Goal: Obtain resource: Download file/media

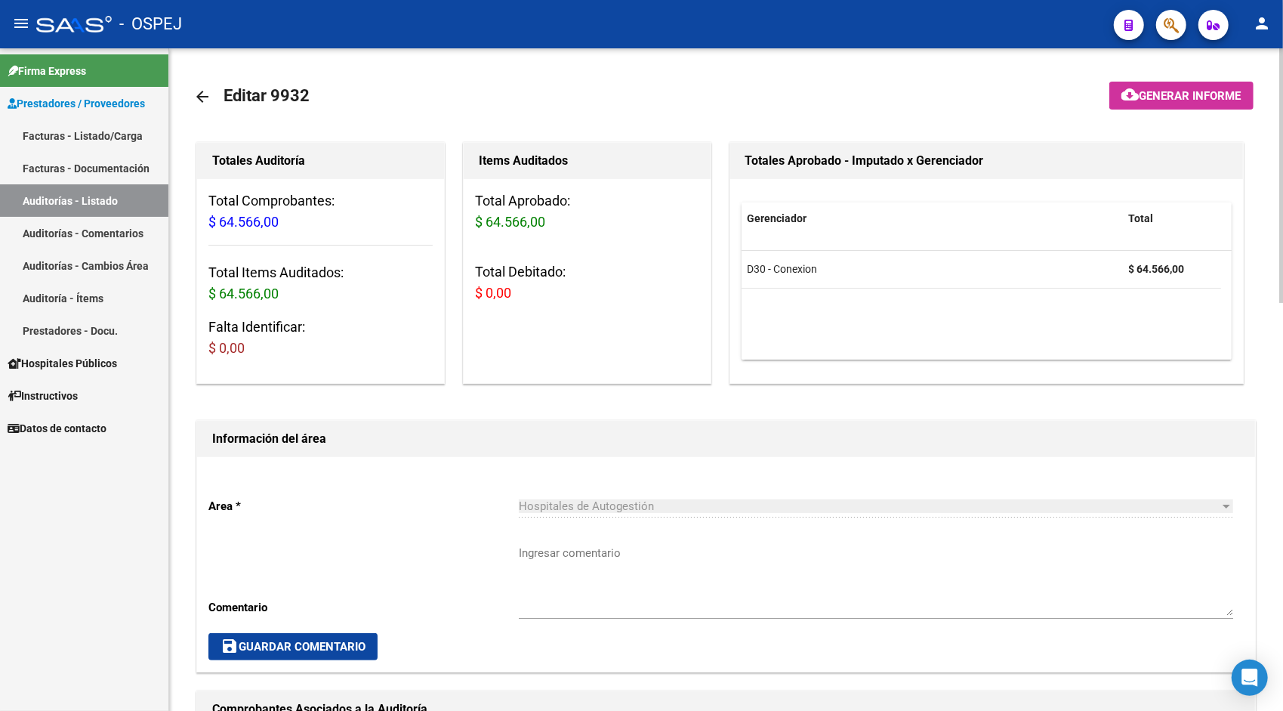
scroll to position [574, 0]
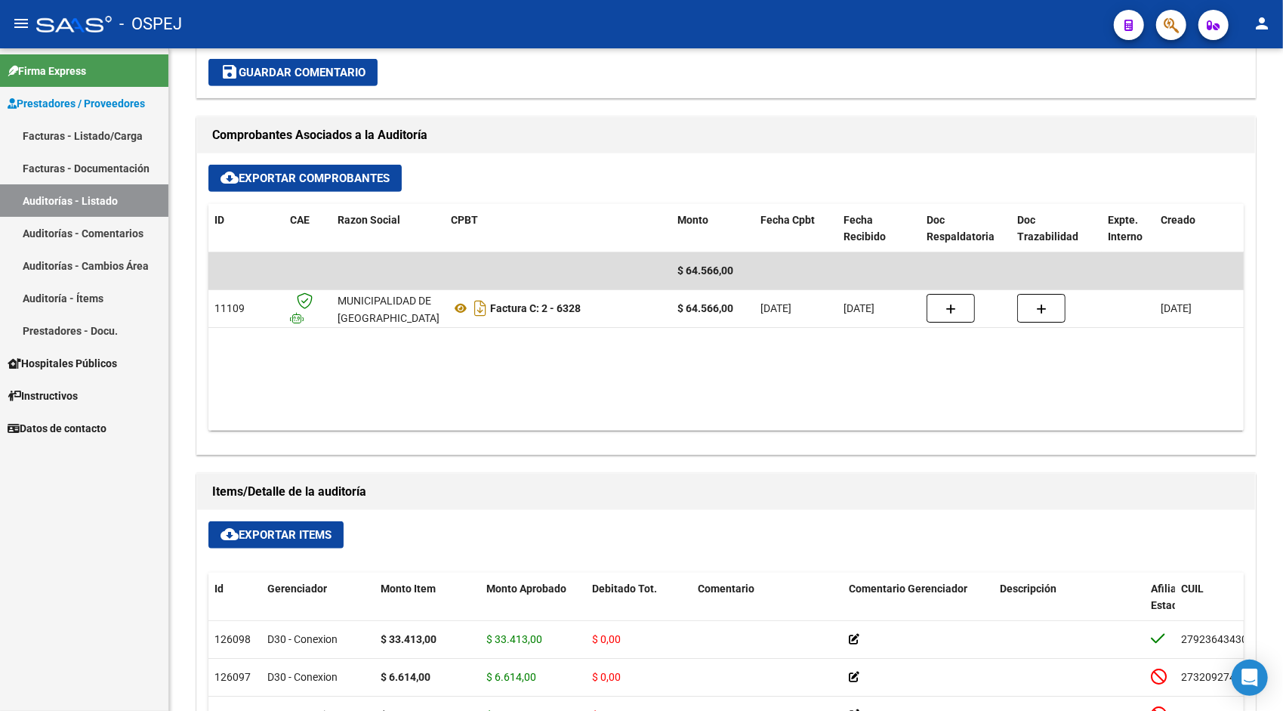
click at [51, 198] on link "Auditorías - Listado" at bounding box center [84, 200] width 168 height 32
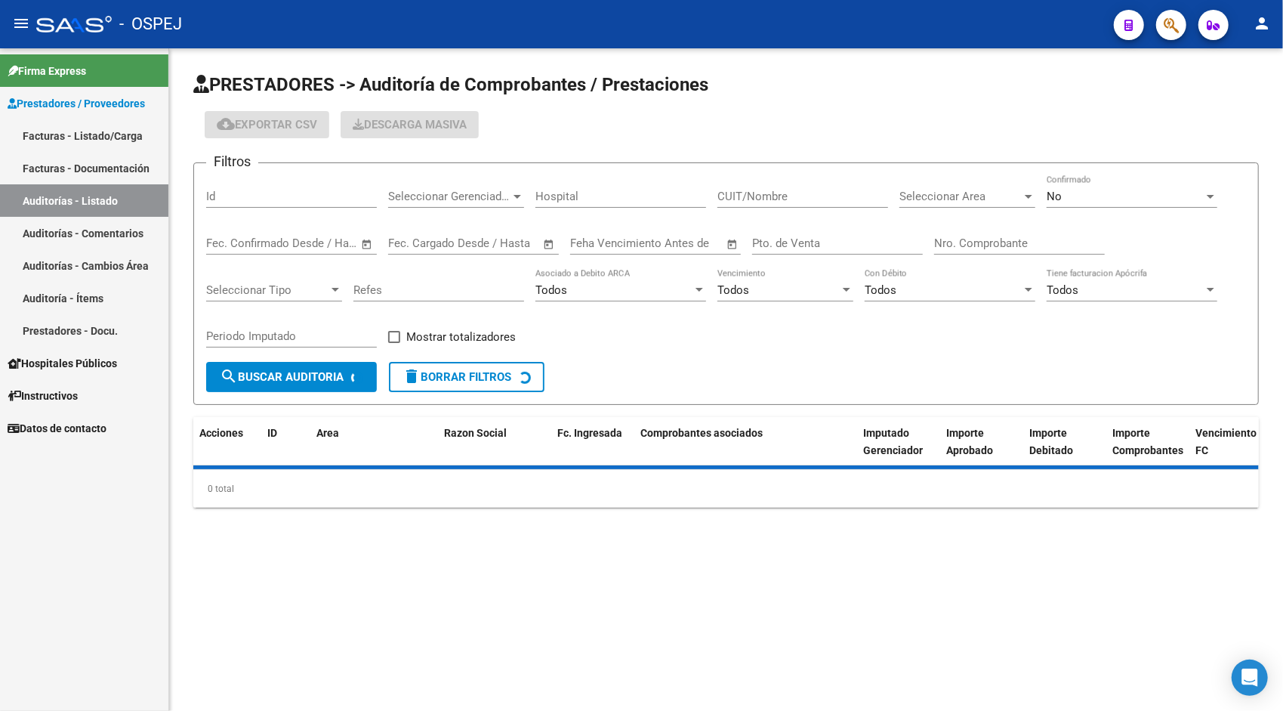
click at [263, 193] on input "Id" at bounding box center [291, 197] width 171 height 14
paste input "9408"
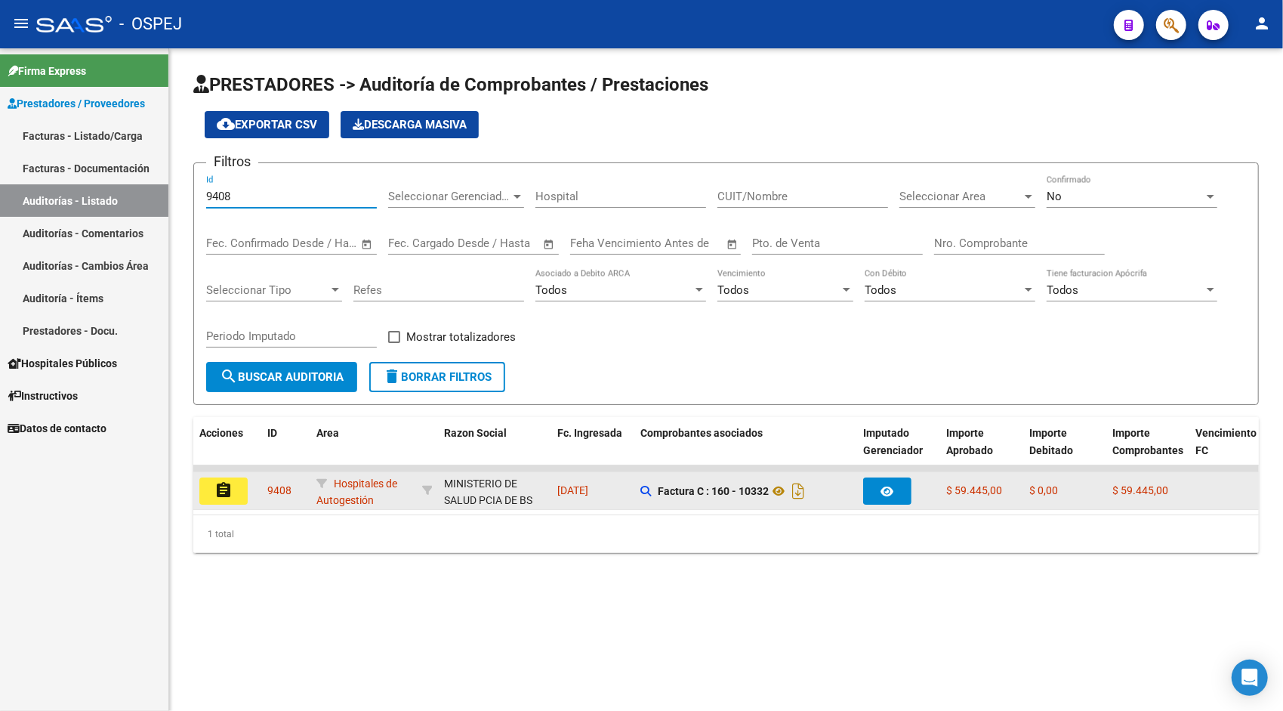
type input "9408"
click at [227, 495] on mat-icon "assignment" at bounding box center [224, 490] width 18 height 18
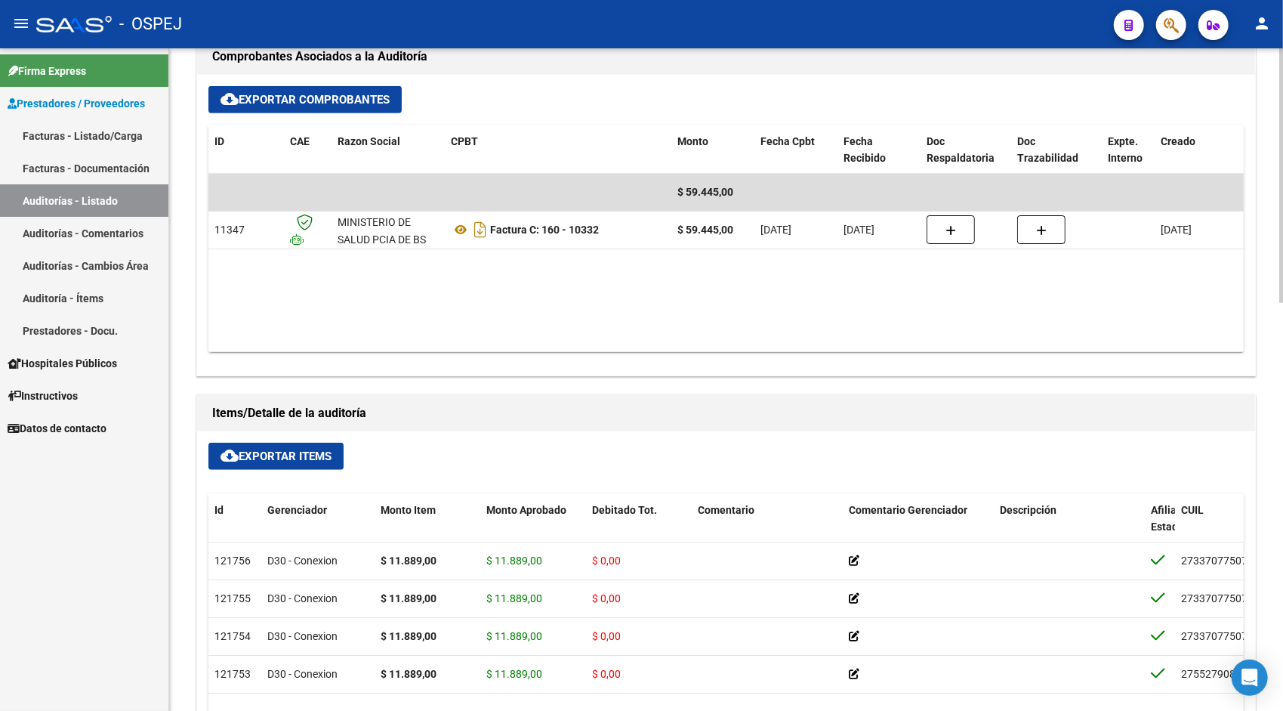
scroll to position [665, 0]
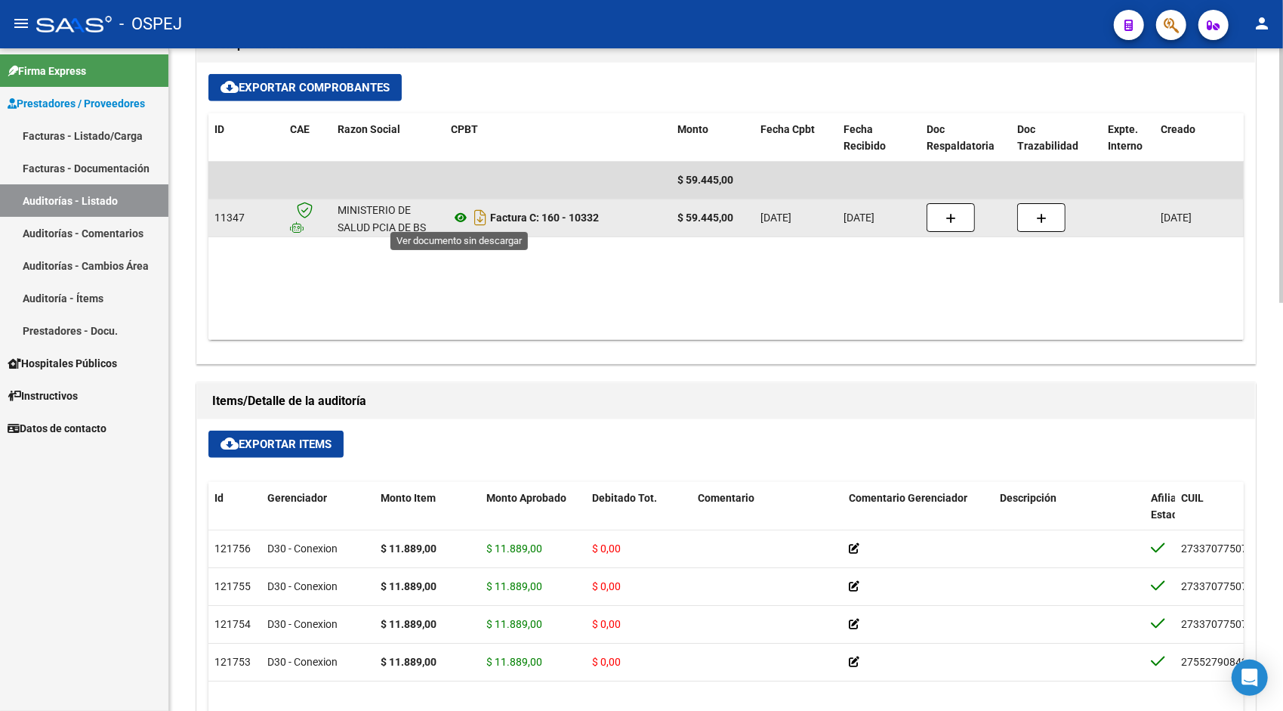
click at [462, 213] on icon at bounding box center [461, 217] width 20 height 18
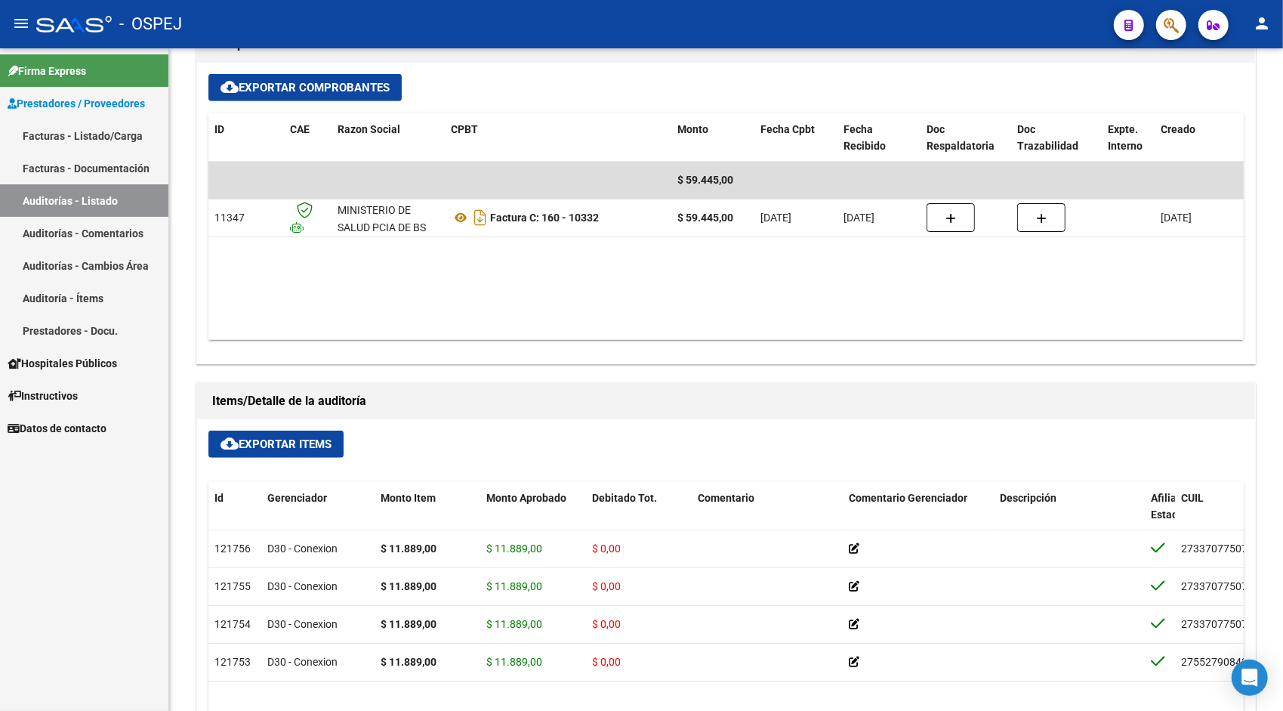
click at [105, 194] on link "Auditorías - Listado" at bounding box center [84, 200] width 168 height 32
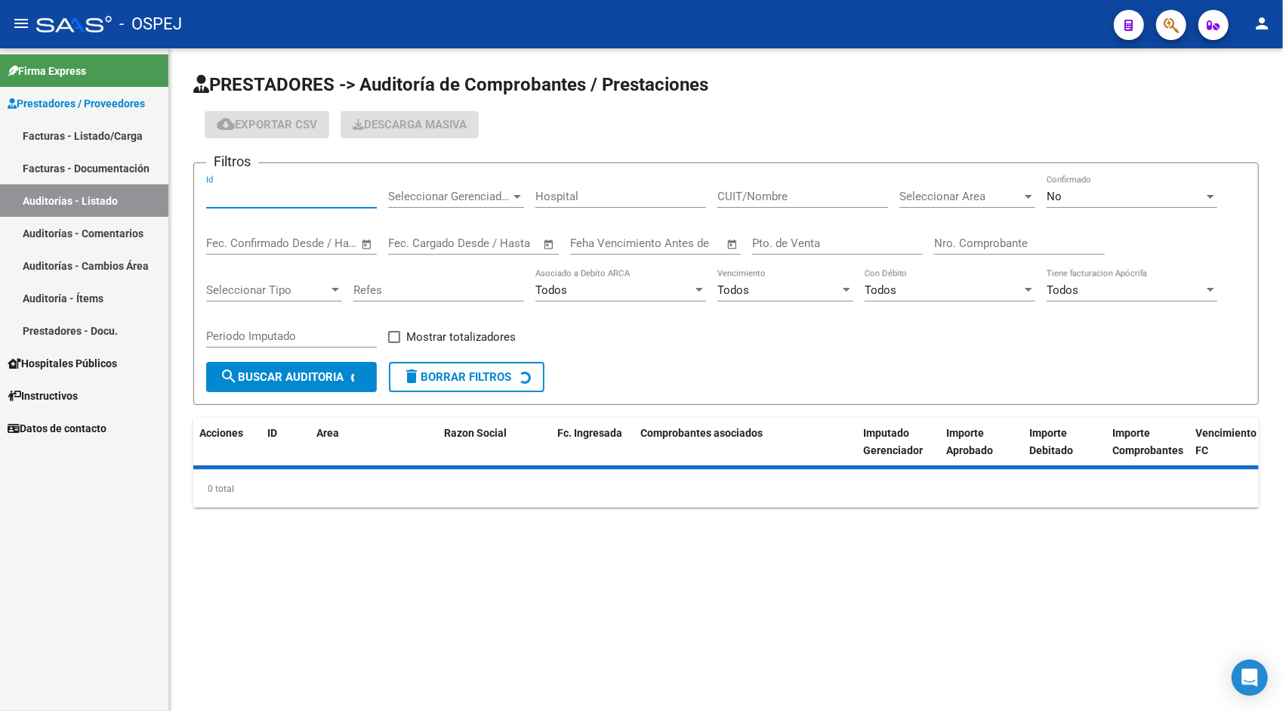
click at [249, 196] on input "Id" at bounding box center [291, 197] width 171 height 14
paste input "9409"
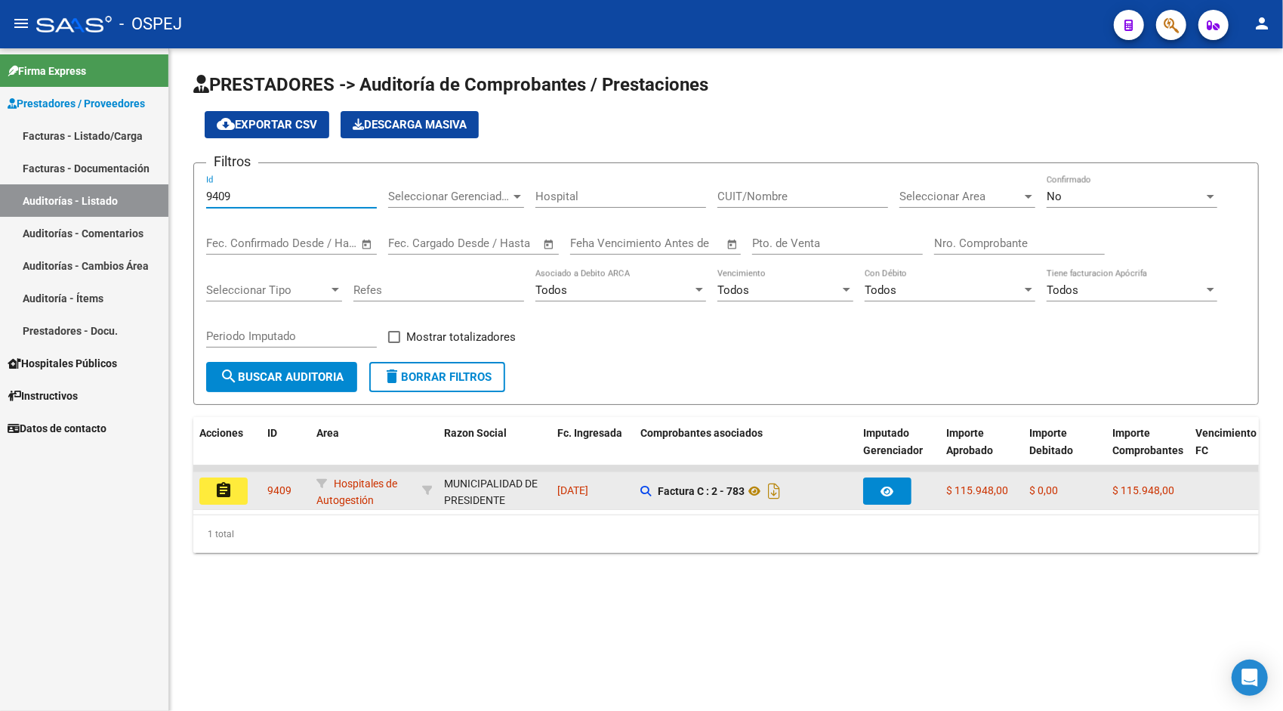
type input "9409"
click at [228, 486] on mat-icon "assignment" at bounding box center [224, 490] width 18 height 18
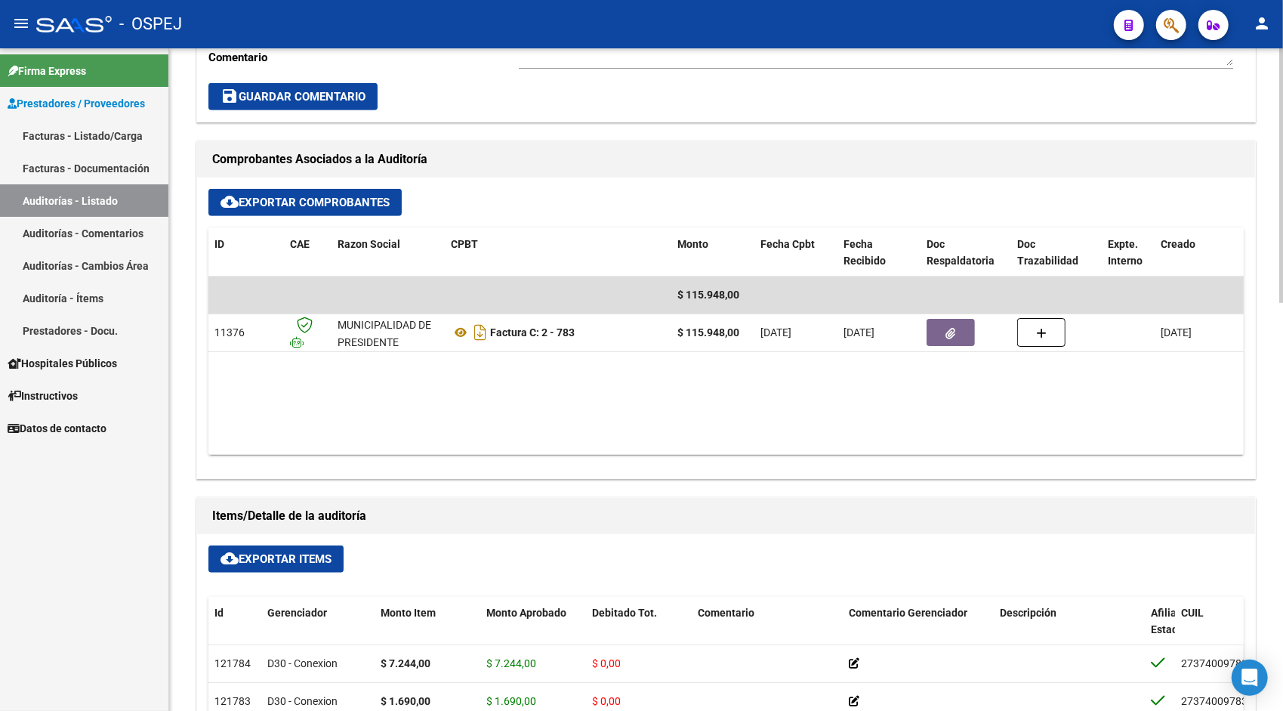
scroll to position [574, 0]
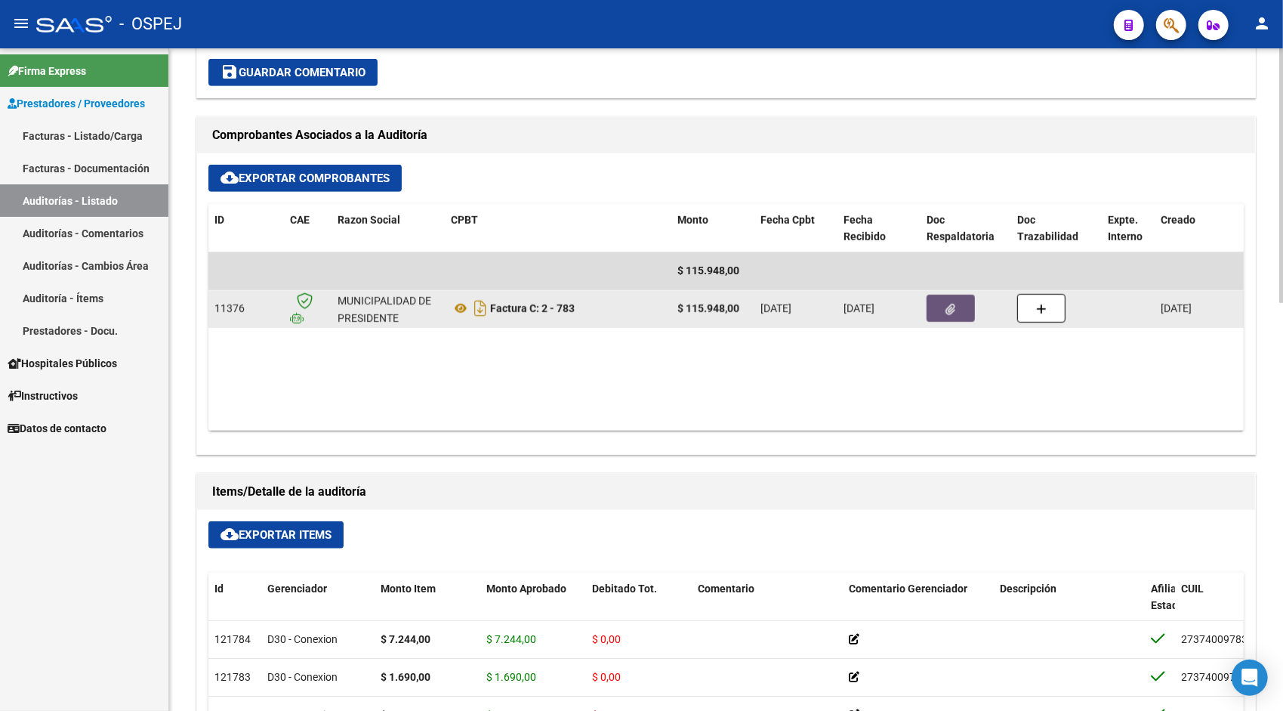
click at [959, 301] on button "button" at bounding box center [951, 308] width 48 height 27
click at [465, 301] on icon at bounding box center [461, 308] width 20 height 18
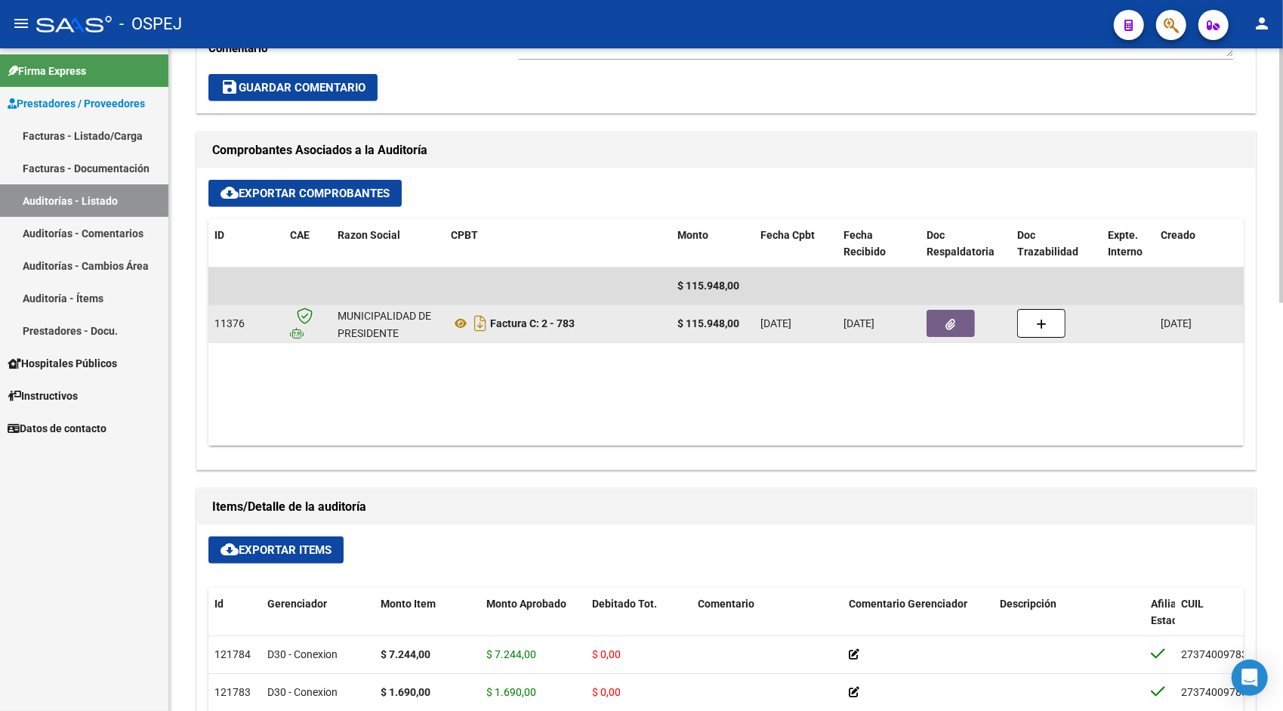
scroll to position [557, 0]
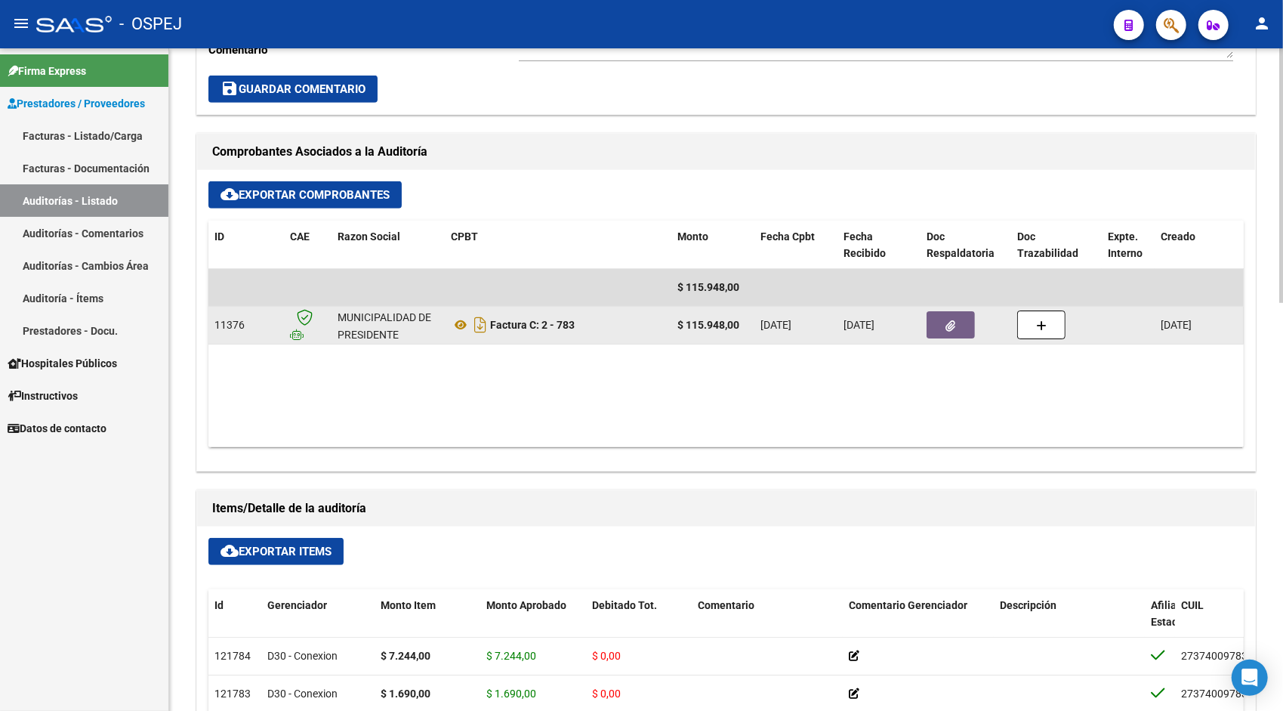
click at [953, 327] on icon "button" at bounding box center [951, 325] width 10 height 11
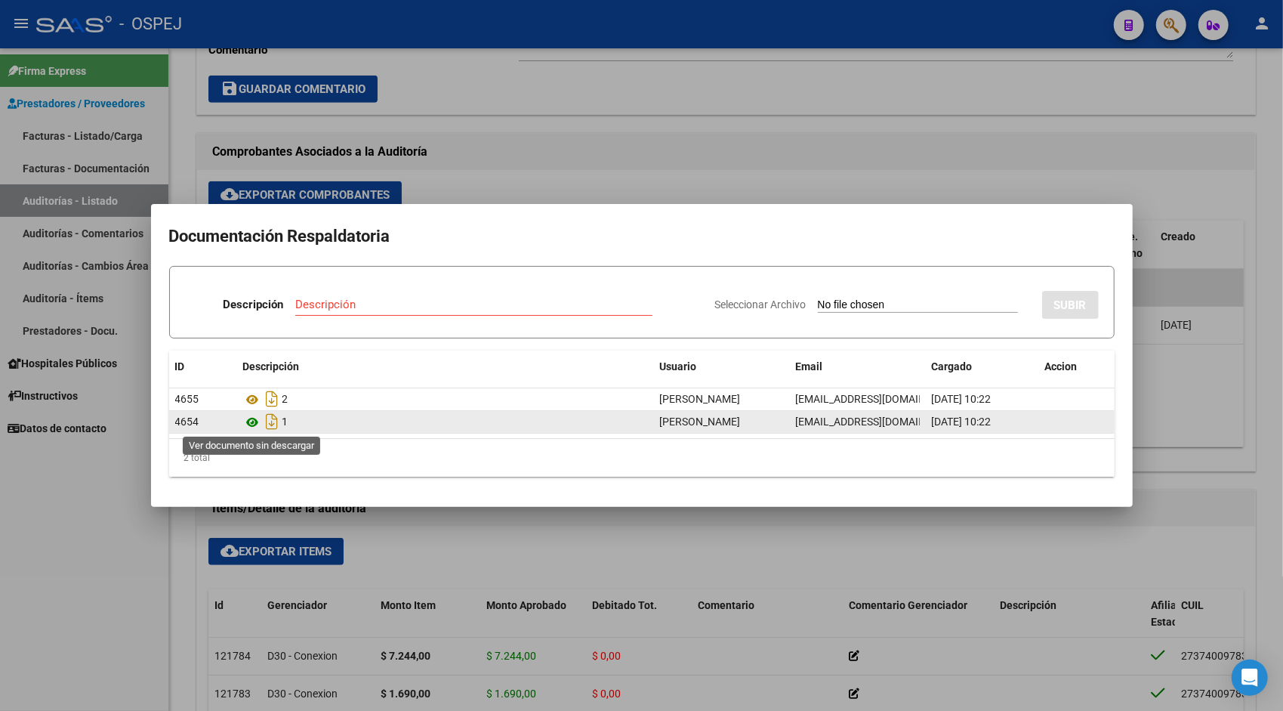
click at [251, 421] on icon at bounding box center [253, 422] width 20 height 18
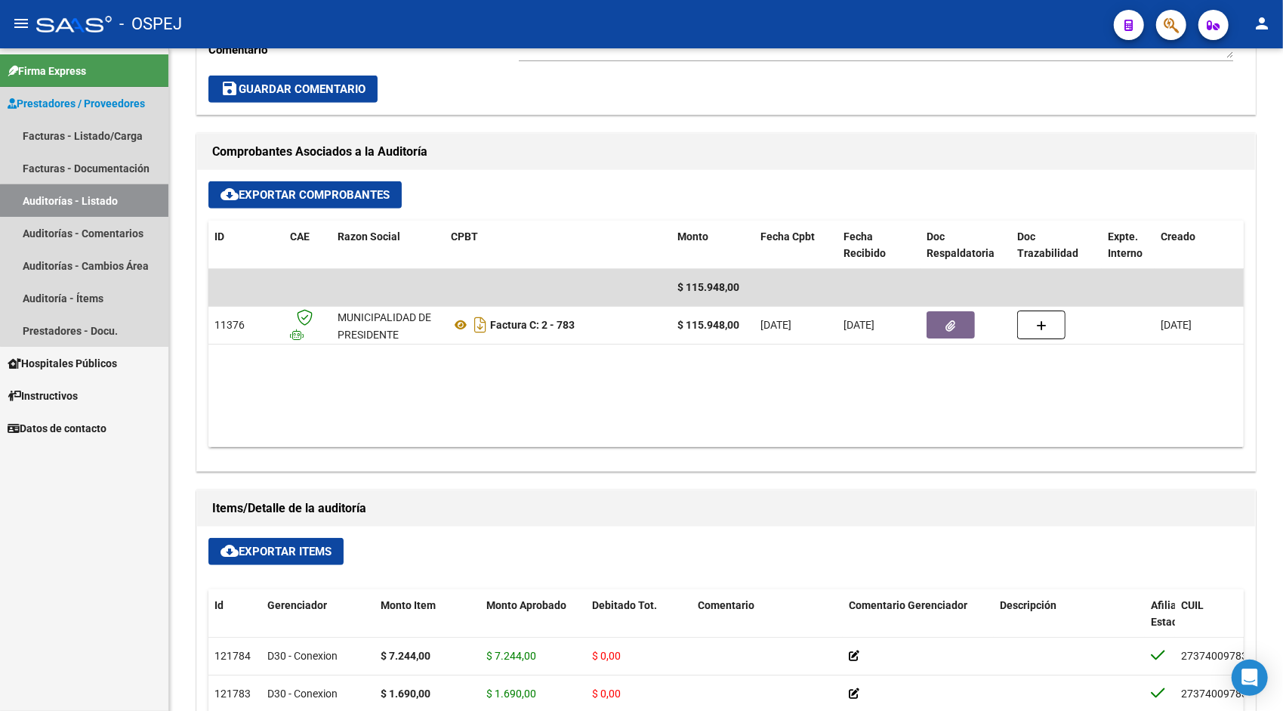
click at [91, 199] on link "Auditorías - Listado" at bounding box center [84, 200] width 168 height 32
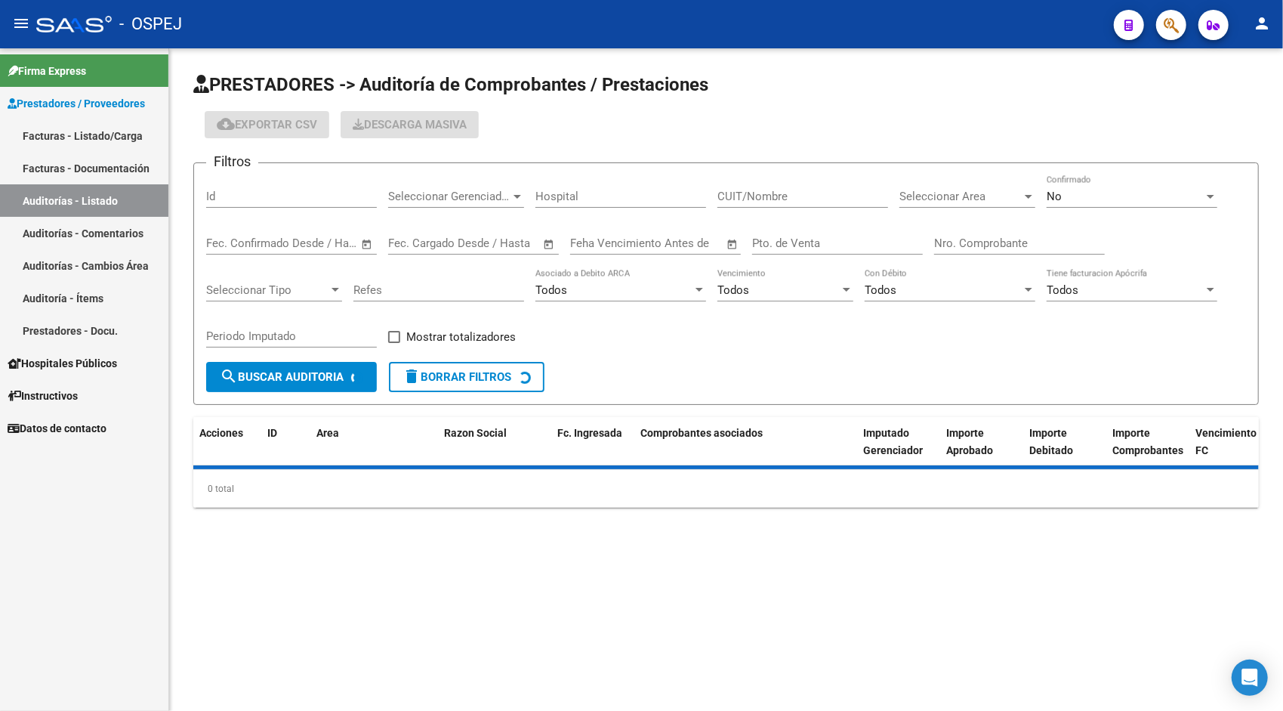
click at [245, 192] on input "Id" at bounding box center [291, 197] width 171 height 14
paste input "9412"
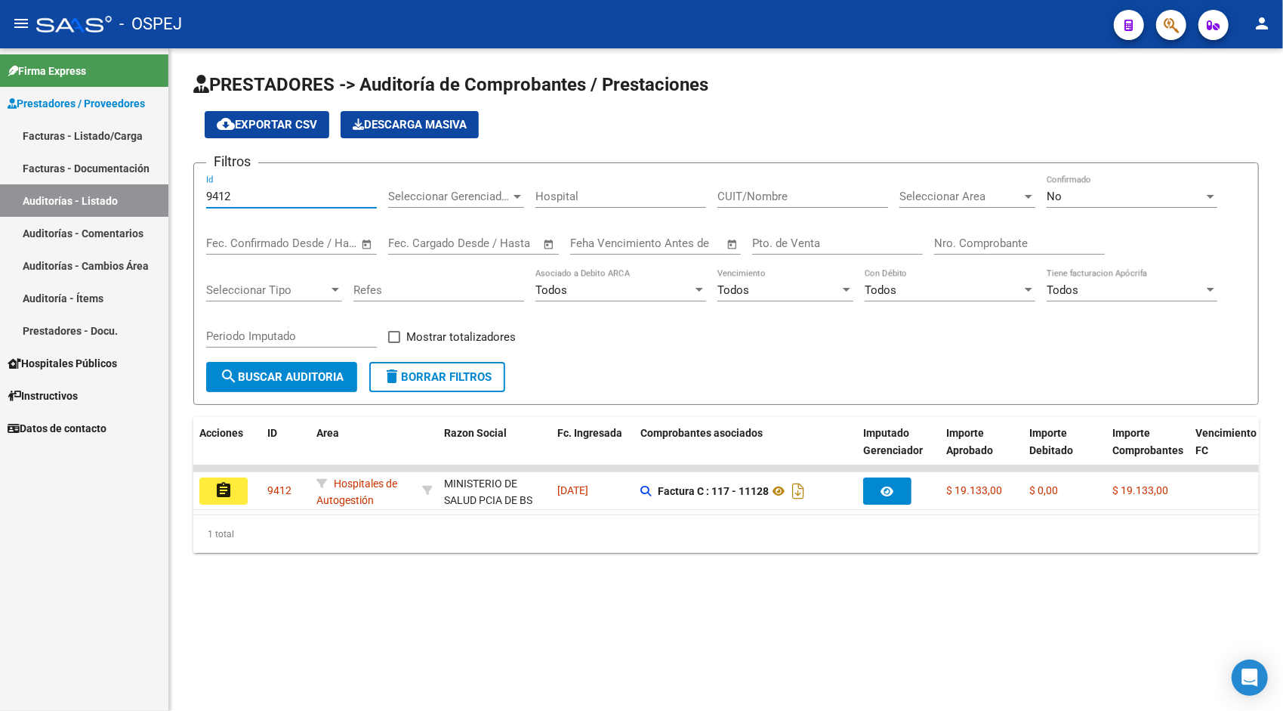
type input "9412"
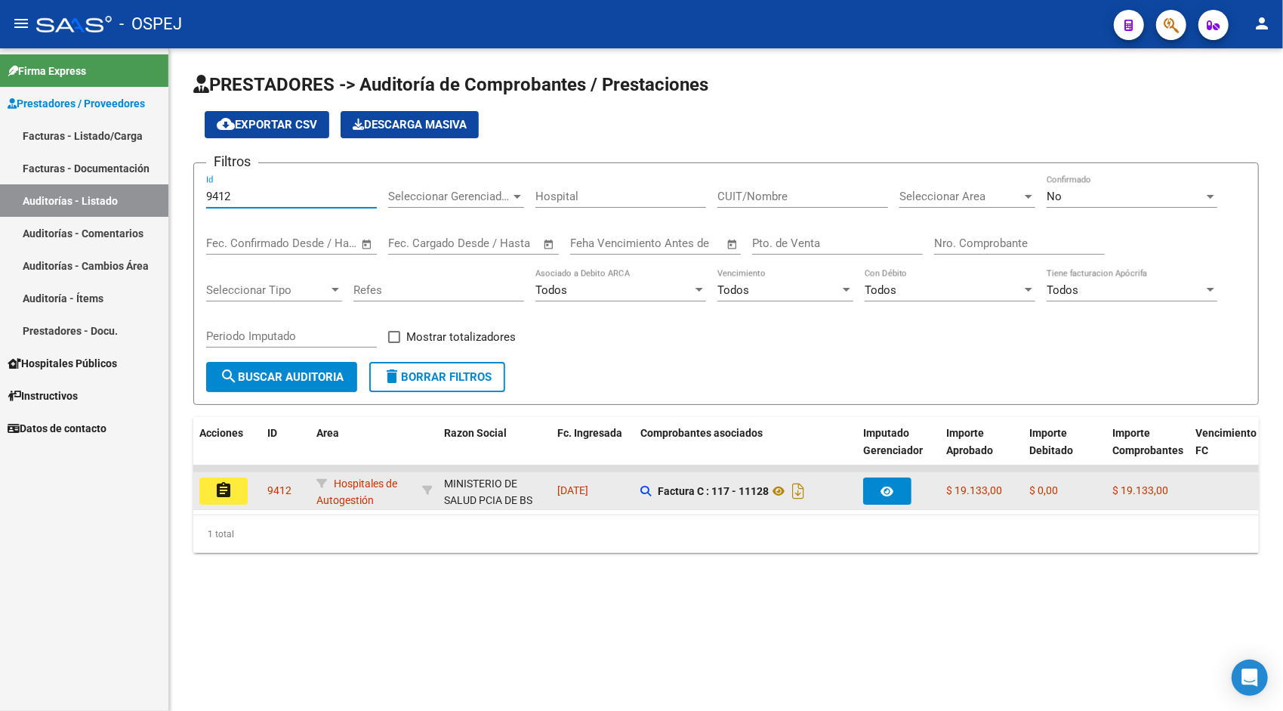
click at [232, 491] on mat-icon "assignment" at bounding box center [224, 490] width 18 height 18
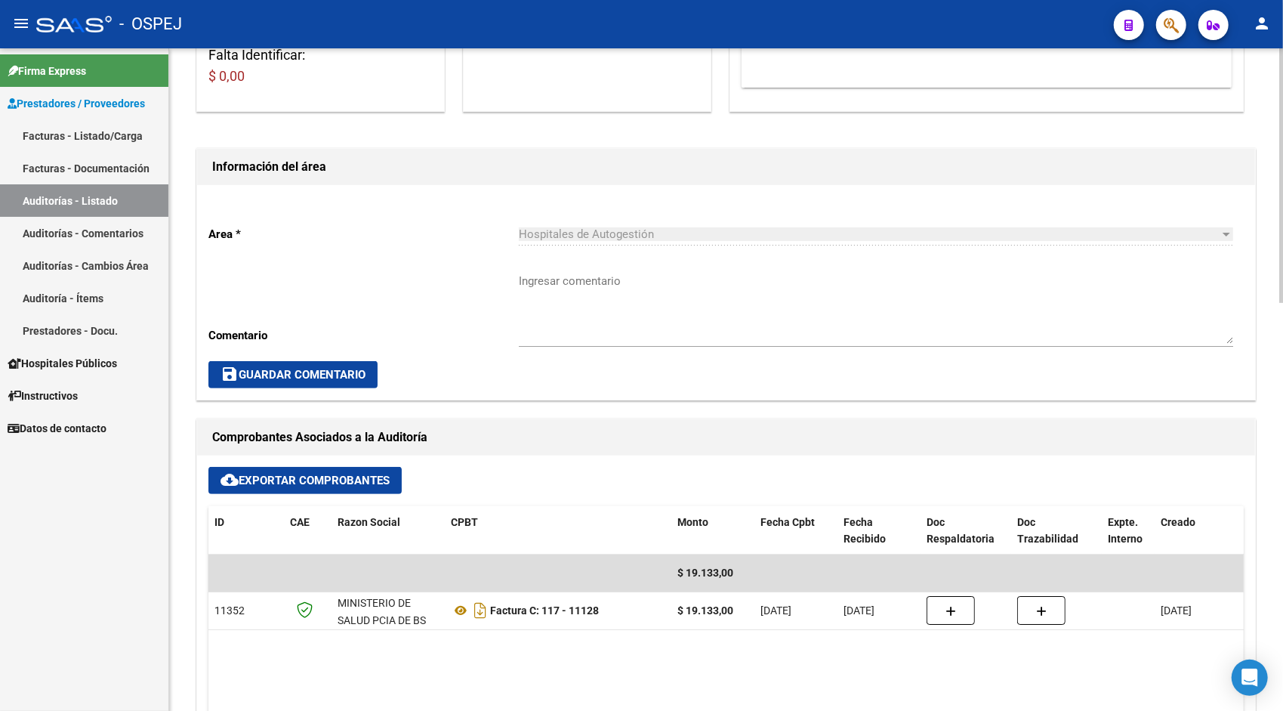
scroll to position [302, 0]
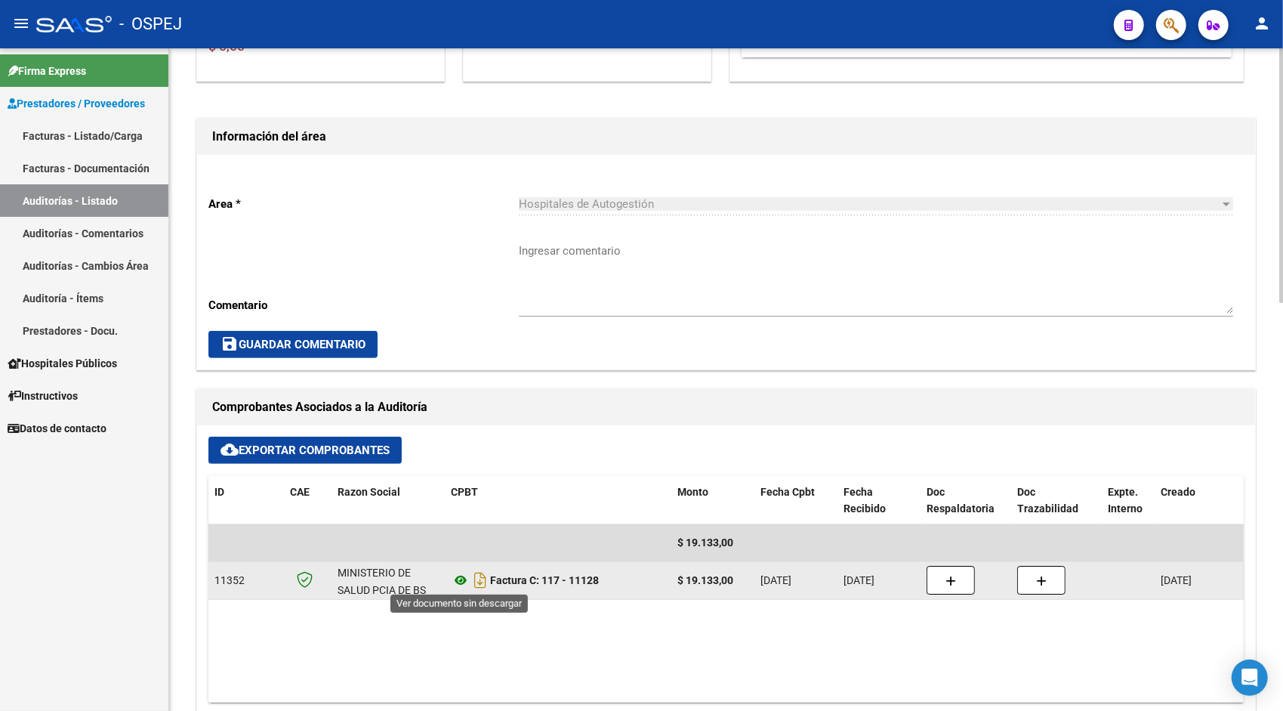
click at [463, 576] on icon at bounding box center [461, 580] width 20 height 18
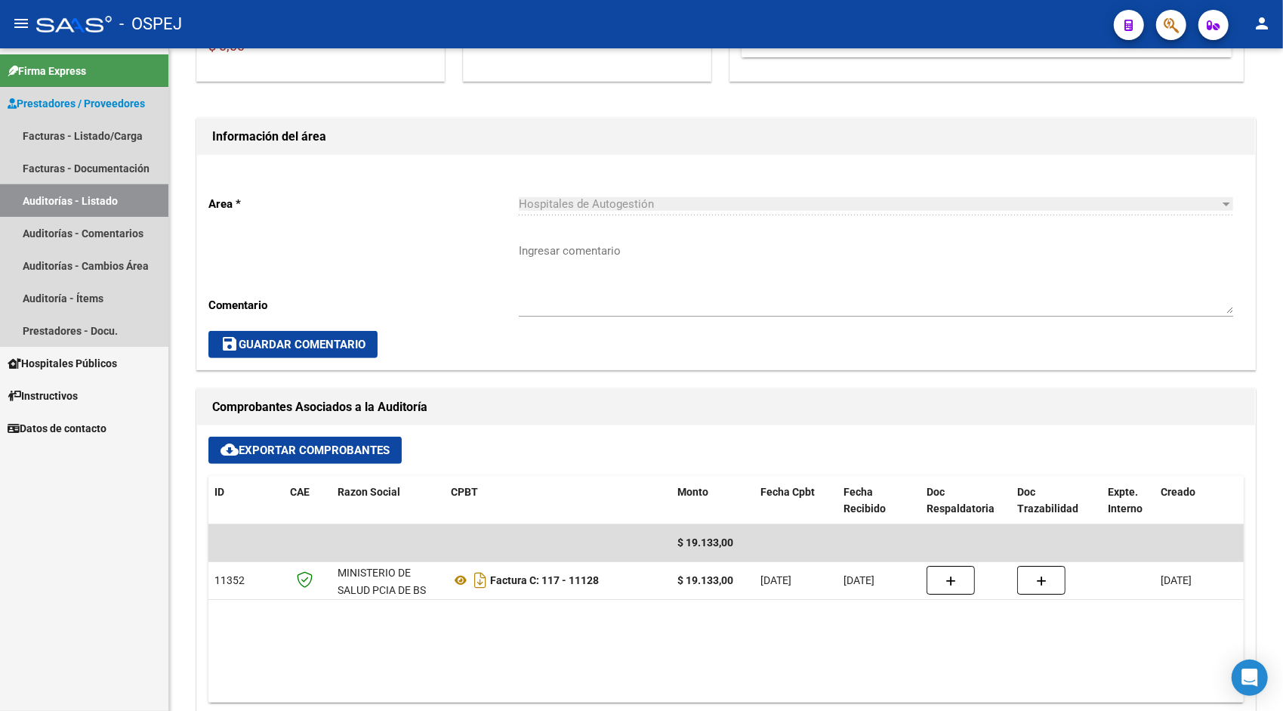
click at [83, 195] on link "Auditorías - Listado" at bounding box center [84, 200] width 168 height 32
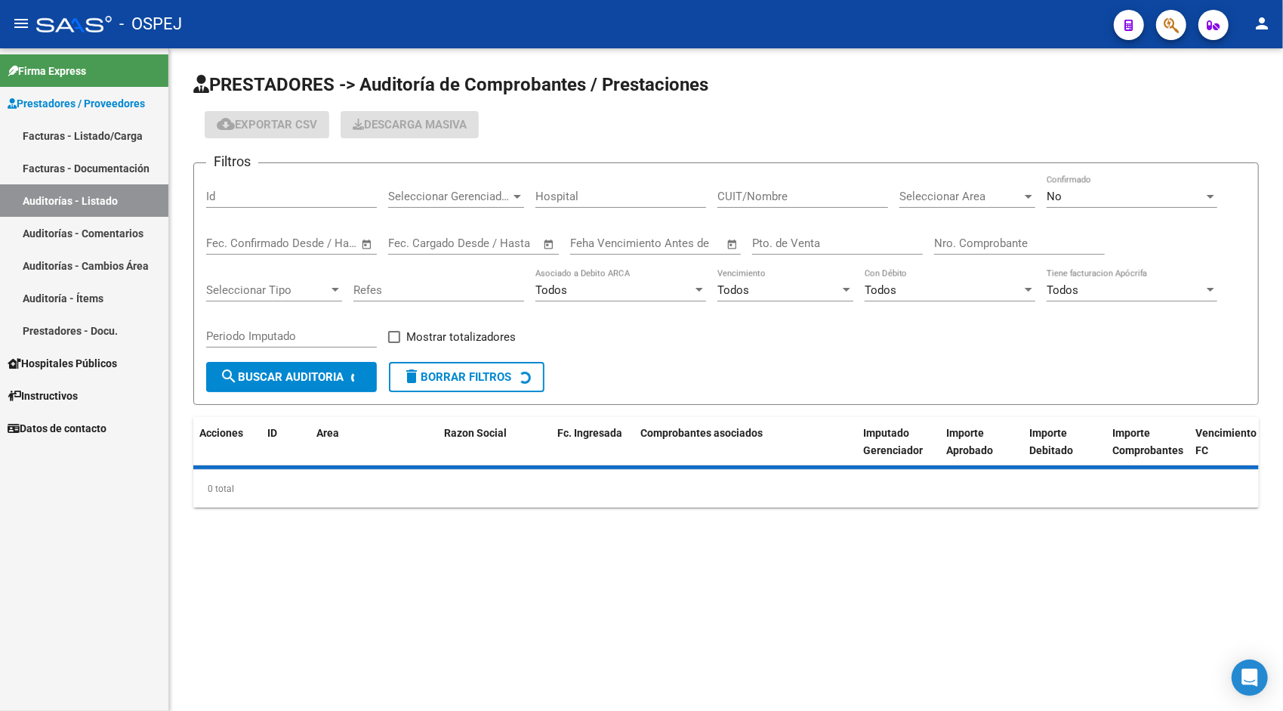
click at [252, 196] on input "Id" at bounding box center [291, 197] width 171 height 14
paste input "9413"
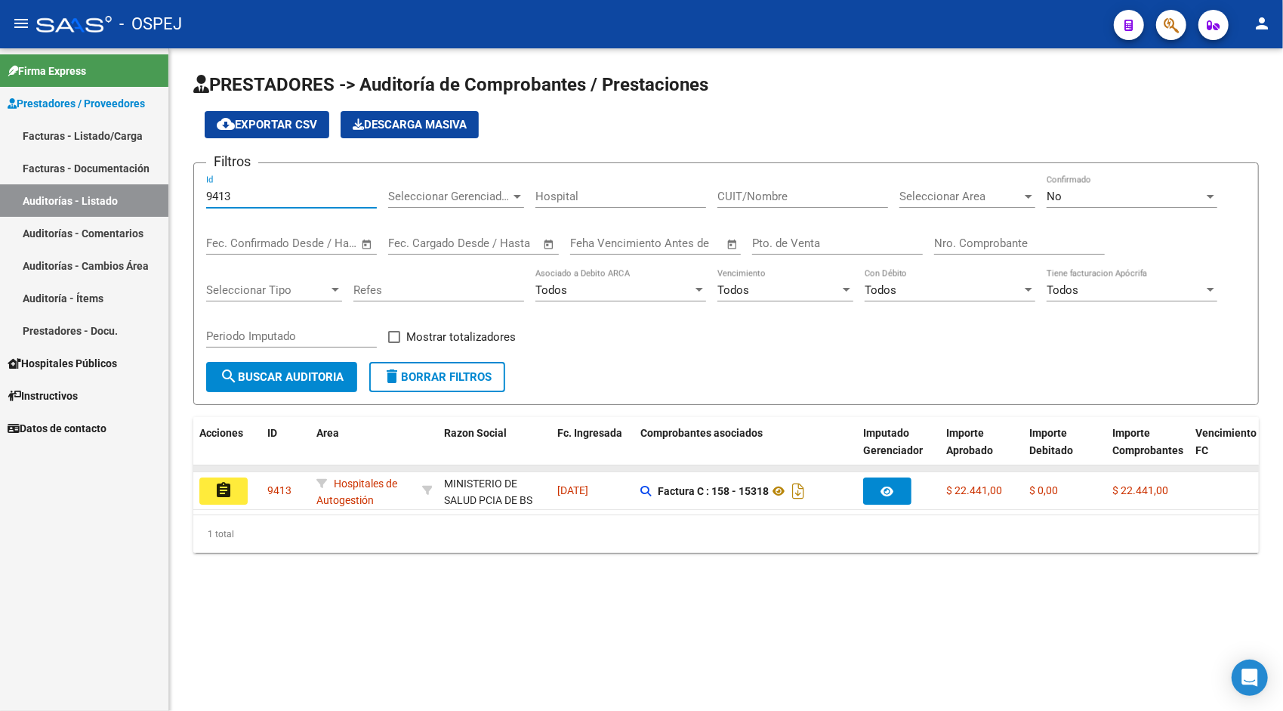
type input "9413"
click at [225, 470] on datatable-body-cell at bounding box center [227, 468] width 68 height 6
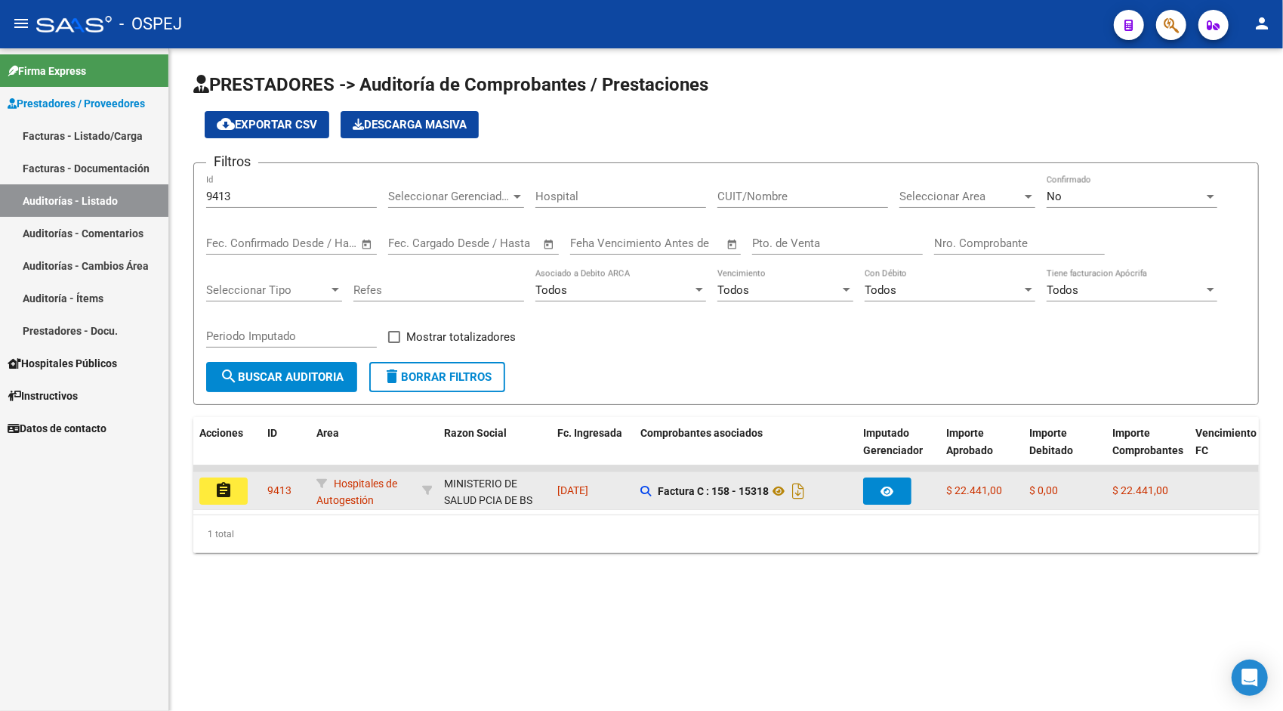
click at [233, 488] on button "assignment" at bounding box center [223, 490] width 48 height 27
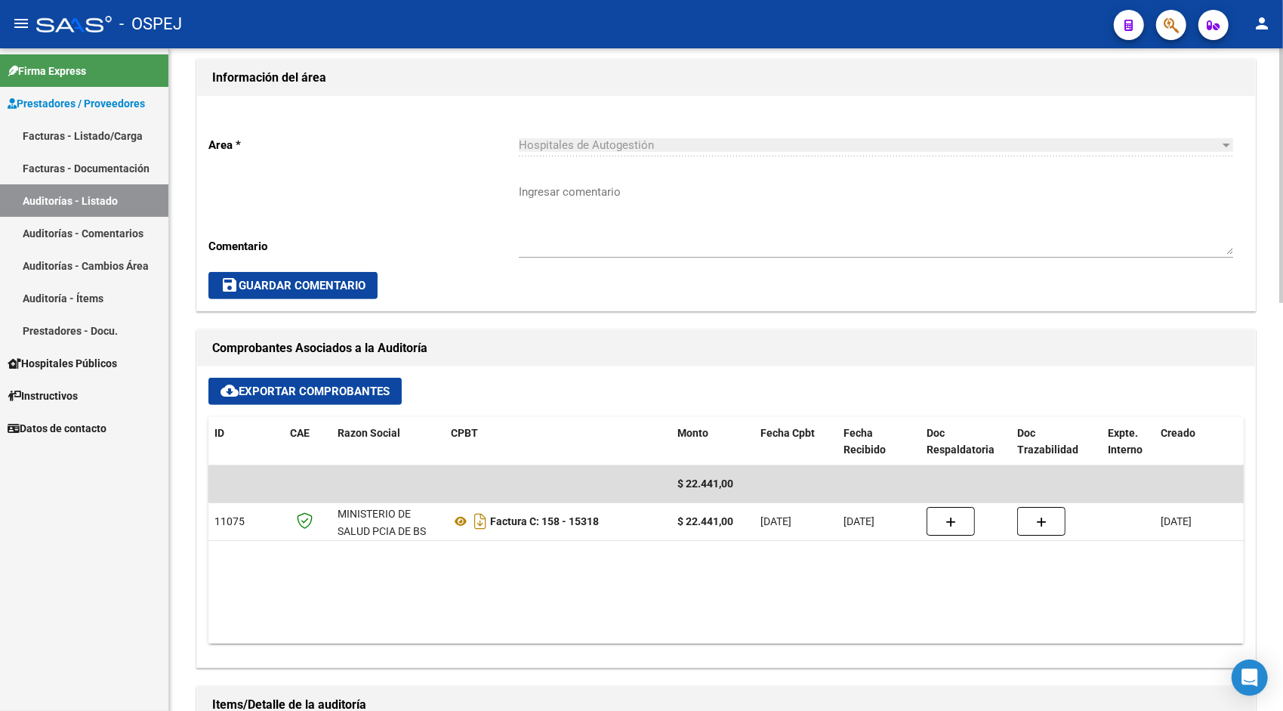
scroll to position [363, 0]
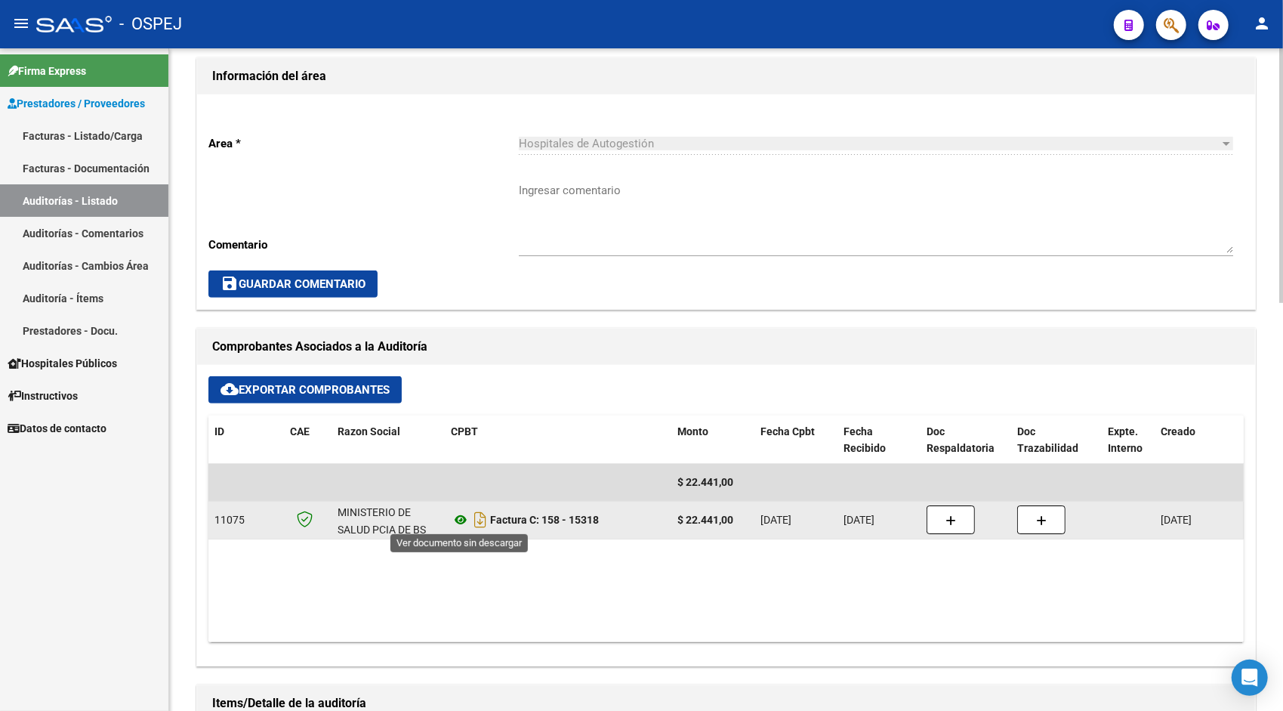
click at [462, 517] on icon at bounding box center [461, 520] width 20 height 18
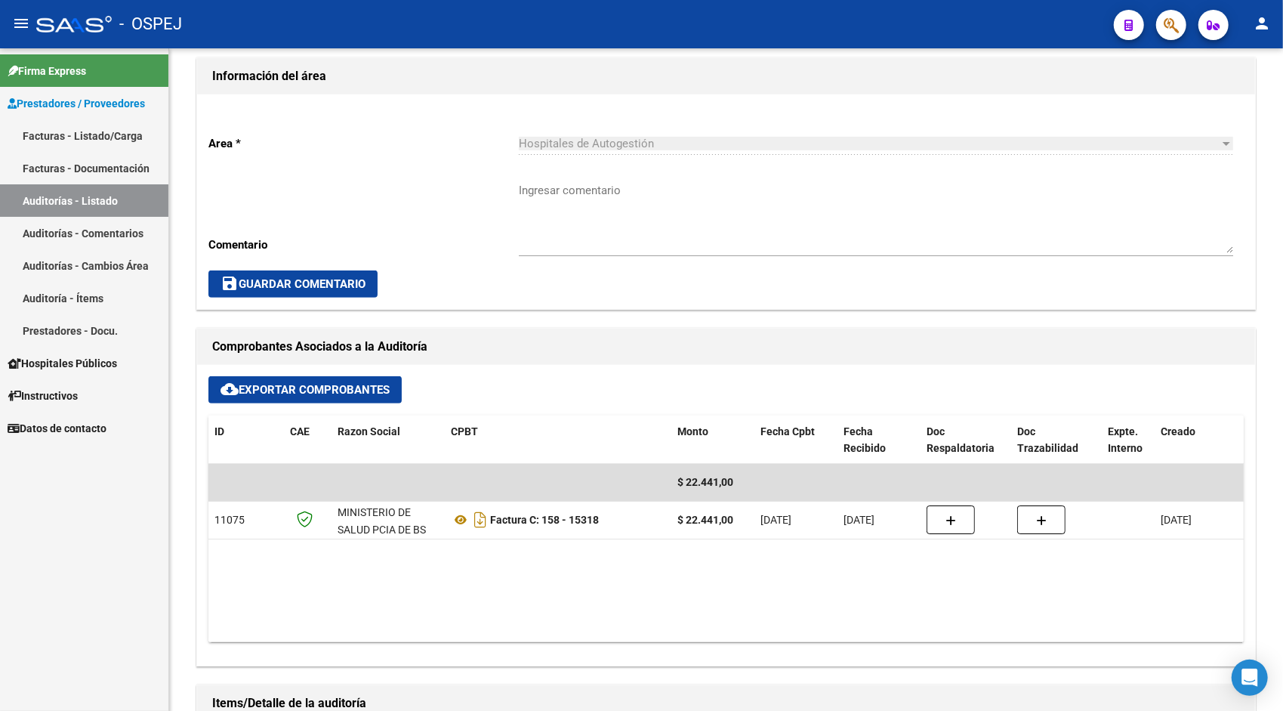
click at [90, 198] on link "Auditorías - Listado" at bounding box center [84, 200] width 168 height 32
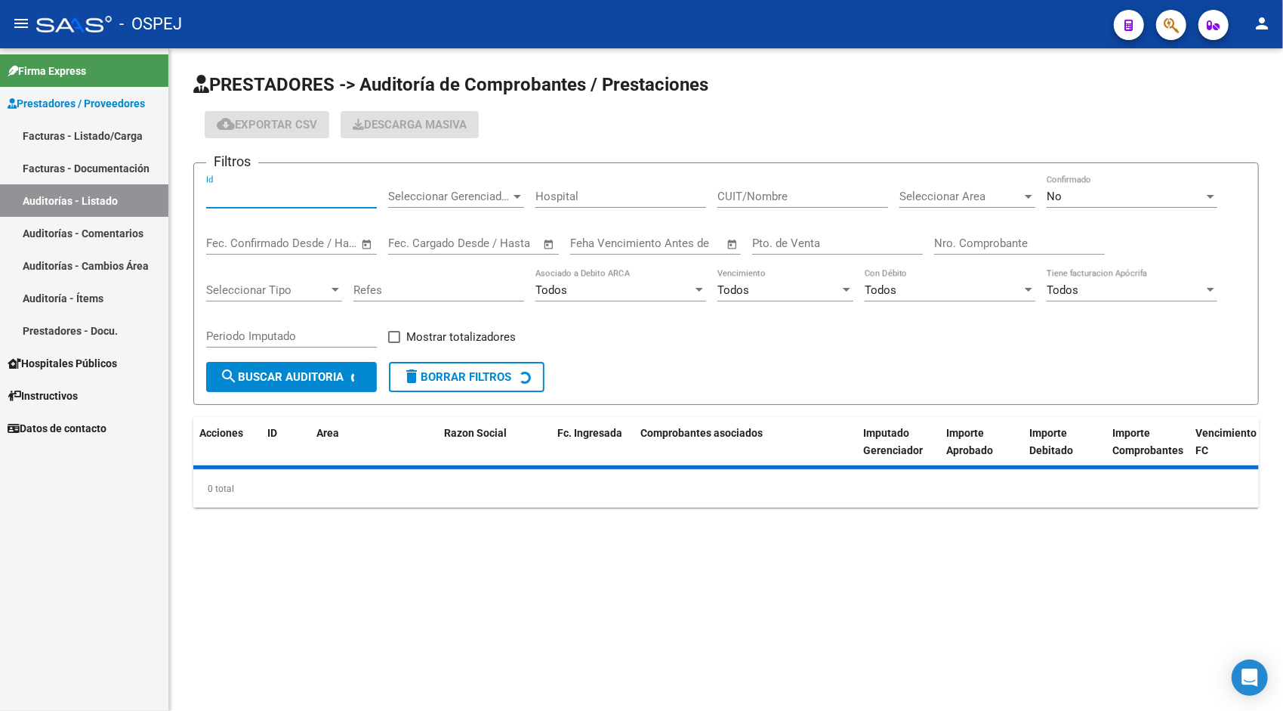
click at [256, 201] on input "Id" at bounding box center [291, 197] width 171 height 14
paste input "9424"
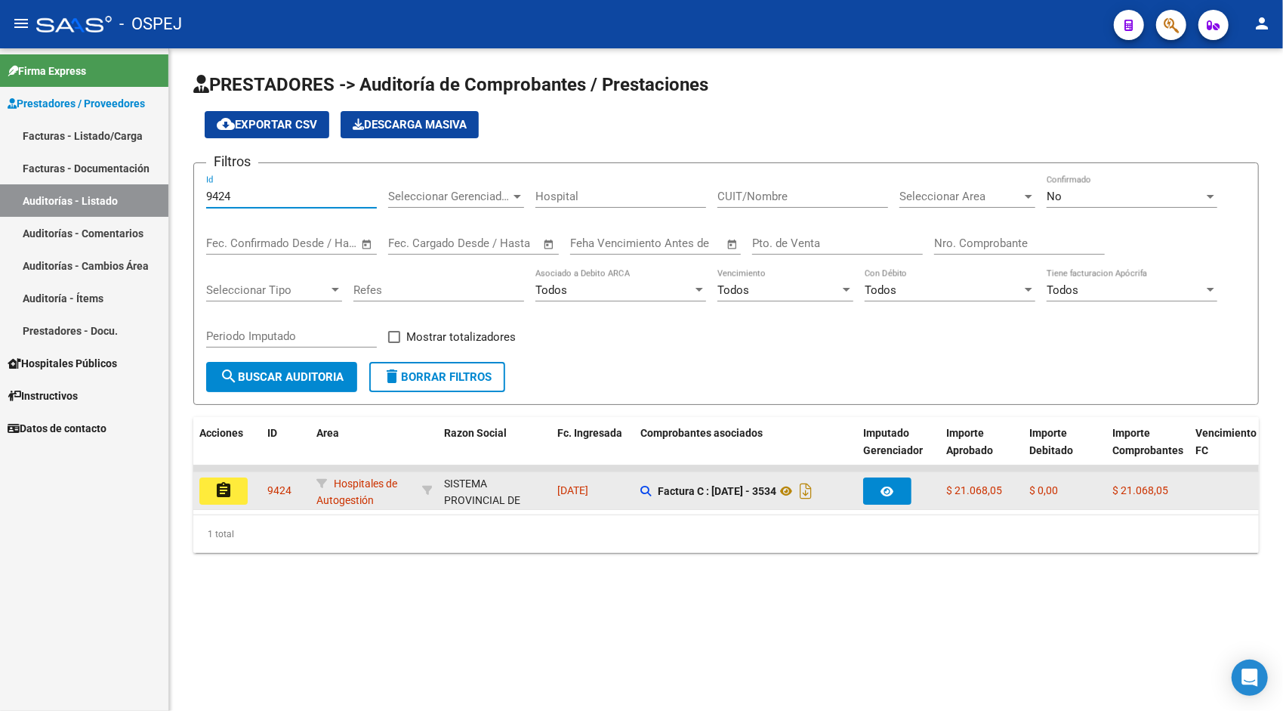
type input "9424"
click at [222, 495] on mat-icon "assignment" at bounding box center [224, 490] width 18 height 18
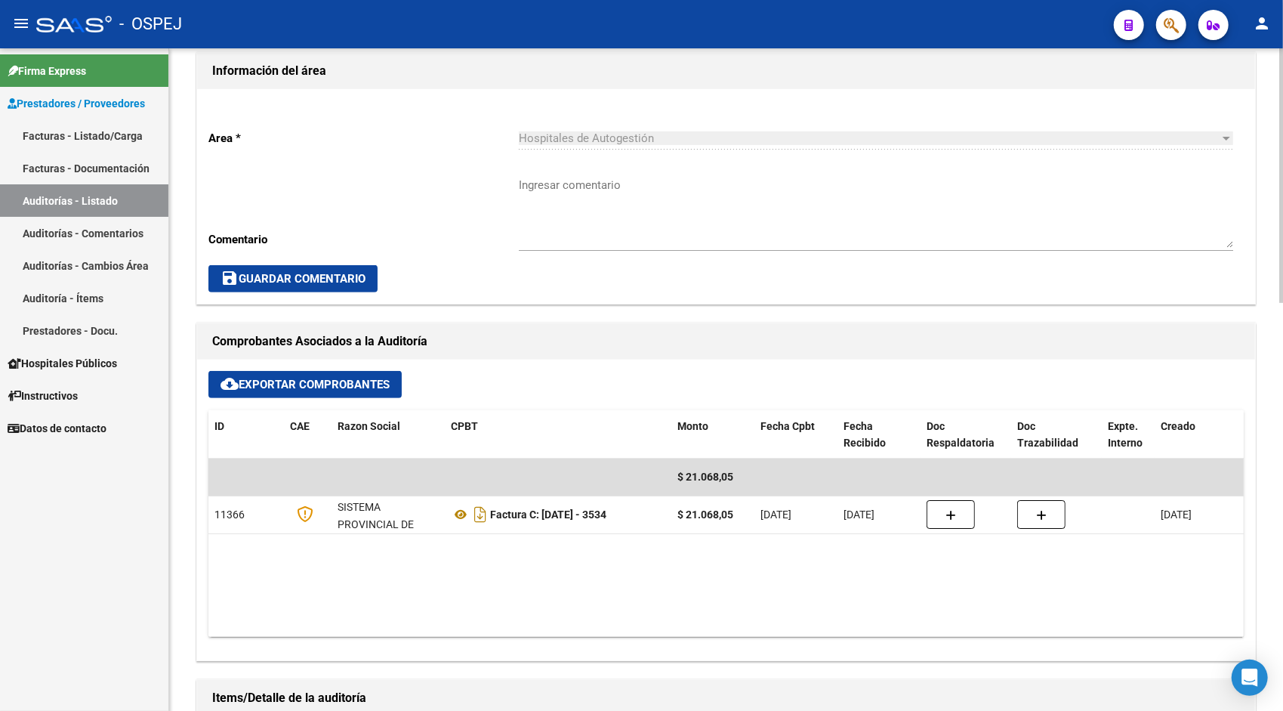
scroll to position [393, 0]
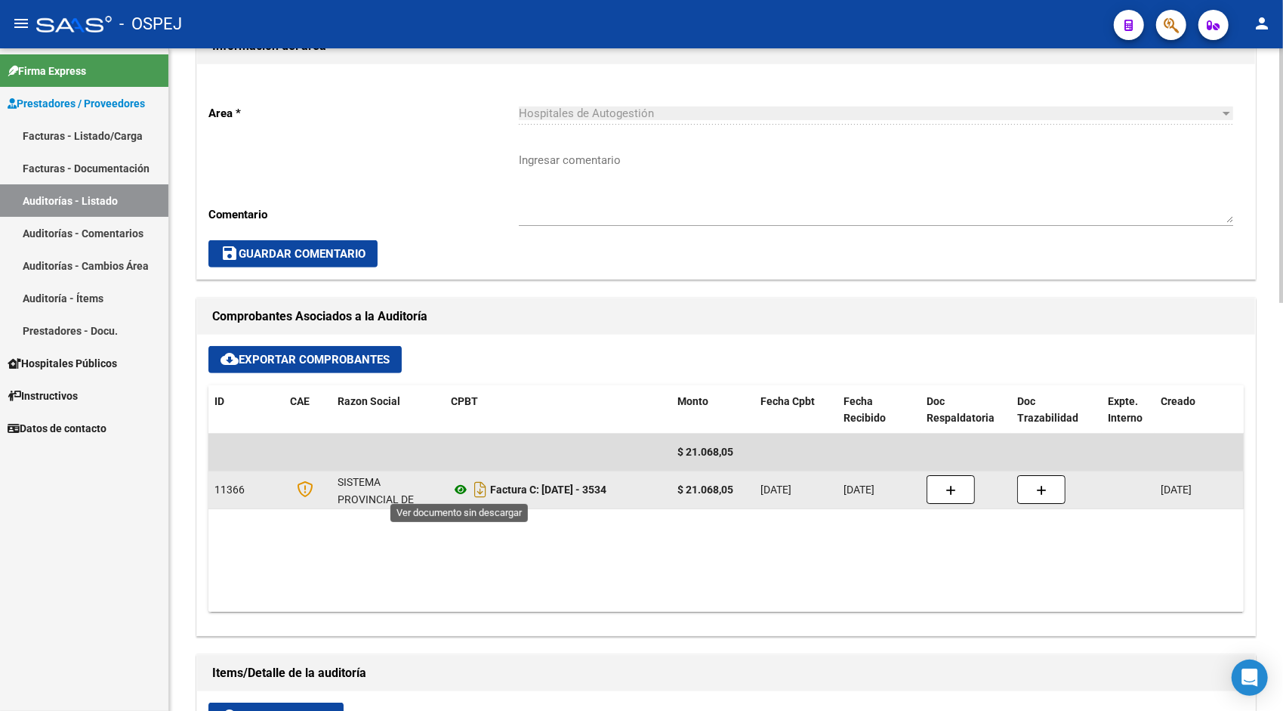
click at [459, 486] on icon at bounding box center [461, 489] width 20 height 18
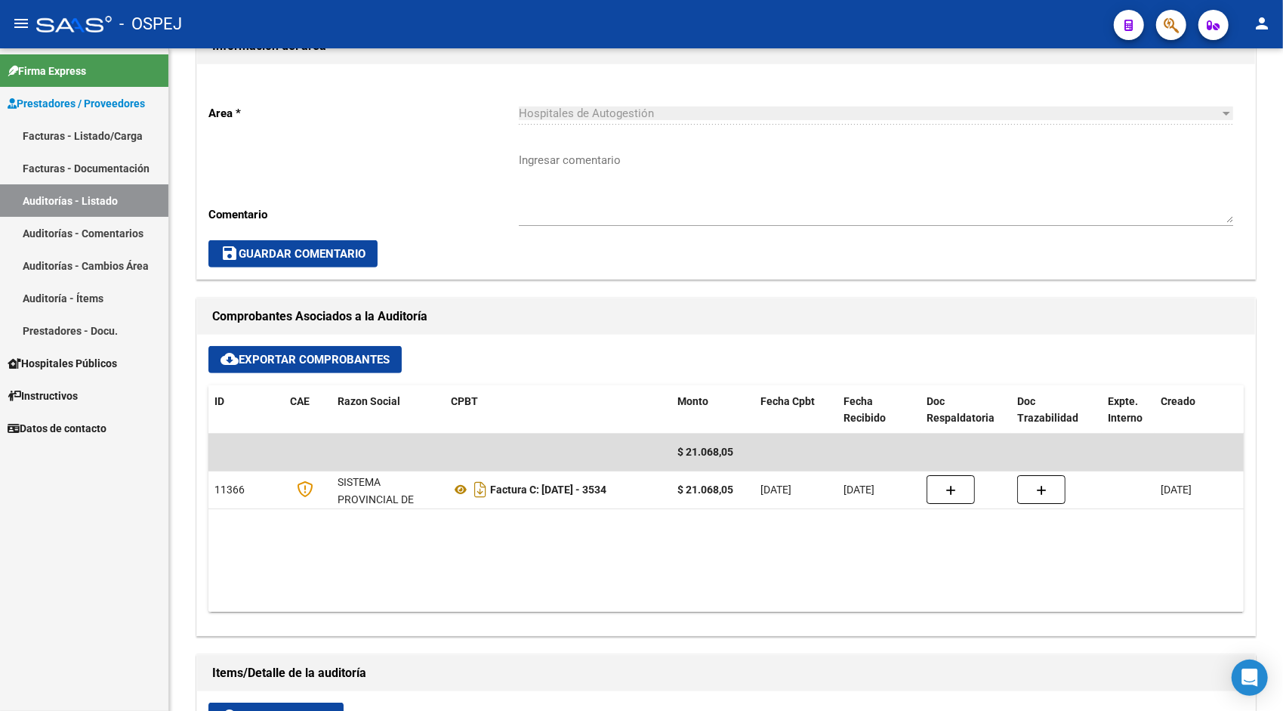
click at [91, 196] on link "Auditorías - Listado" at bounding box center [84, 200] width 168 height 32
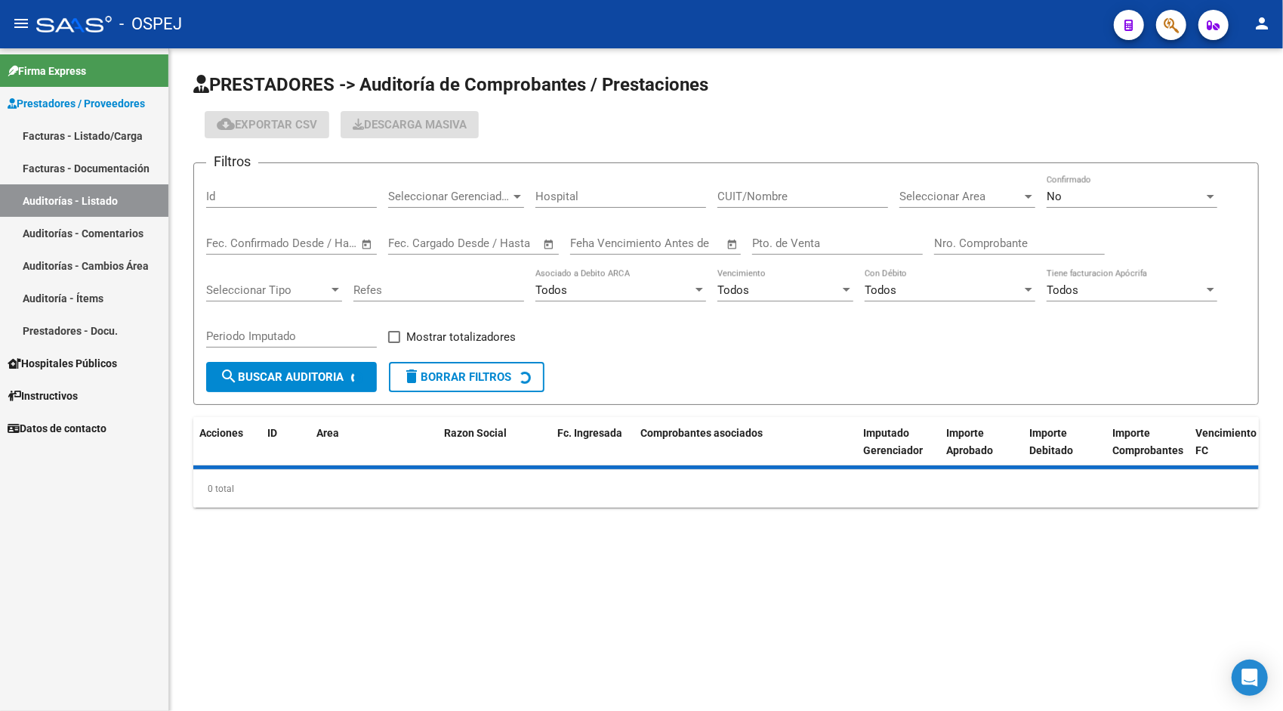
click at [236, 193] on input "Id" at bounding box center [291, 197] width 171 height 14
paste input "9425"
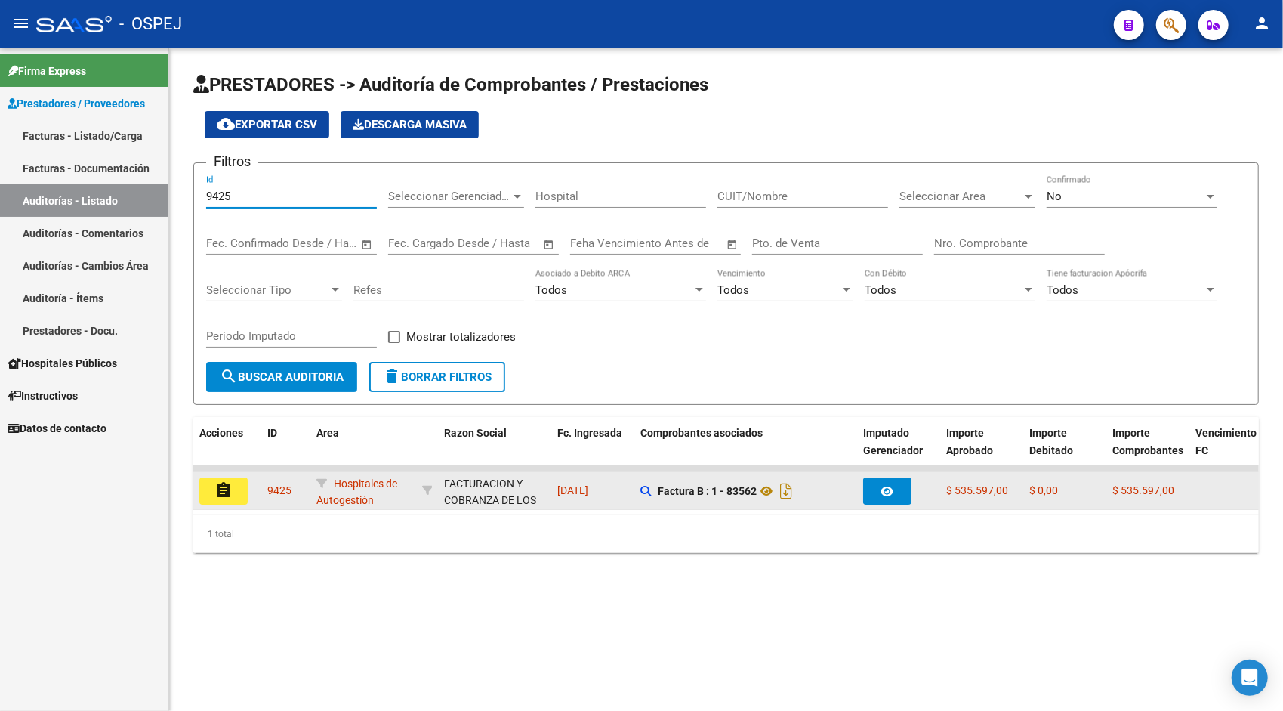
type input "9425"
click at [241, 486] on button "assignment" at bounding box center [223, 490] width 48 height 27
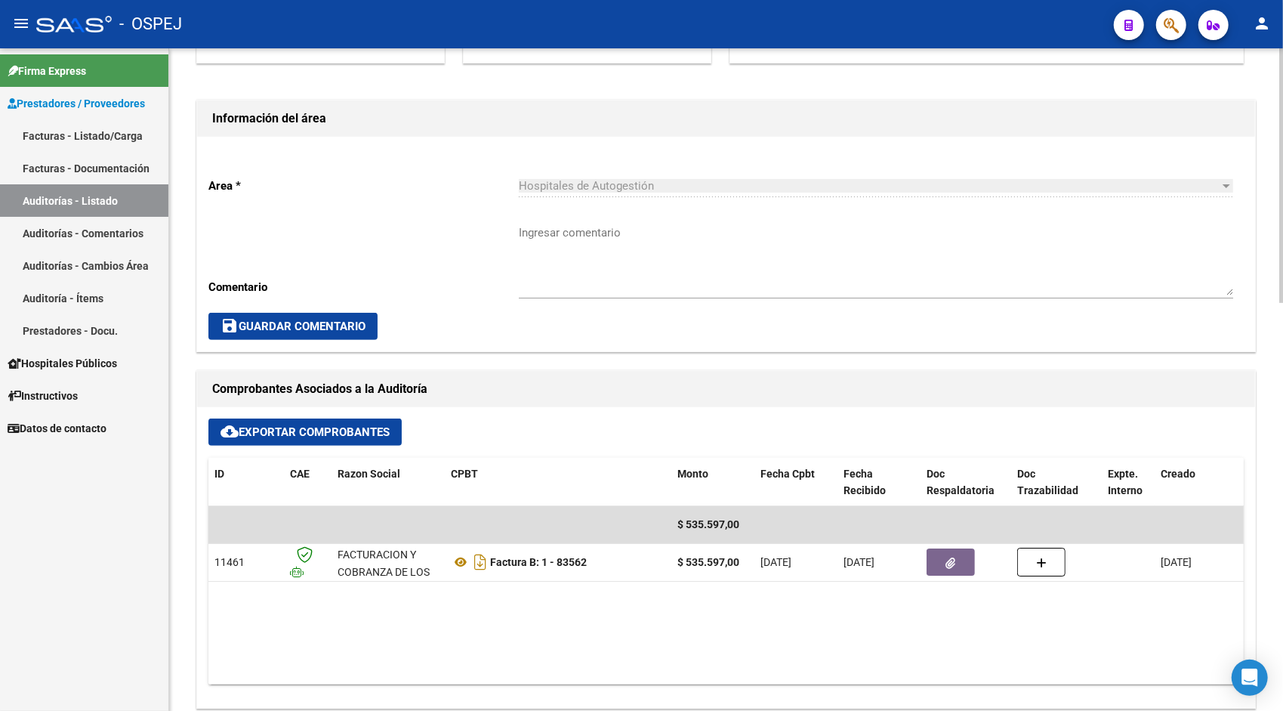
scroll to position [393, 0]
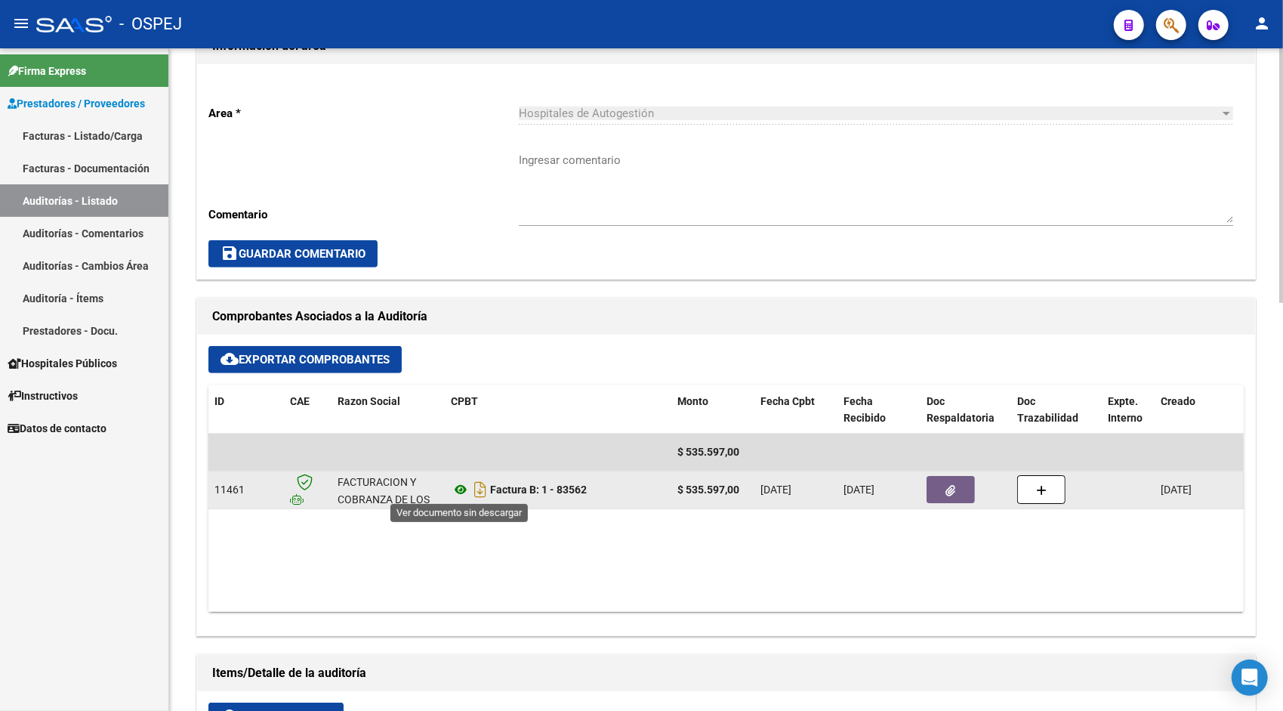
click at [462, 489] on icon at bounding box center [461, 489] width 20 height 18
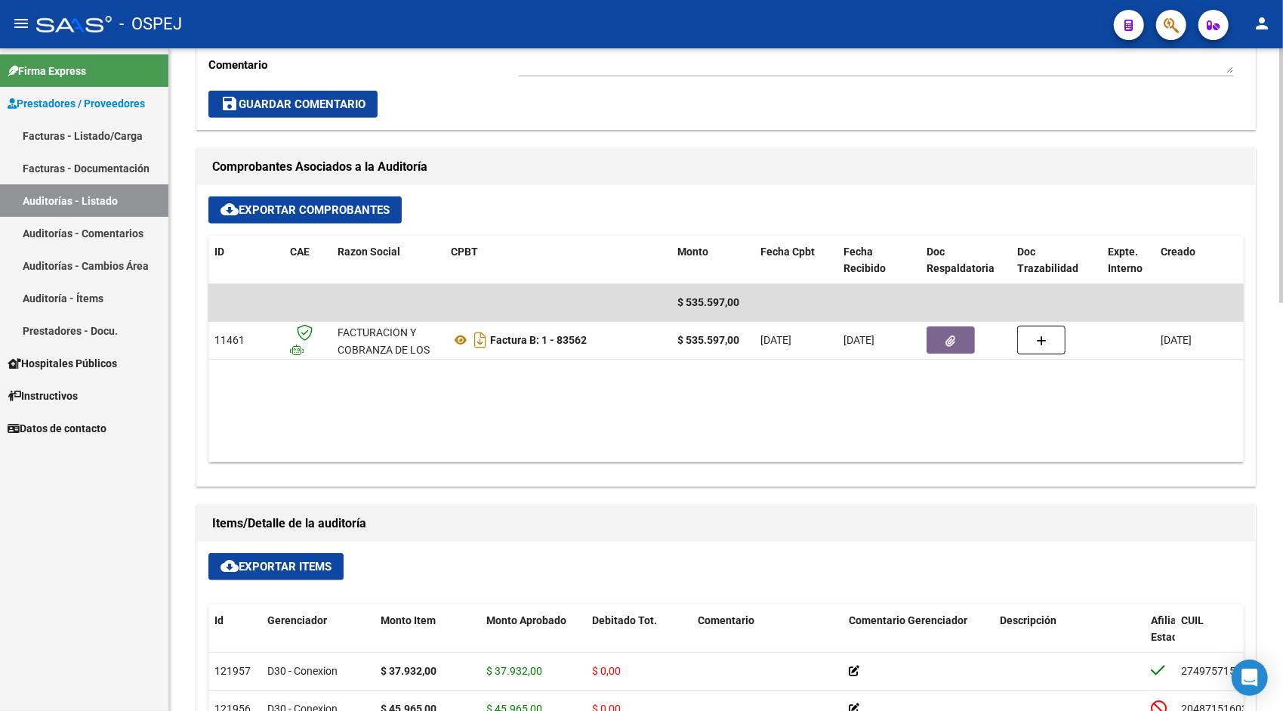
scroll to position [544, 0]
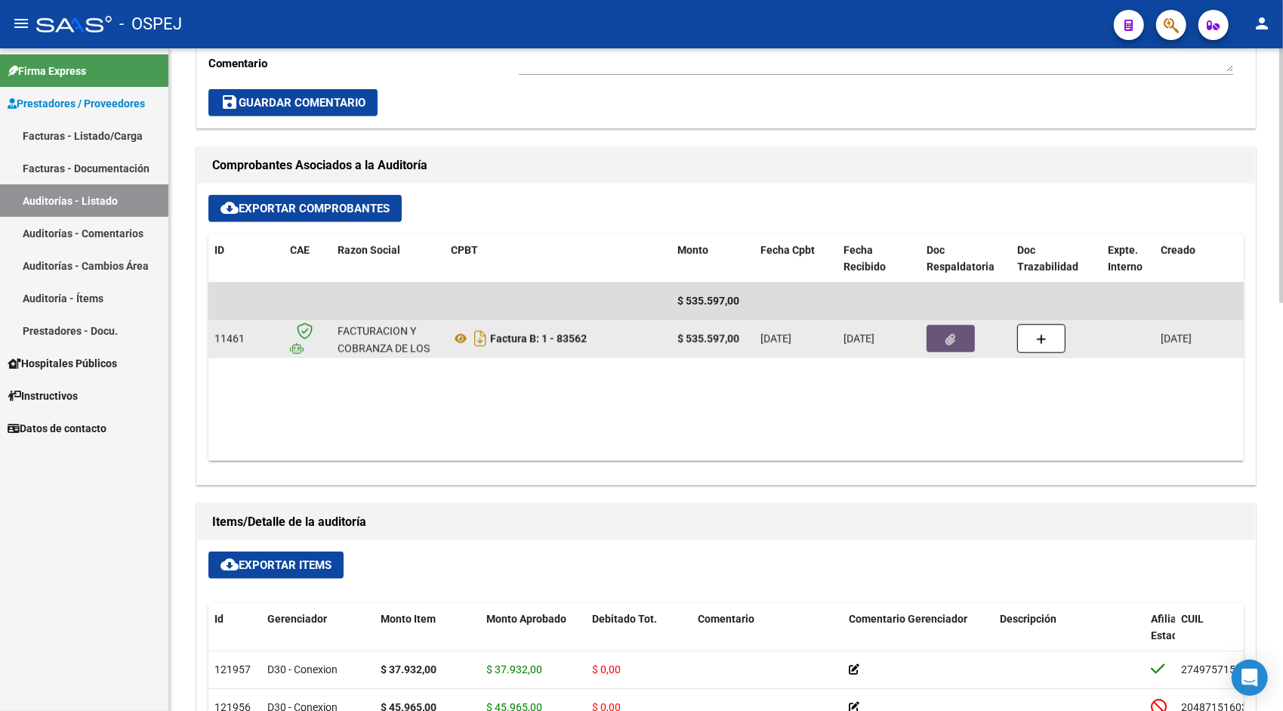
click at [946, 344] on button "button" at bounding box center [951, 338] width 48 height 27
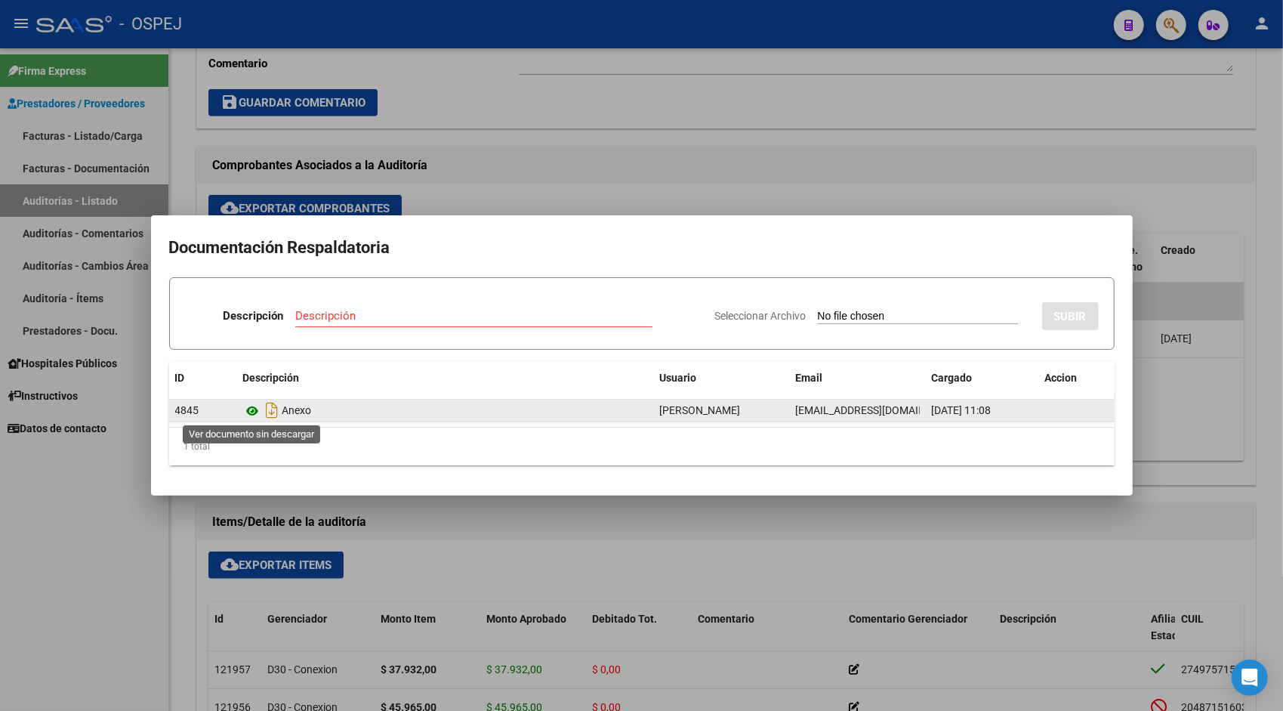
click at [253, 412] on icon at bounding box center [253, 411] width 20 height 18
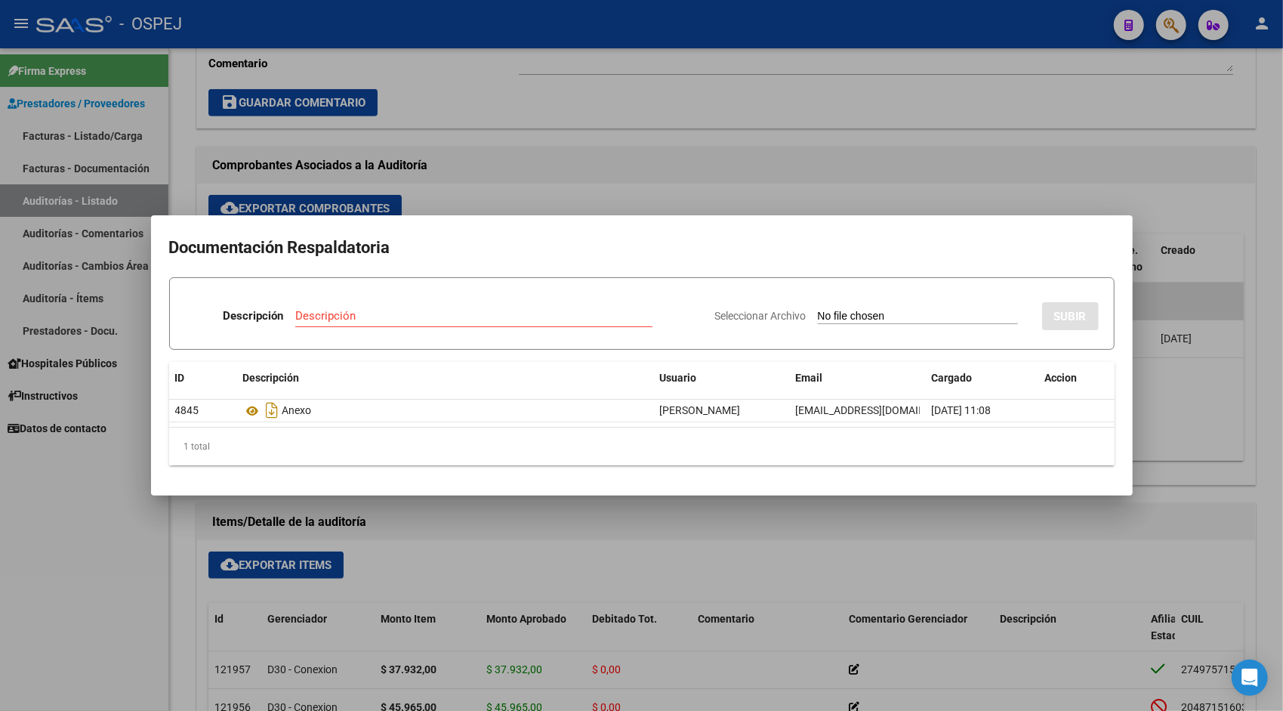
click at [110, 218] on div at bounding box center [641, 355] width 1283 height 711
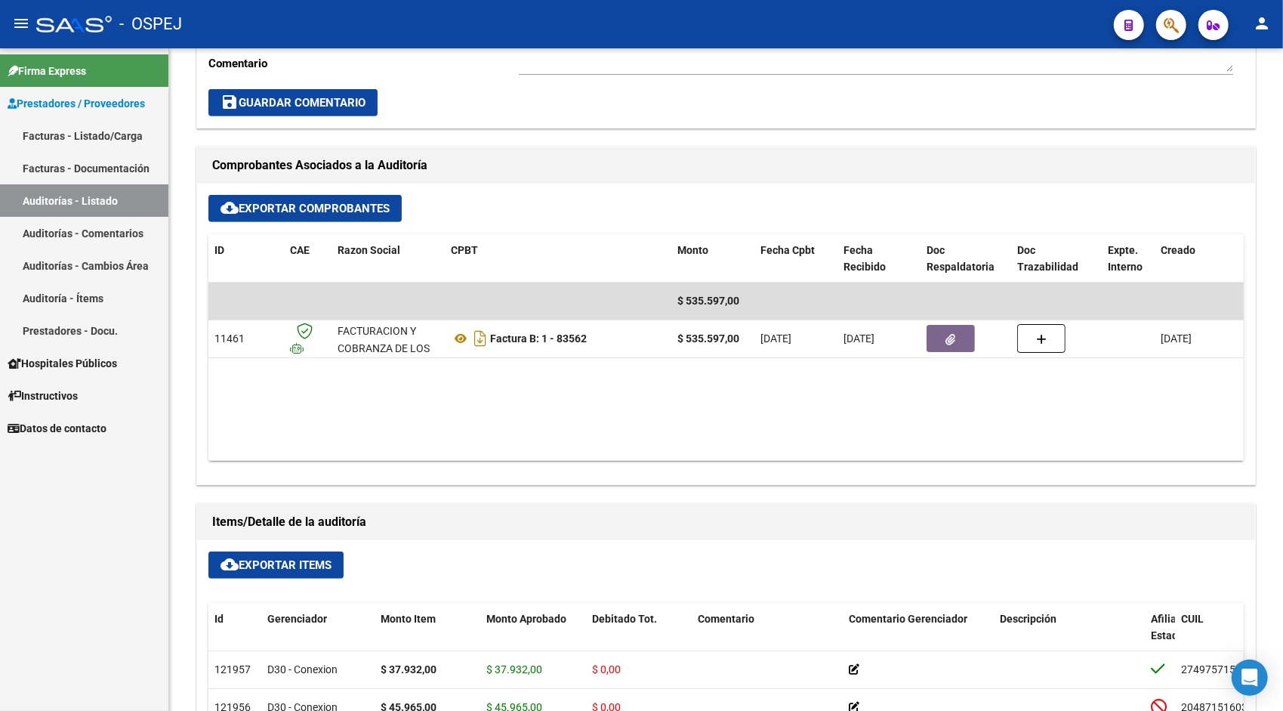
click at [94, 198] on link "Auditorías - Listado" at bounding box center [84, 200] width 168 height 32
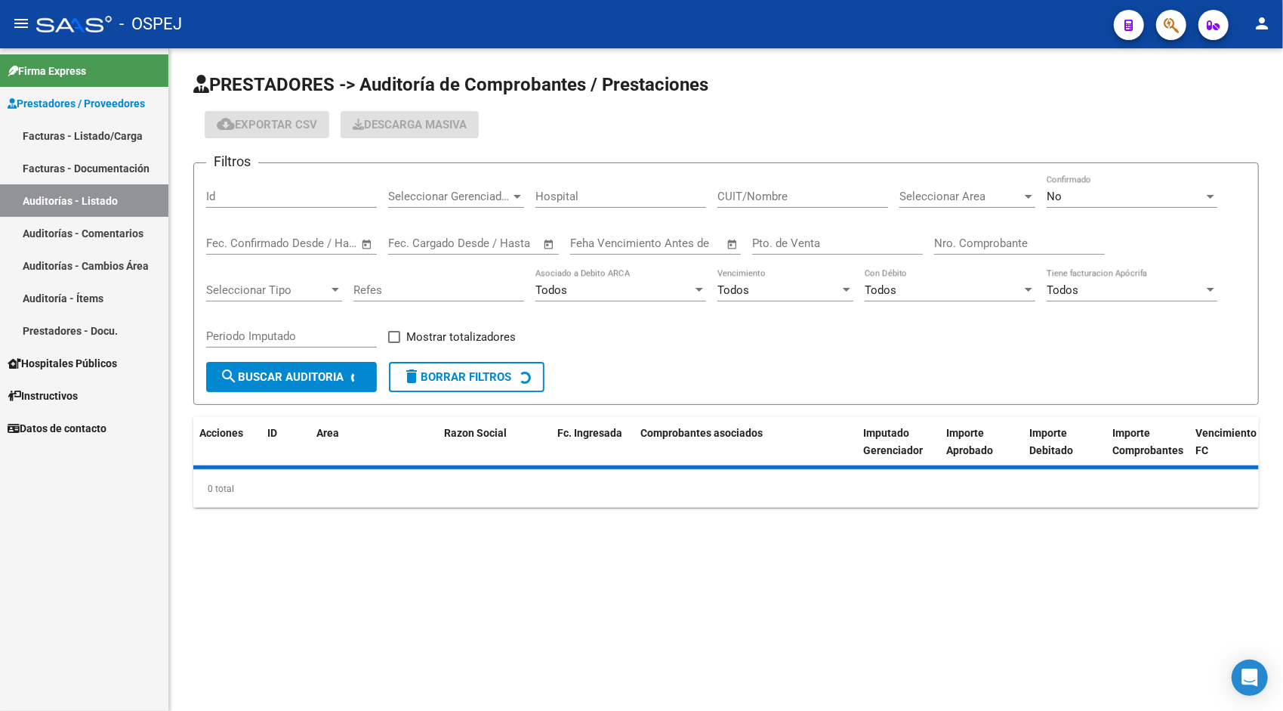
click at [278, 188] on div "Id" at bounding box center [291, 191] width 171 height 32
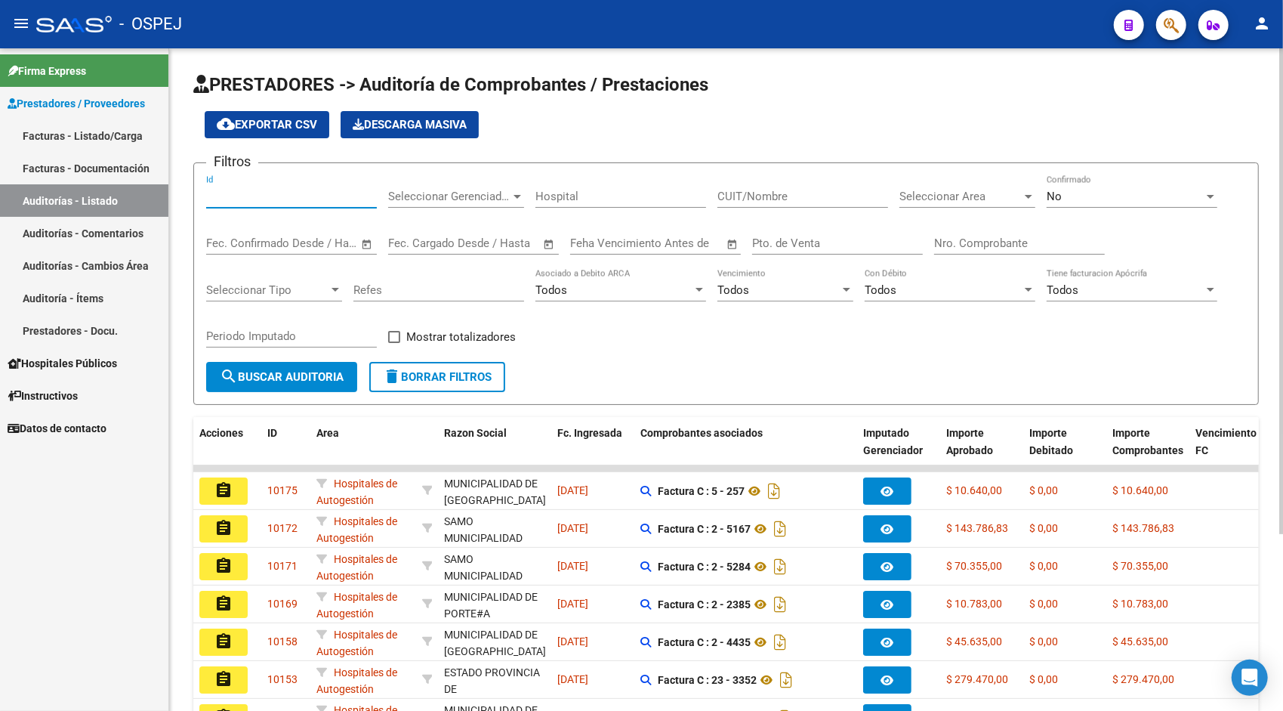
paste input "9427"
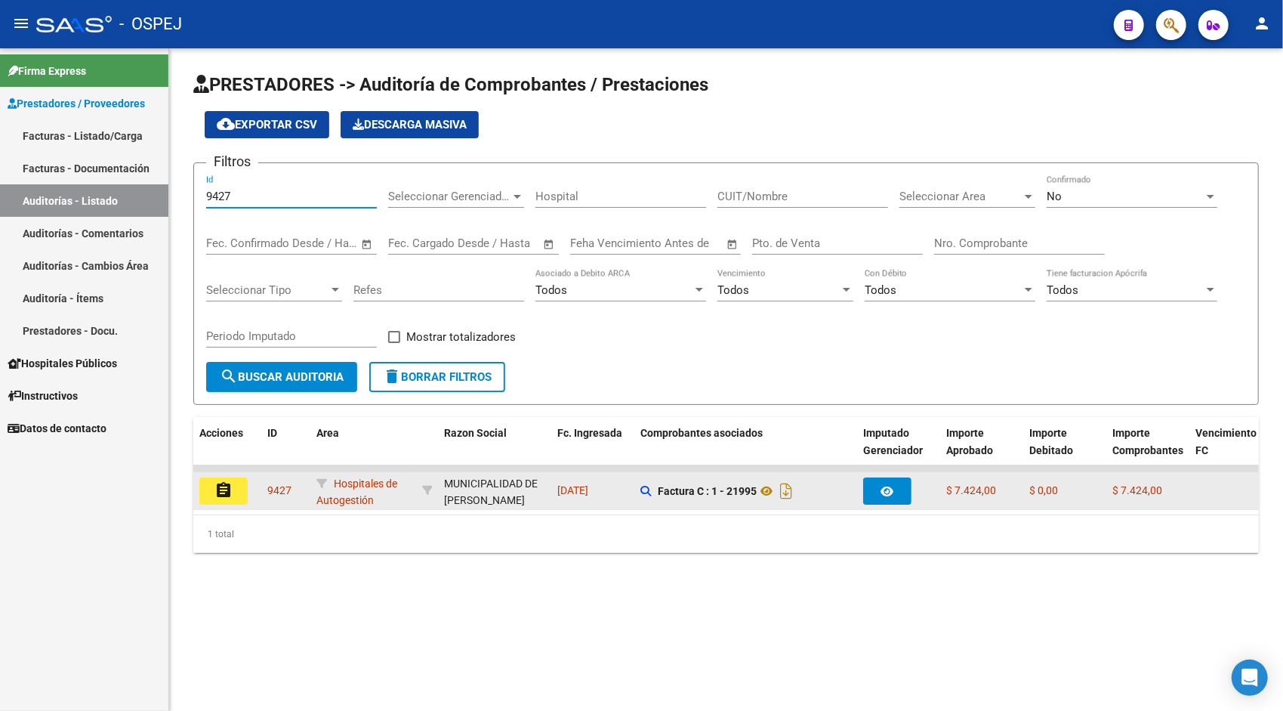
type input "9427"
click at [232, 489] on mat-icon "assignment" at bounding box center [224, 490] width 18 height 18
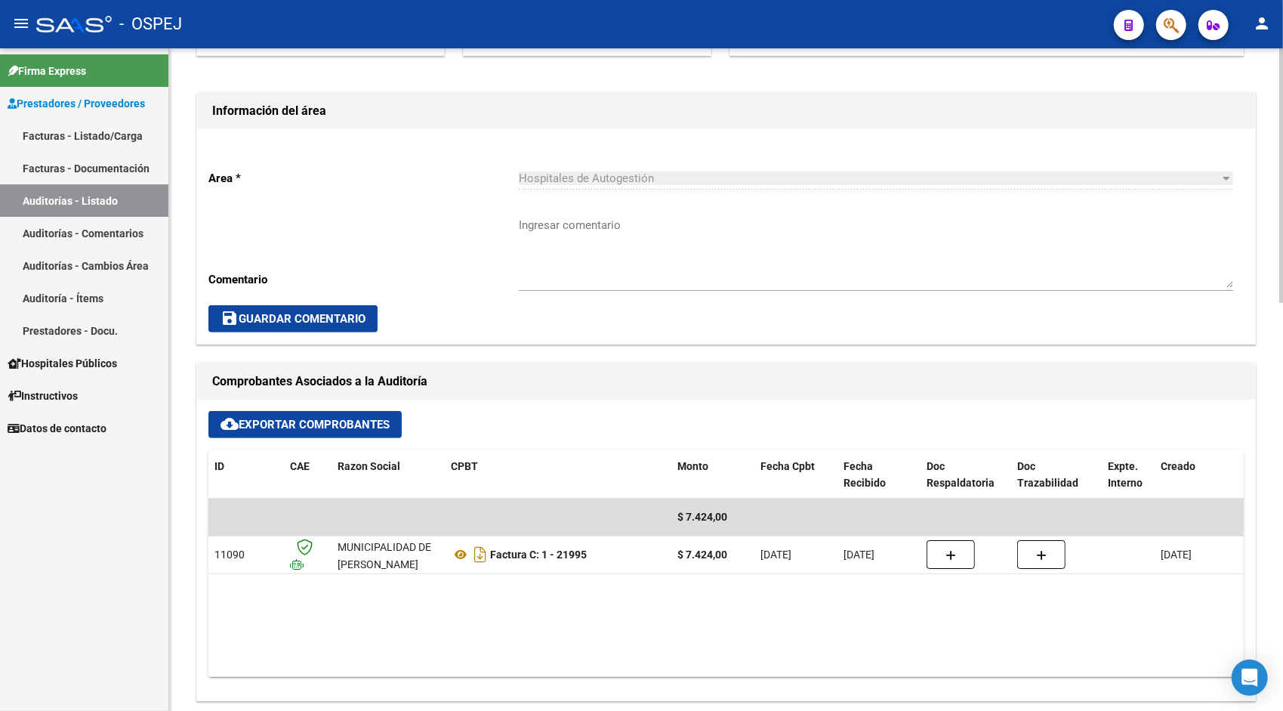
scroll to position [332, 0]
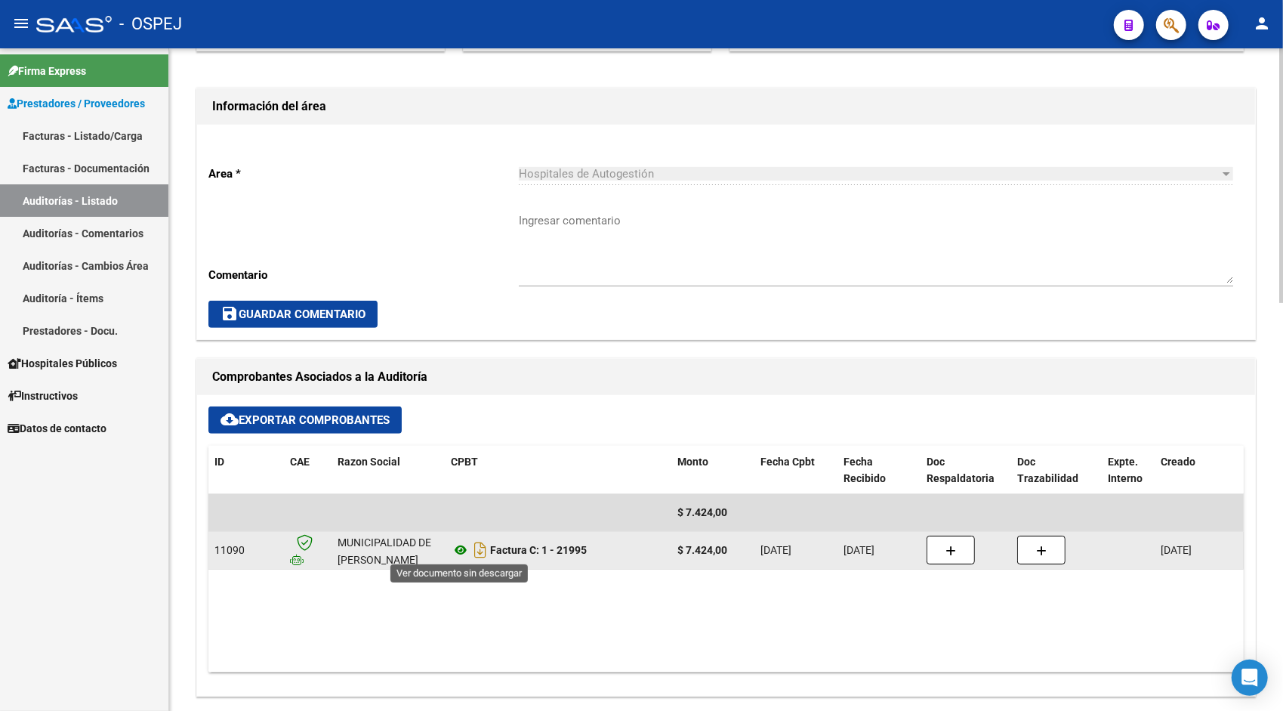
click at [455, 548] on icon at bounding box center [461, 550] width 20 height 18
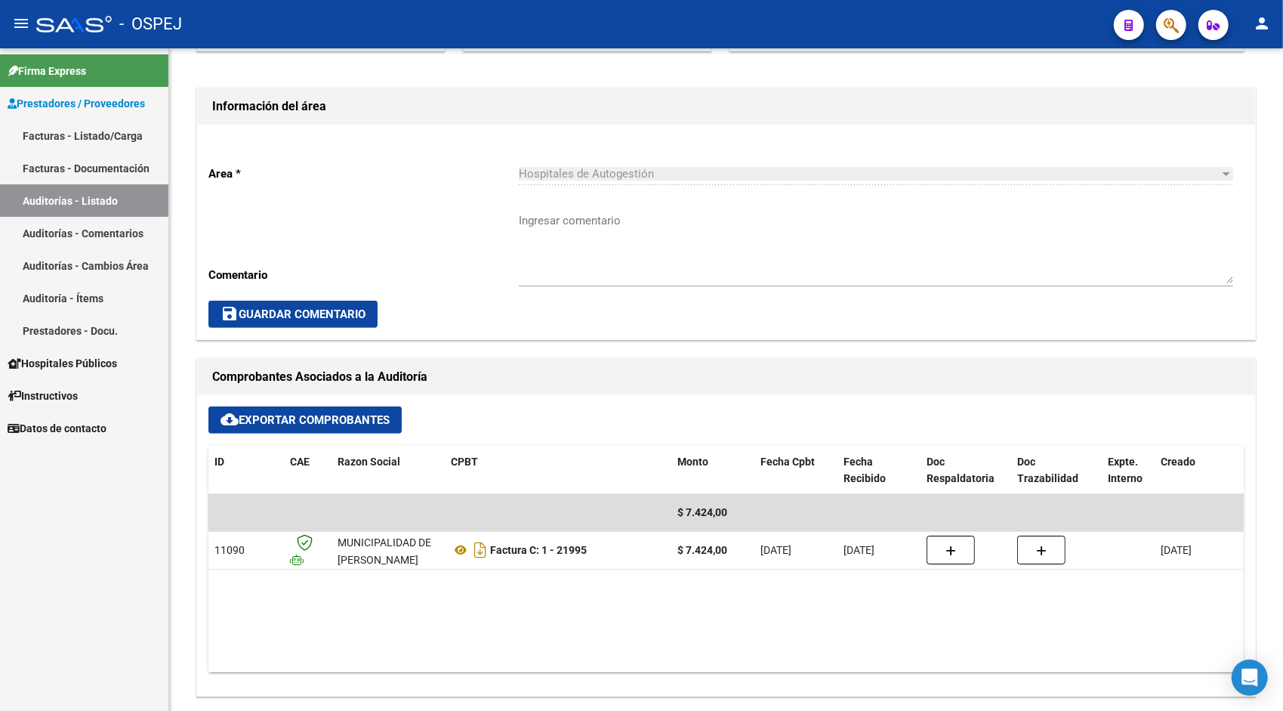
click at [85, 206] on link "Auditorías - Listado" at bounding box center [84, 200] width 168 height 32
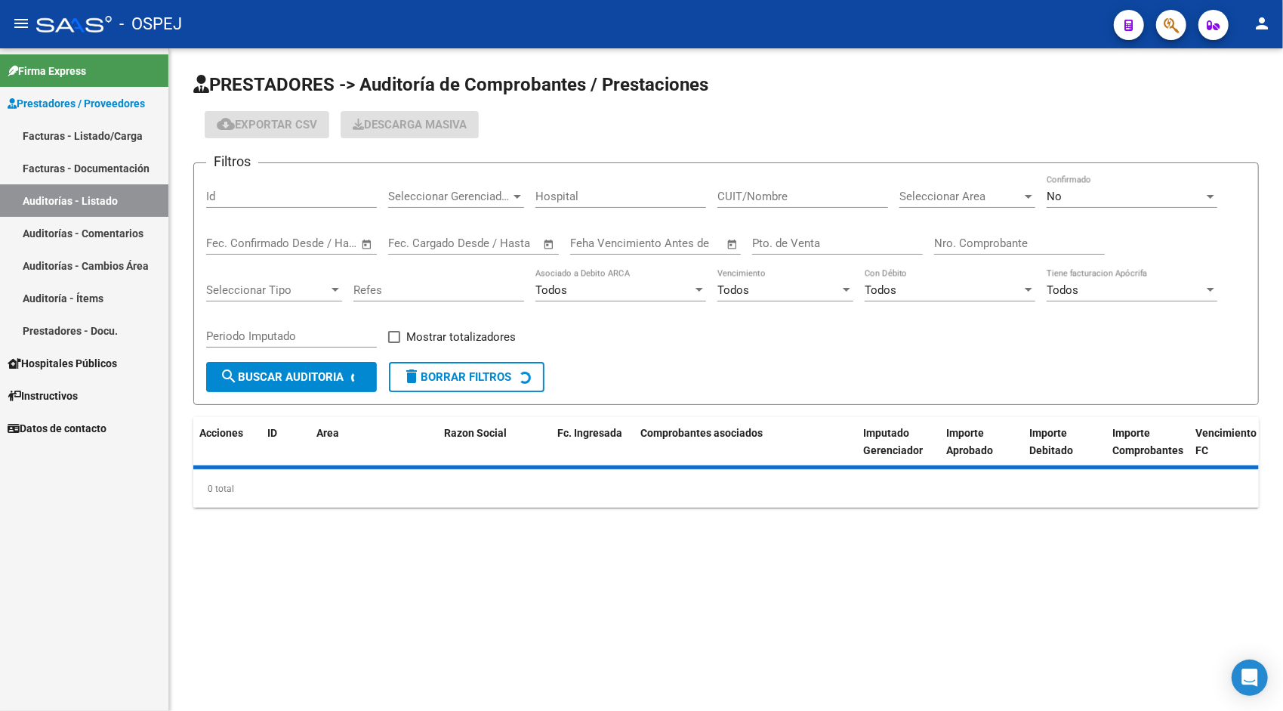
click at [258, 204] on div "Id" at bounding box center [291, 191] width 171 height 32
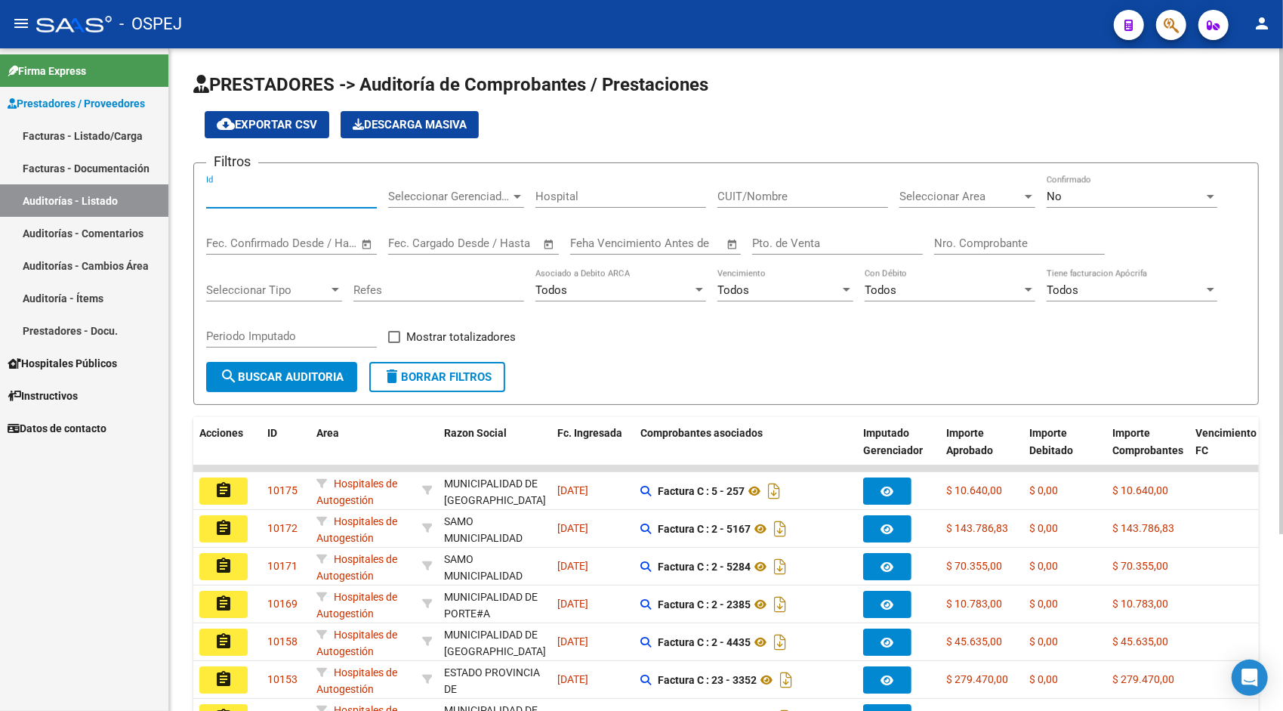
paste input "9428"
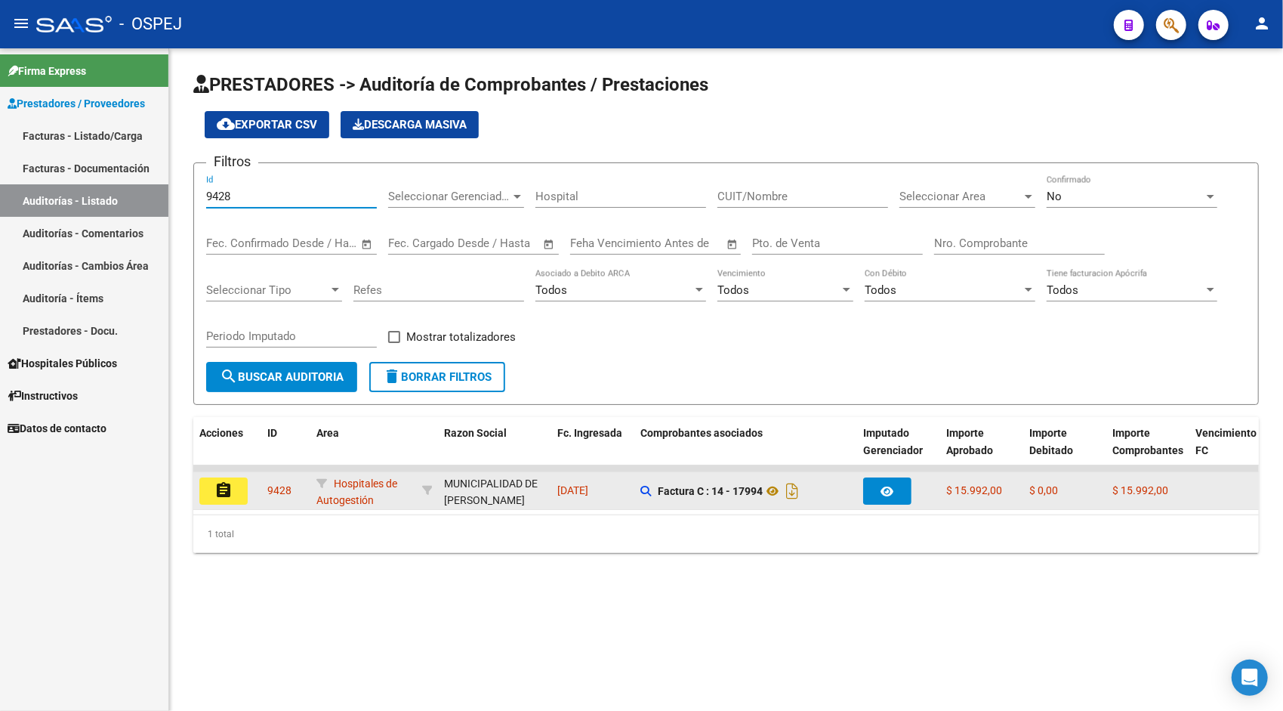
type input "9428"
click at [231, 489] on mat-icon "assignment" at bounding box center [224, 490] width 18 height 18
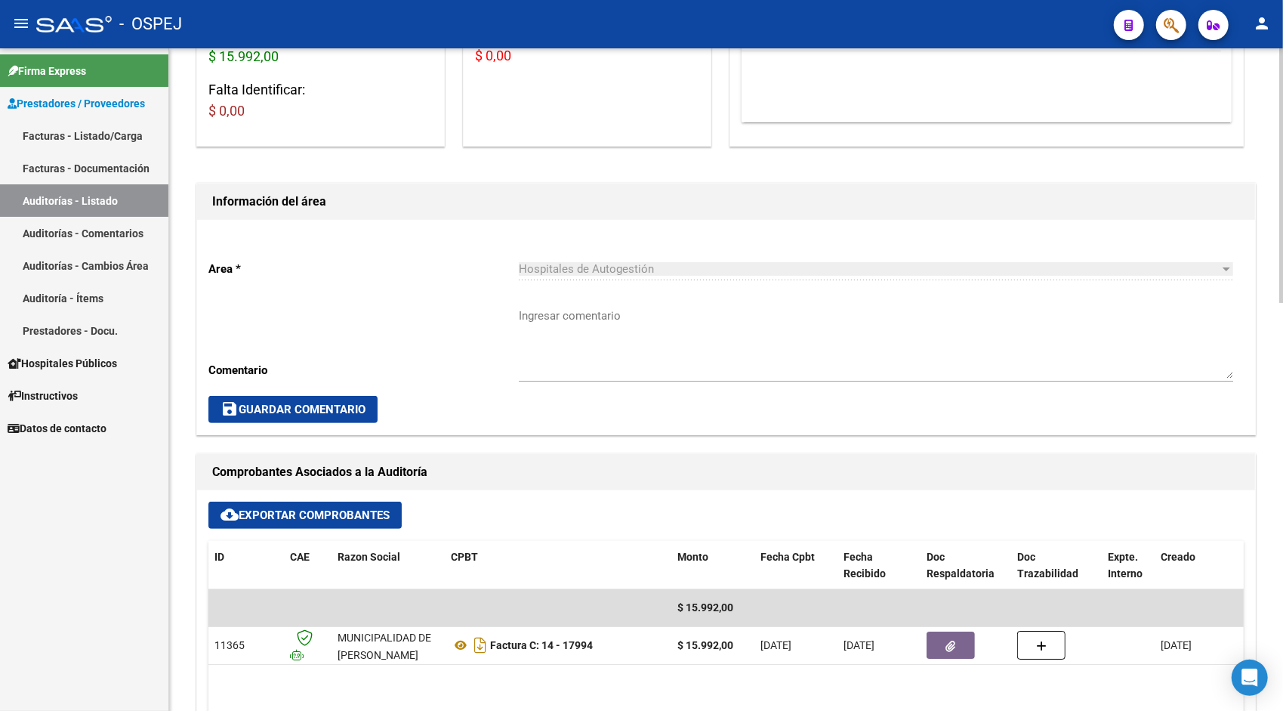
scroll to position [242, 0]
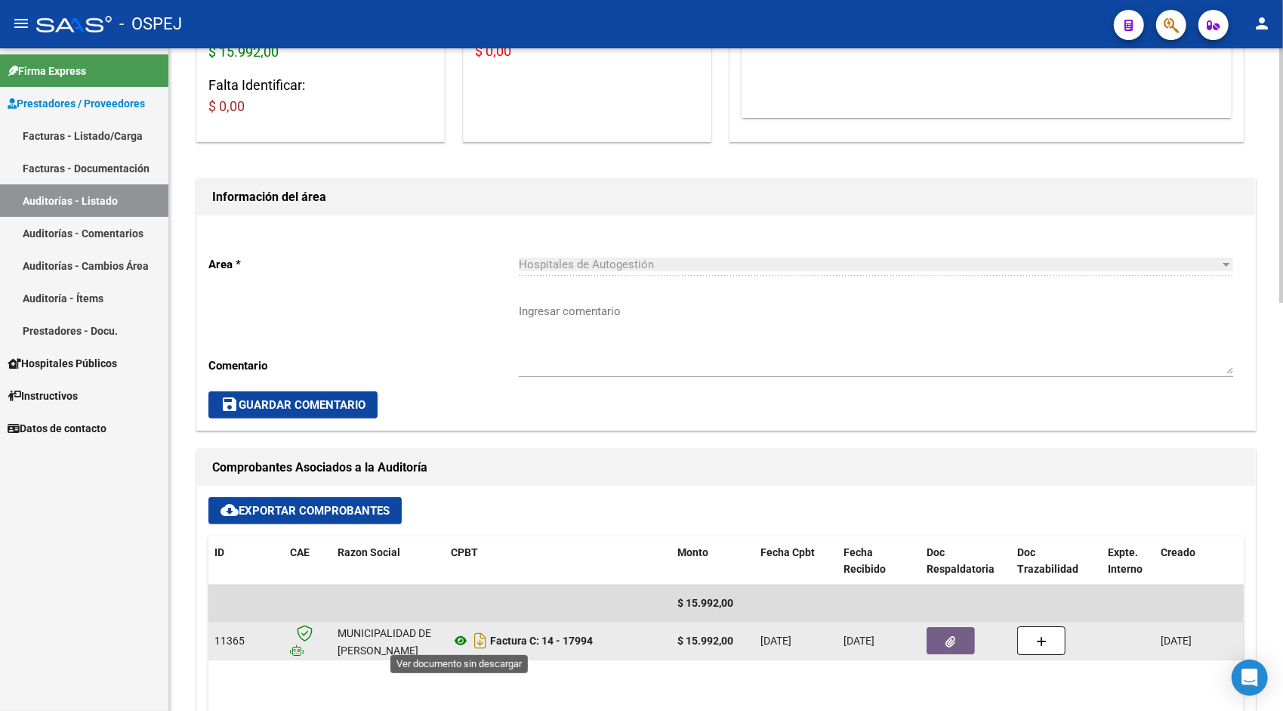
click at [460, 639] on icon at bounding box center [461, 640] width 20 height 18
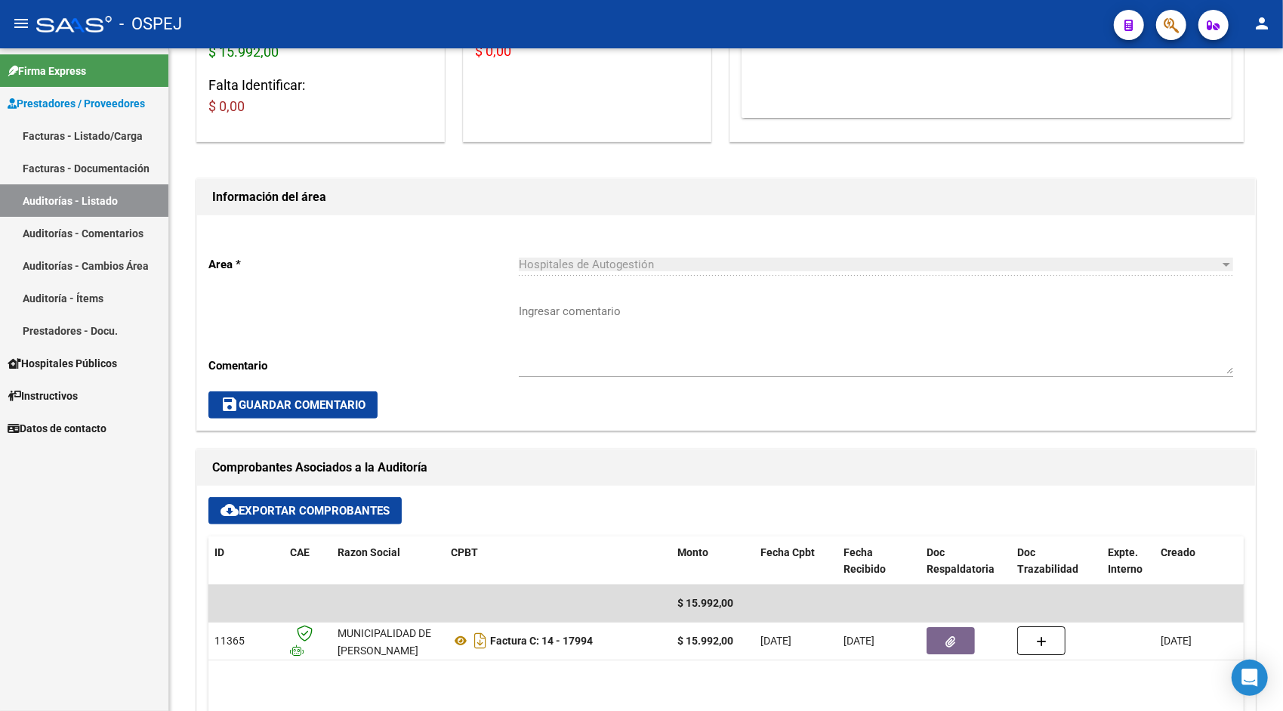
click at [112, 203] on link "Auditorías - Listado" at bounding box center [84, 200] width 168 height 32
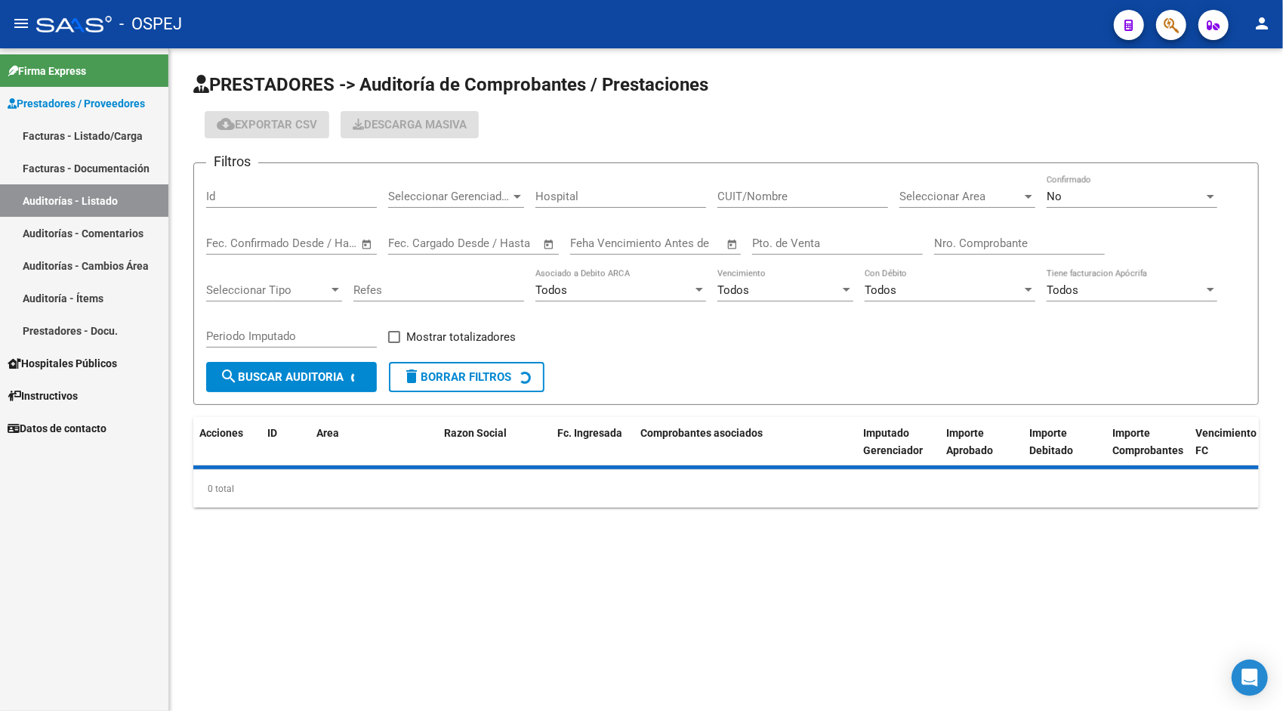
click at [231, 199] on input "Id" at bounding box center [291, 197] width 171 height 14
paste input "9443"
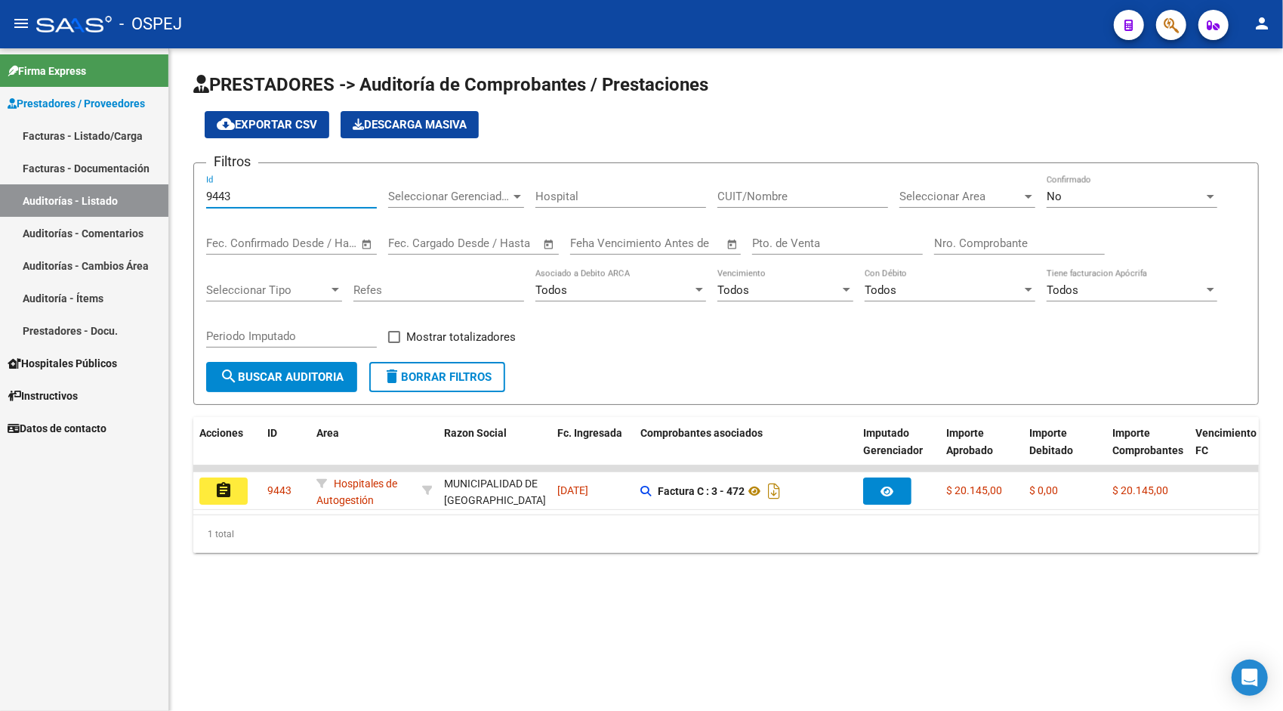
type input "9443"
click at [201, 510] on datatable-selection "assignment 9443 Hospitales de Autogestión MUNICIPALIDAD DE [GEOGRAPHIC_DATA][PE…" at bounding box center [726, 506] width 1066 height 14
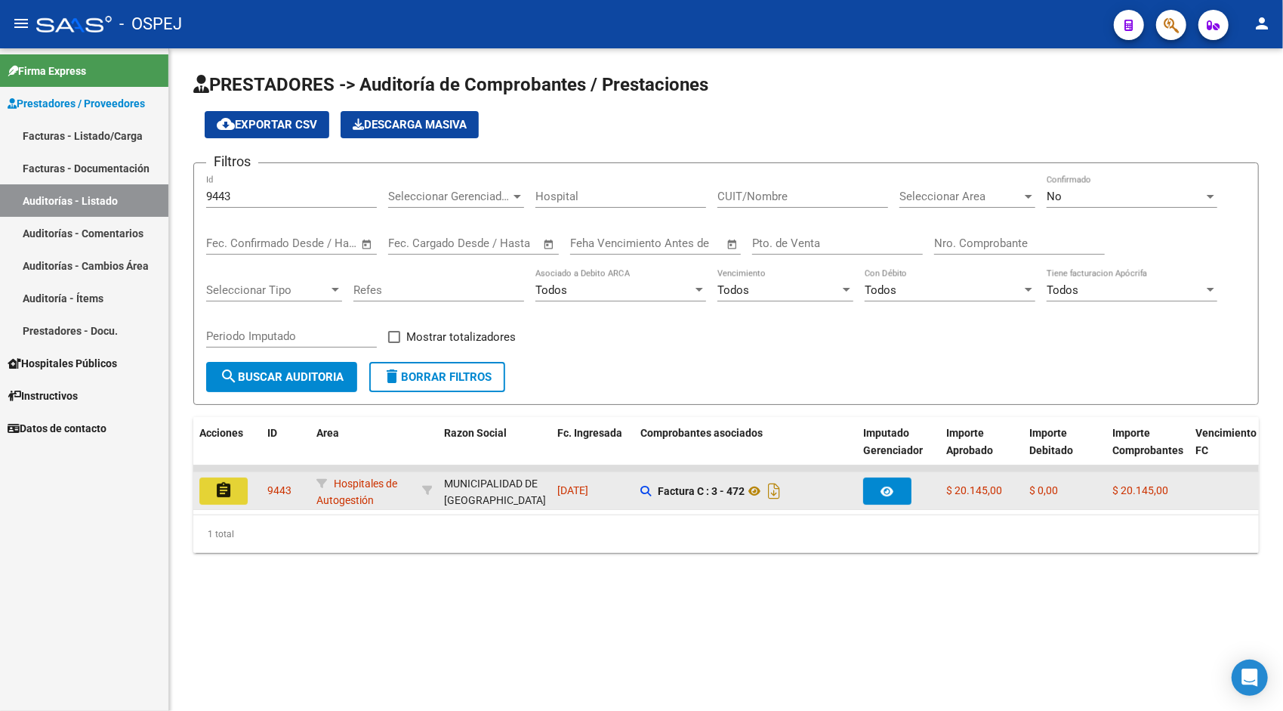
click at [228, 489] on mat-icon "assignment" at bounding box center [224, 490] width 18 height 18
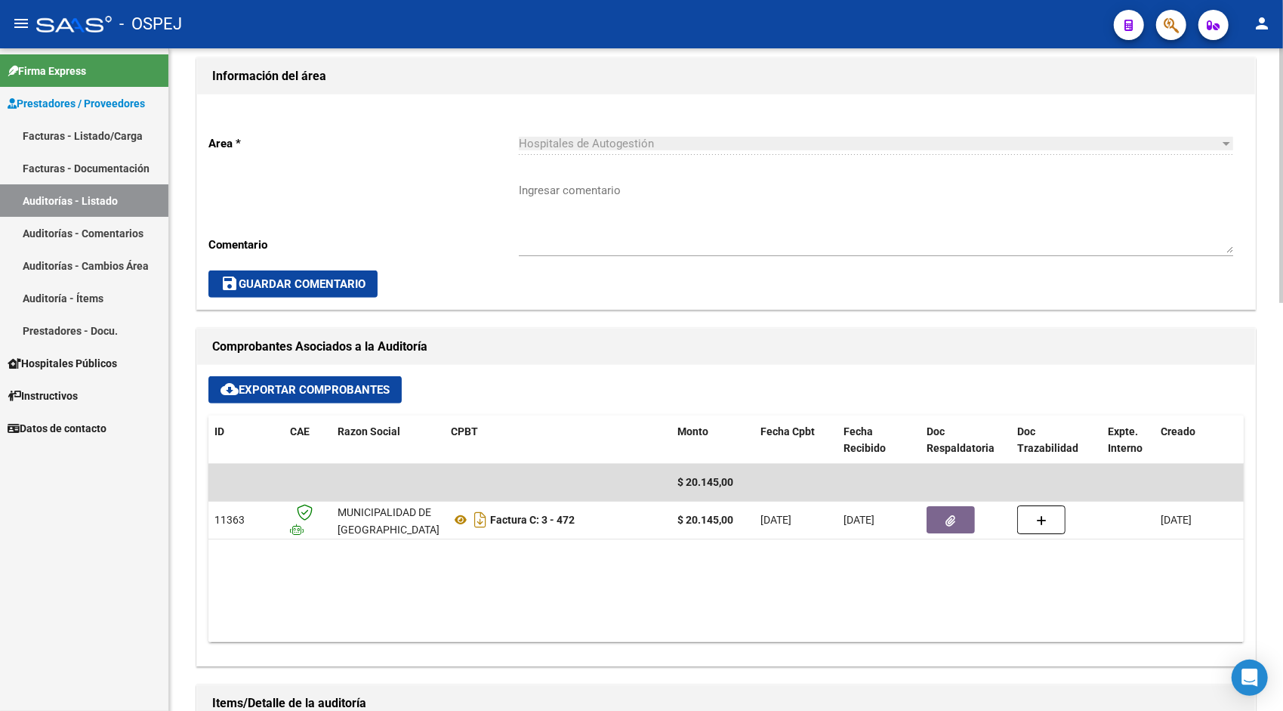
scroll to position [423, 0]
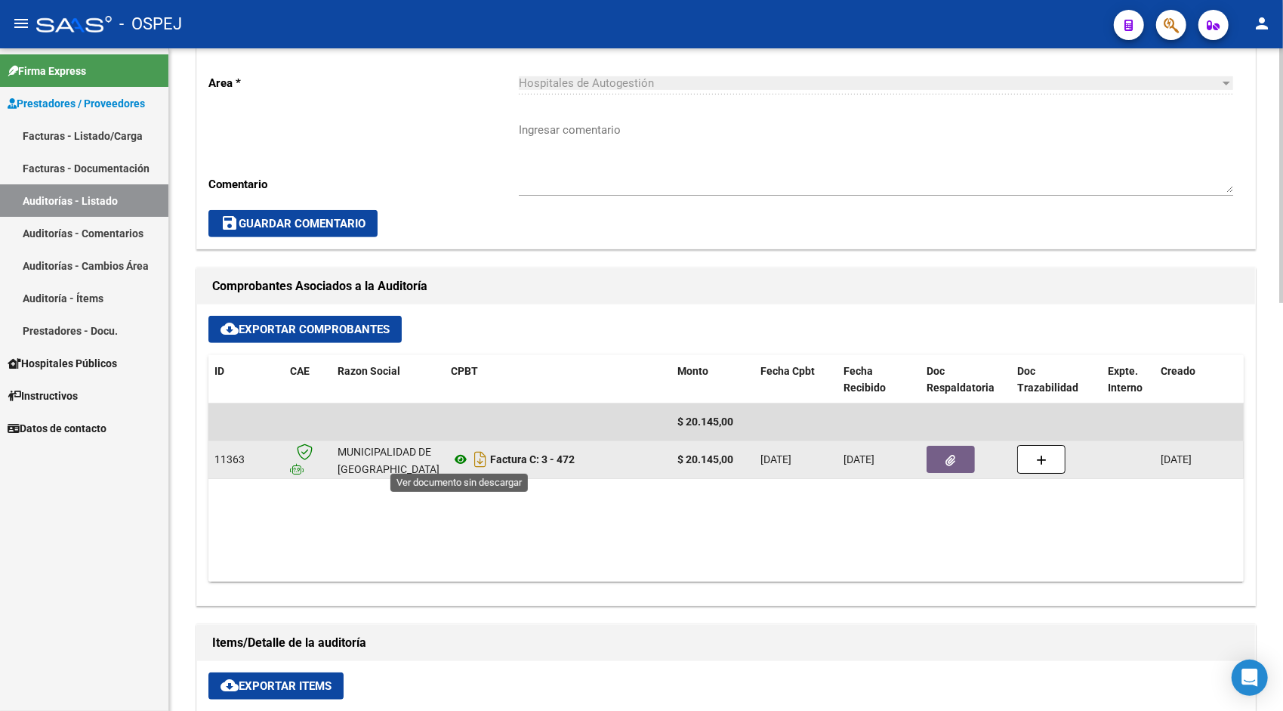
click at [459, 456] on icon at bounding box center [461, 459] width 20 height 18
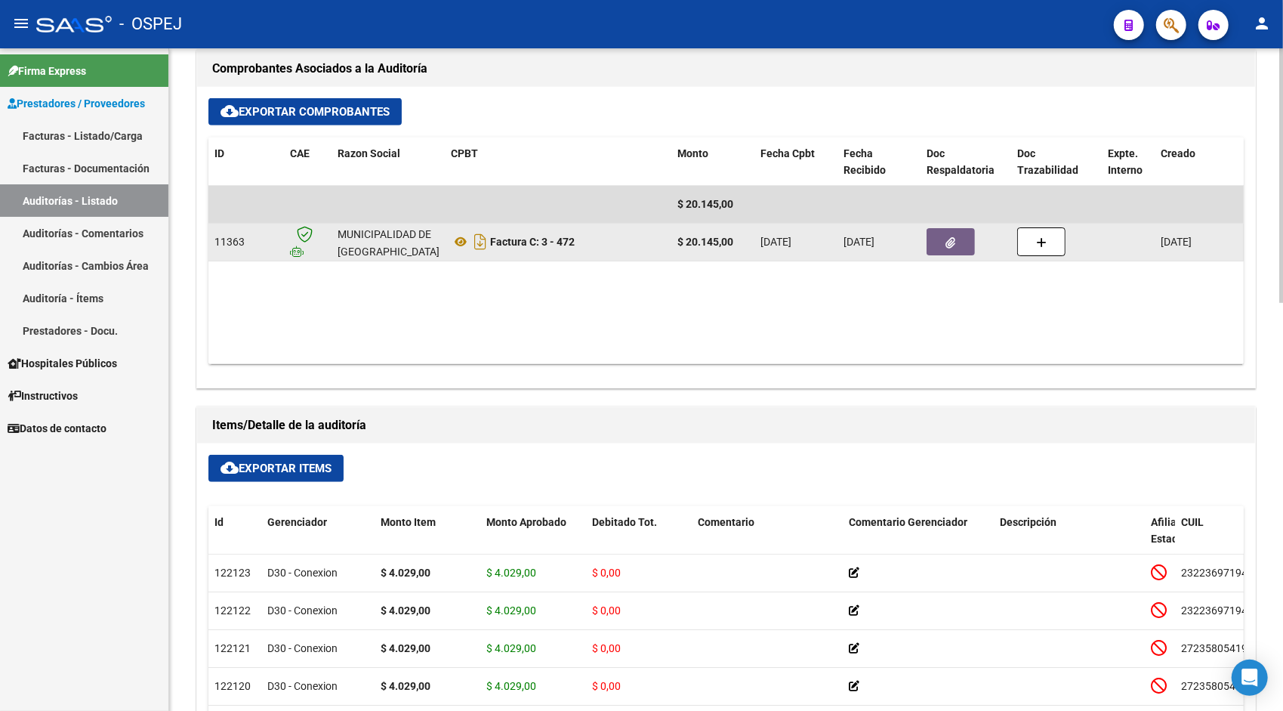
scroll to position [639, 0]
click at [937, 245] on button "button" at bounding box center [951, 243] width 48 height 27
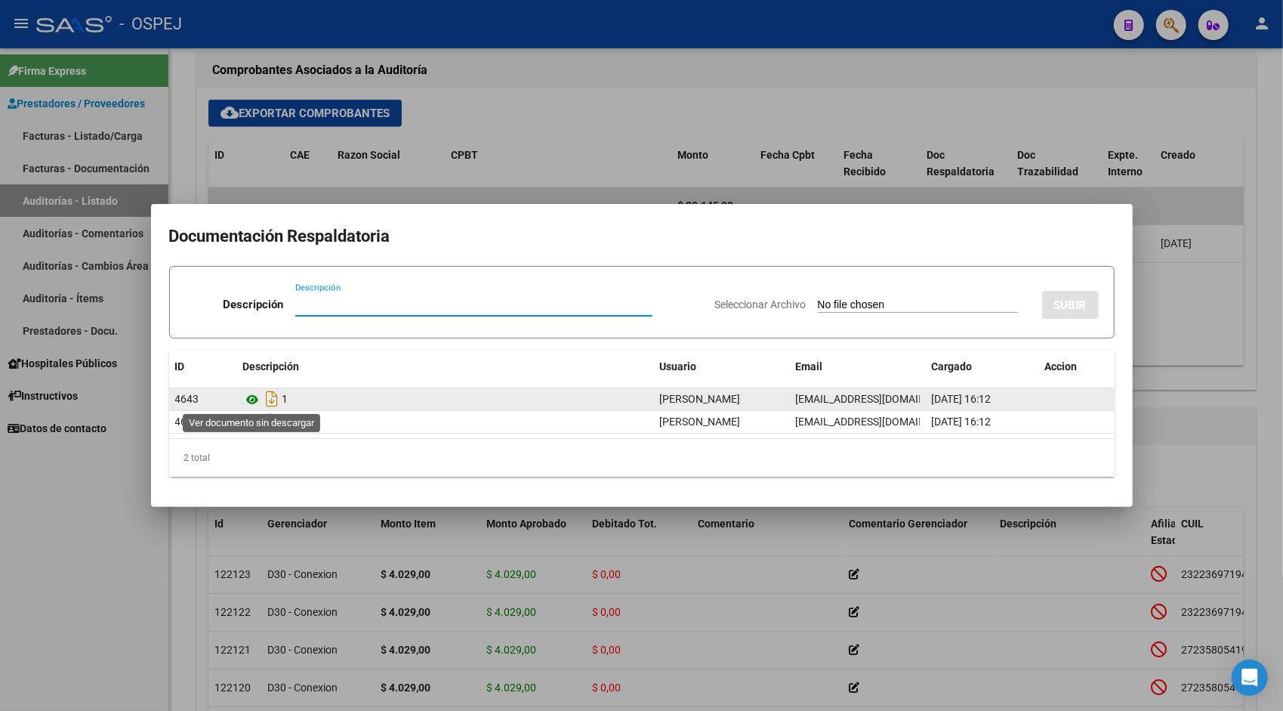
click at [251, 401] on icon at bounding box center [253, 400] width 20 height 18
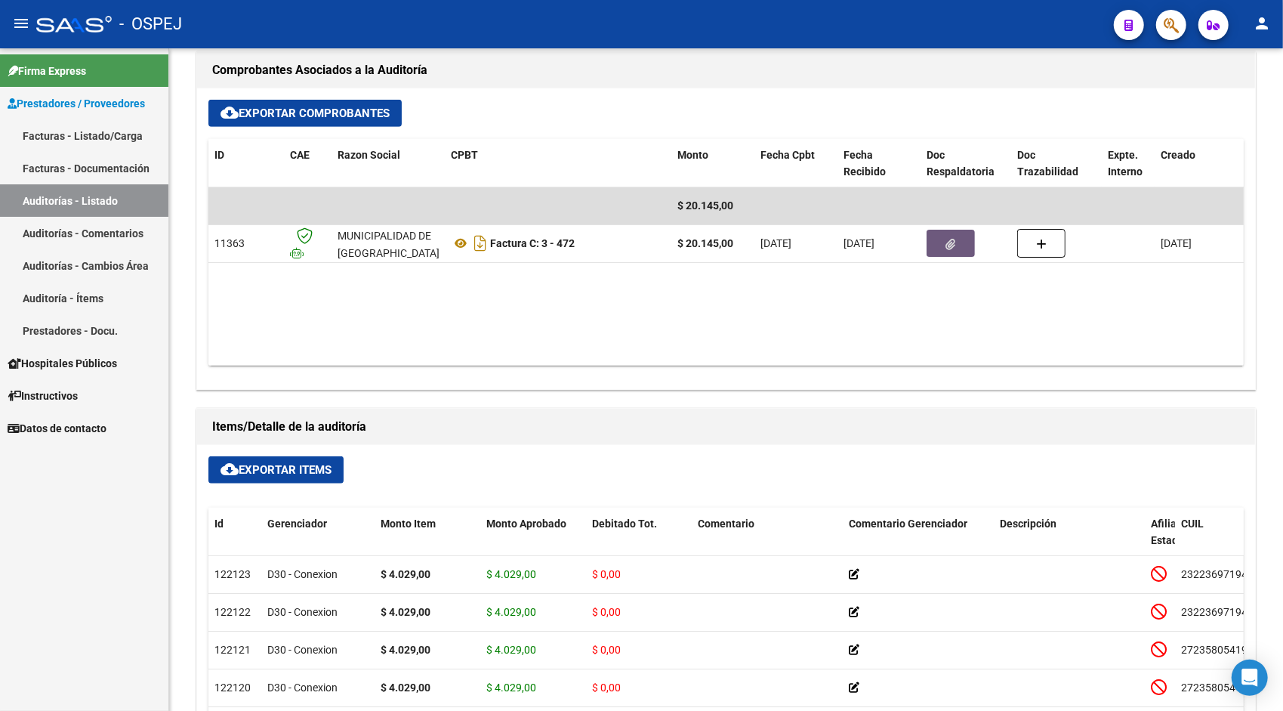
click at [118, 208] on link "Auditorías - Listado" at bounding box center [84, 200] width 168 height 32
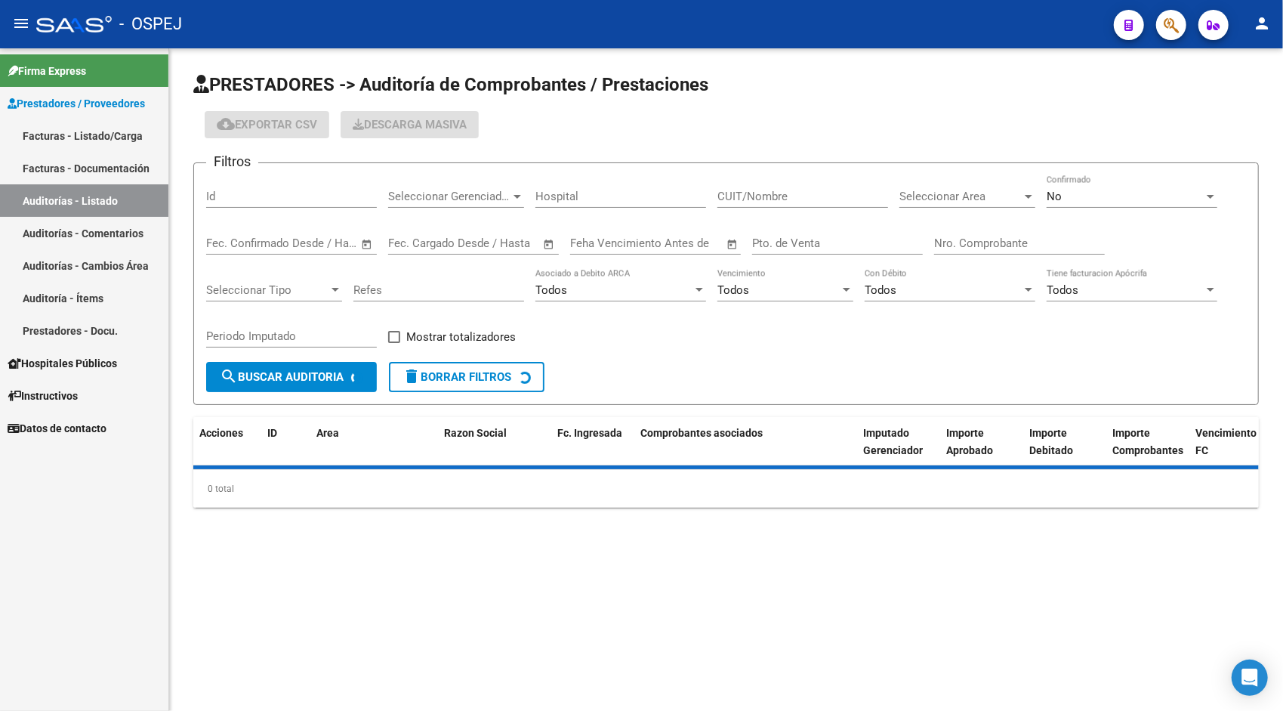
click at [289, 196] on input "Id" at bounding box center [291, 197] width 171 height 14
paste input "9446"
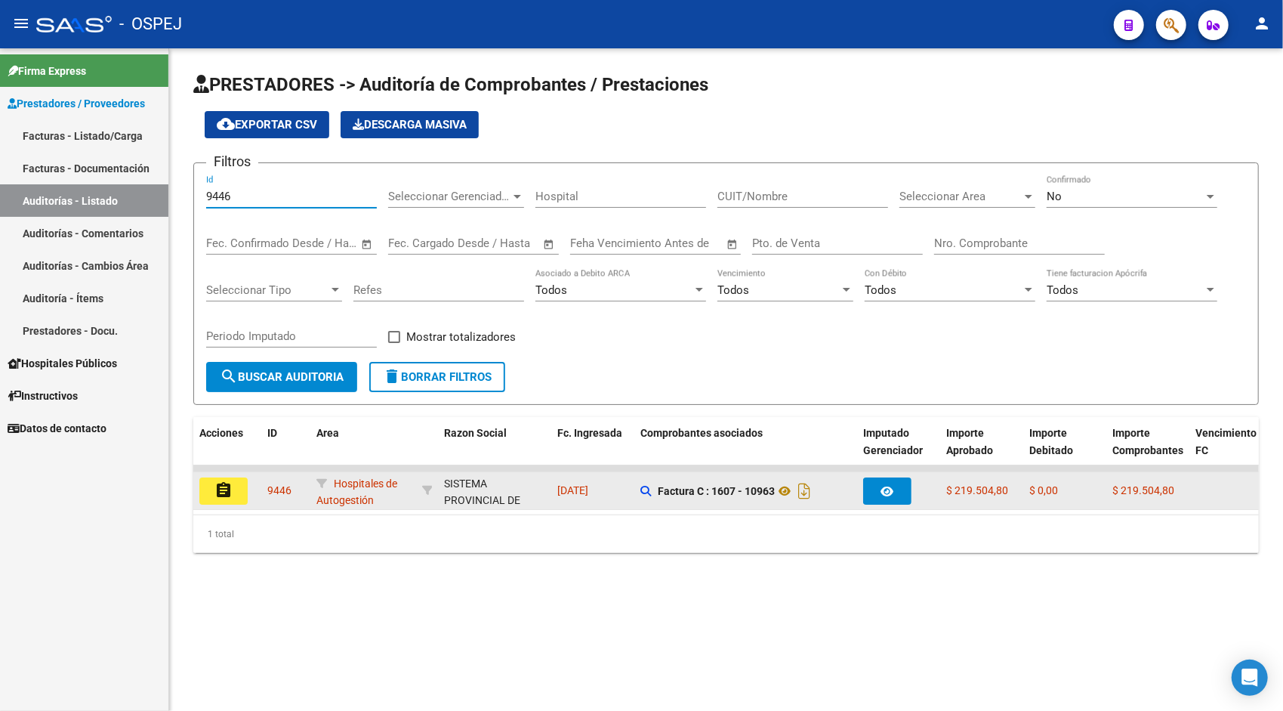
type input "9446"
click at [234, 487] on button "assignment" at bounding box center [223, 490] width 48 height 27
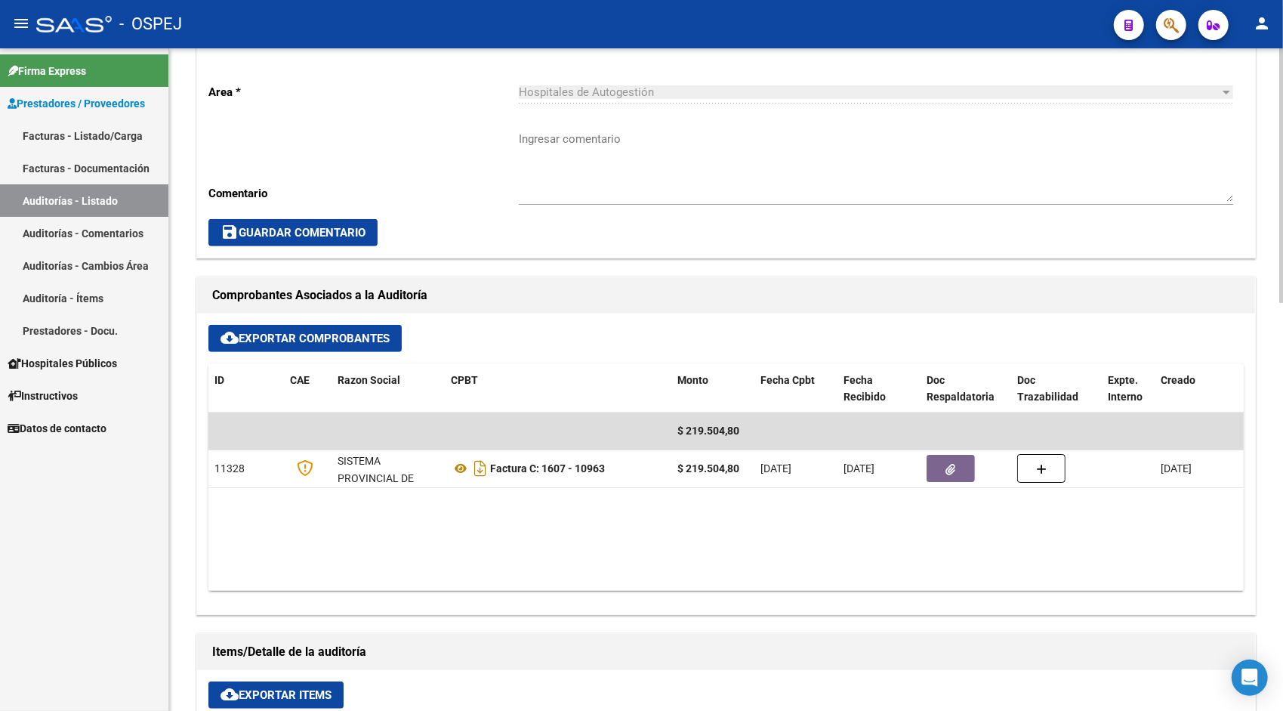
scroll to position [453, 0]
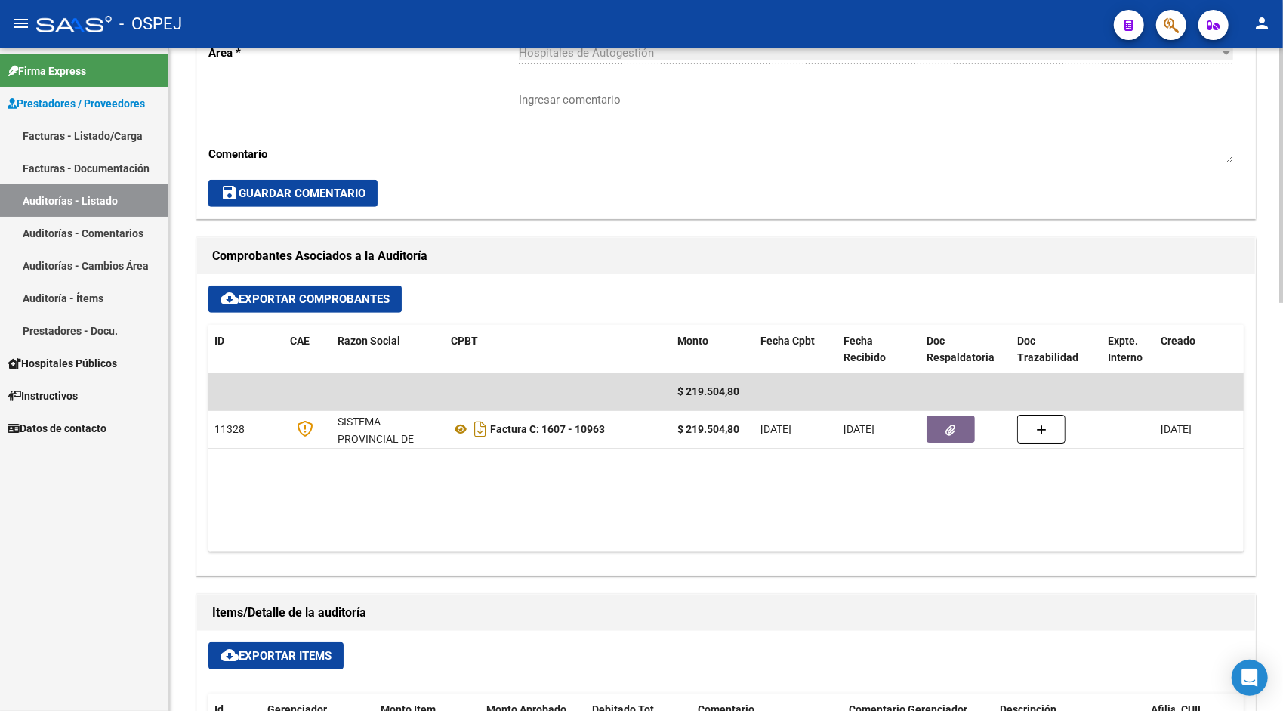
click at [341, 308] on button "cloud_download Exportar Comprobantes" at bounding box center [304, 299] width 193 height 27
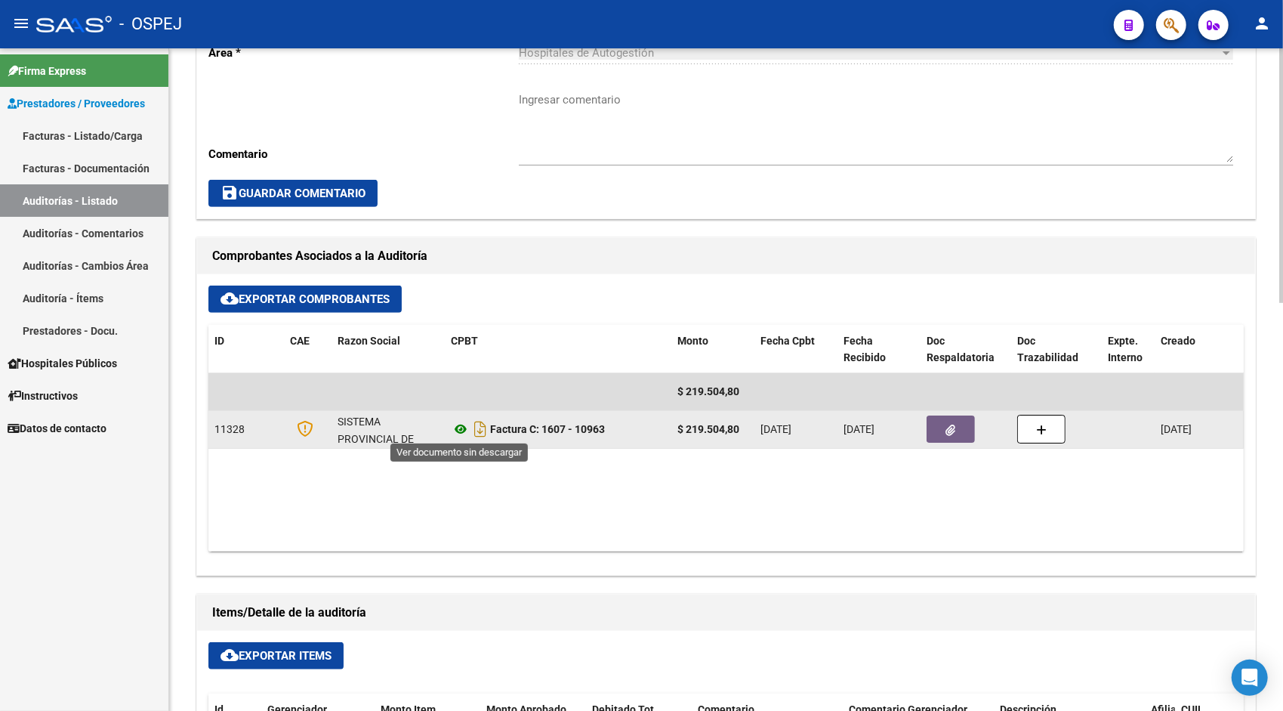
click at [465, 428] on icon at bounding box center [461, 429] width 20 height 18
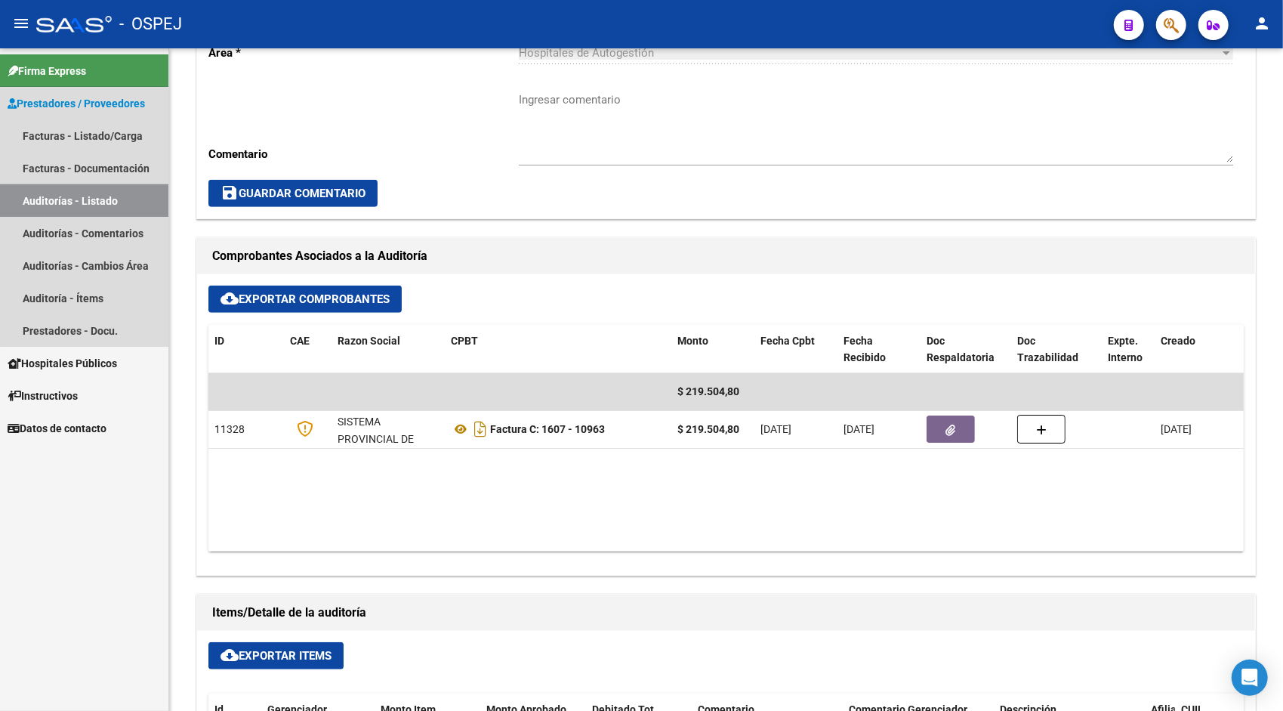
click at [139, 192] on link "Auditorías - Listado" at bounding box center [84, 200] width 168 height 32
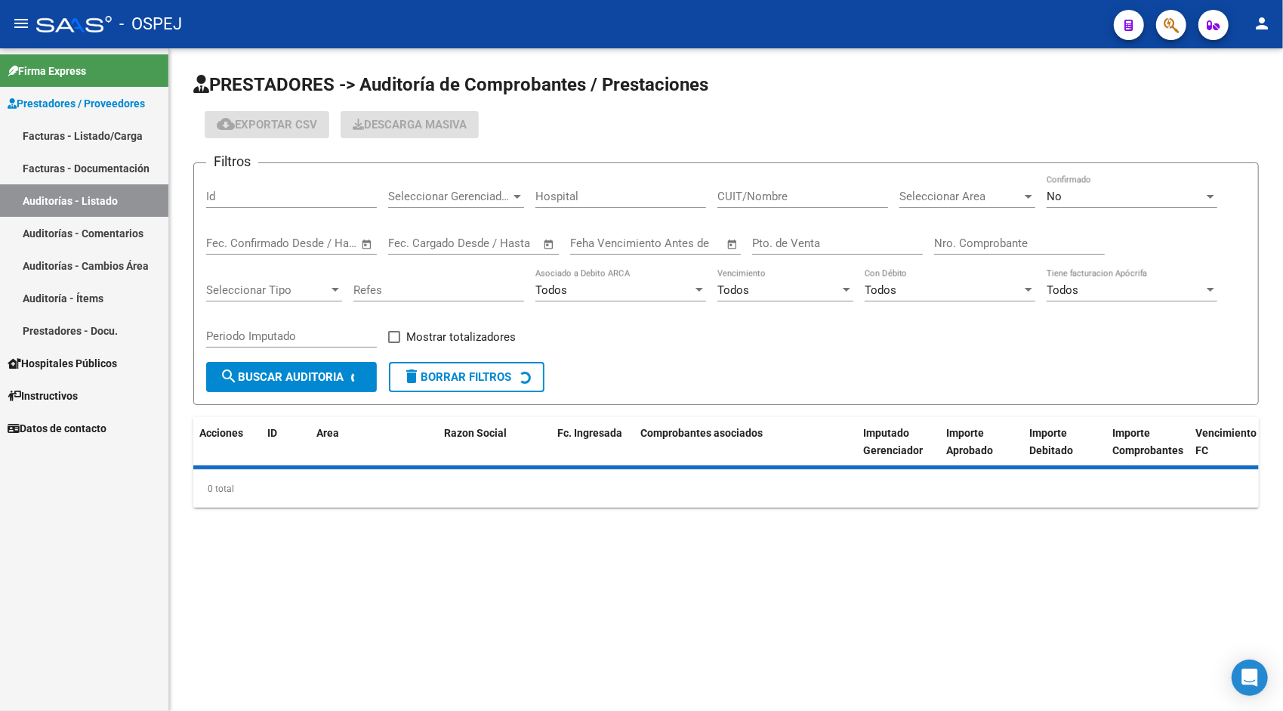
click at [275, 183] on div "Id" at bounding box center [291, 191] width 171 height 32
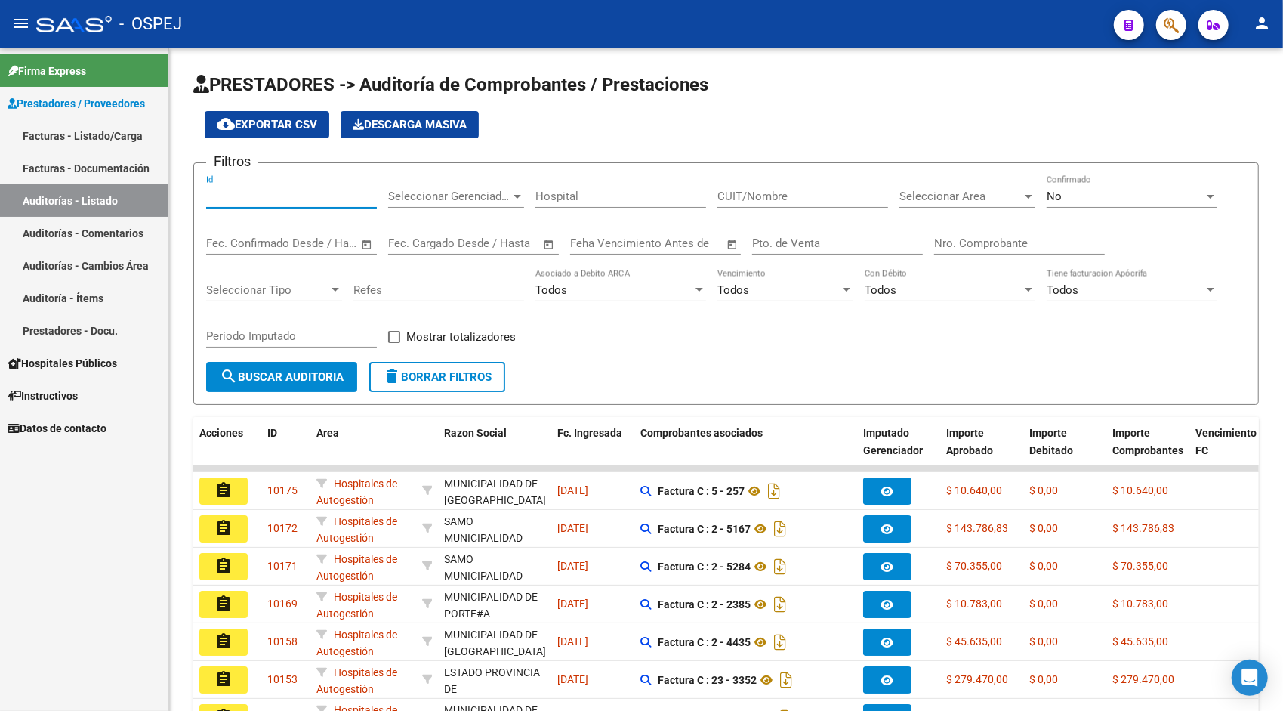
paste input "9447"
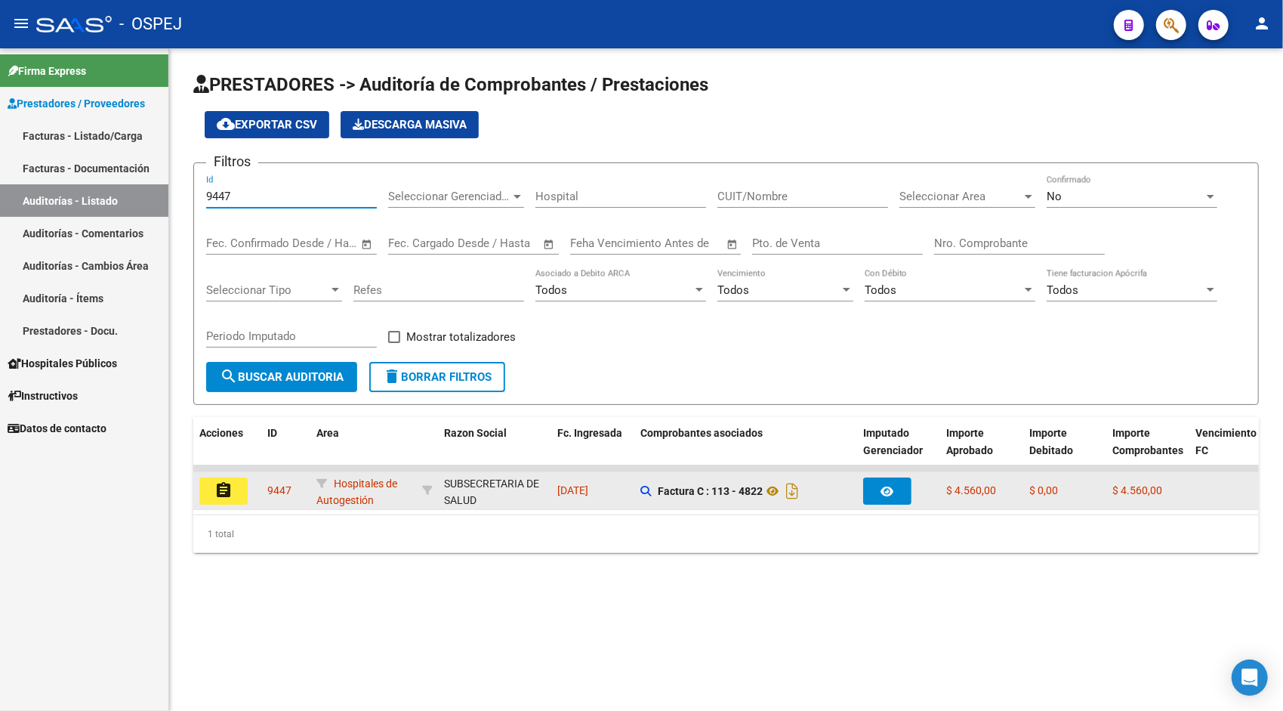
type input "9447"
click at [222, 489] on mat-icon "assignment" at bounding box center [224, 490] width 18 height 18
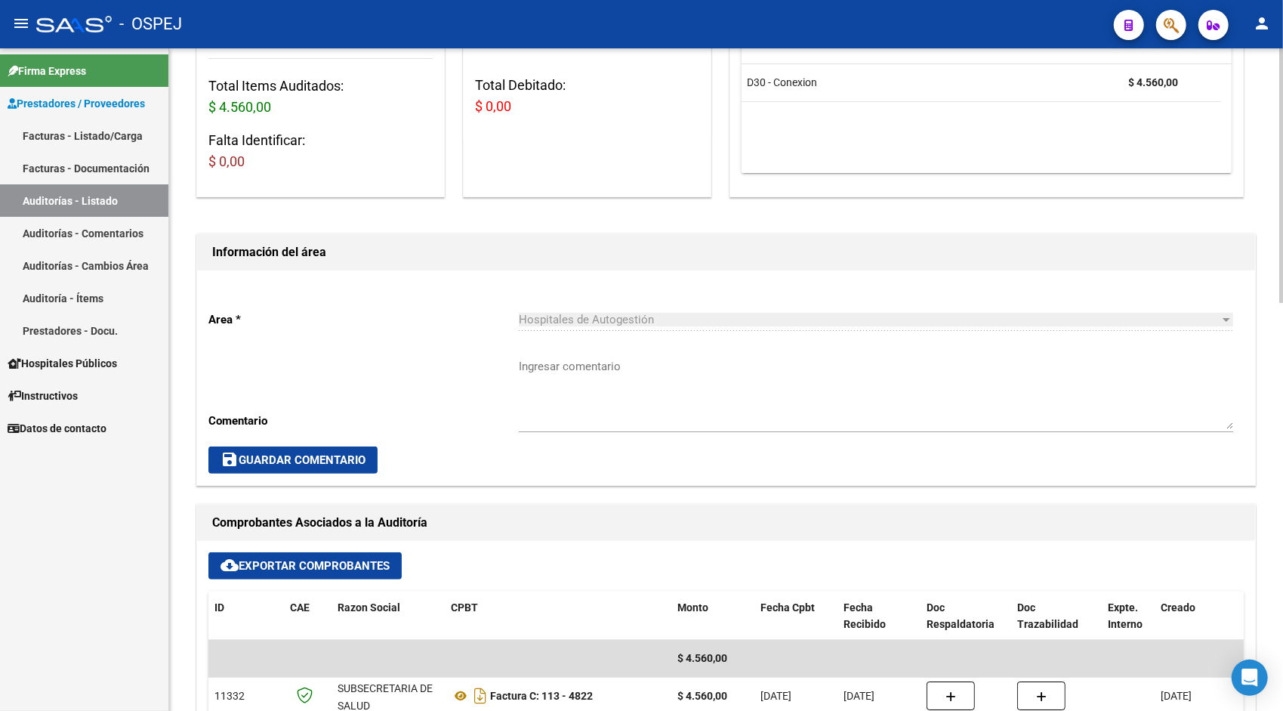
scroll to position [302, 0]
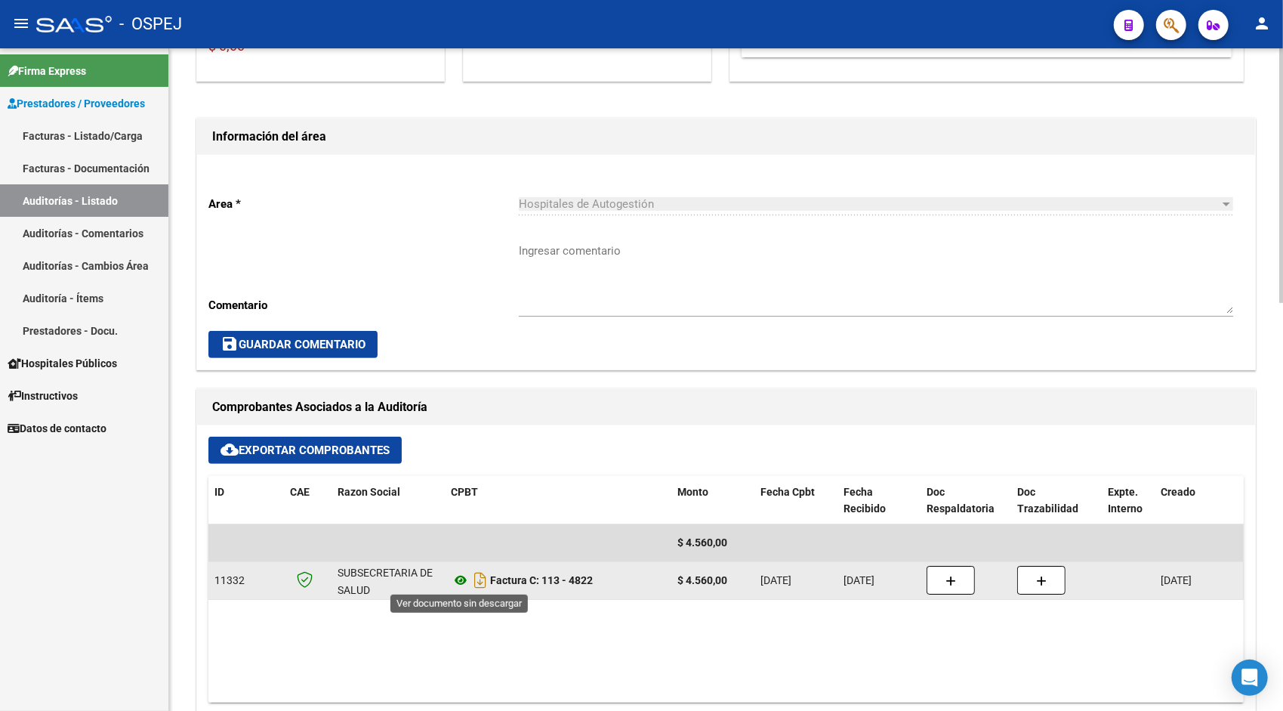
click at [463, 573] on icon at bounding box center [461, 580] width 20 height 18
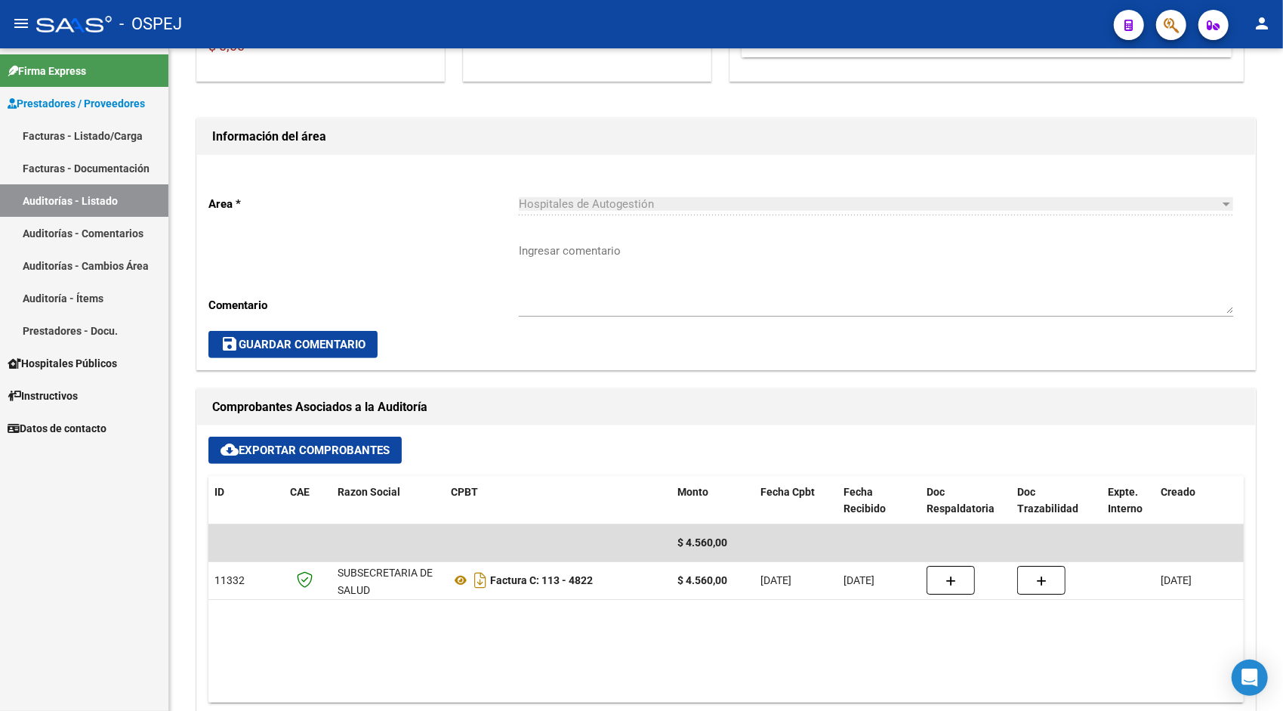
click at [74, 194] on link "Auditorías - Listado" at bounding box center [84, 200] width 168 height 32
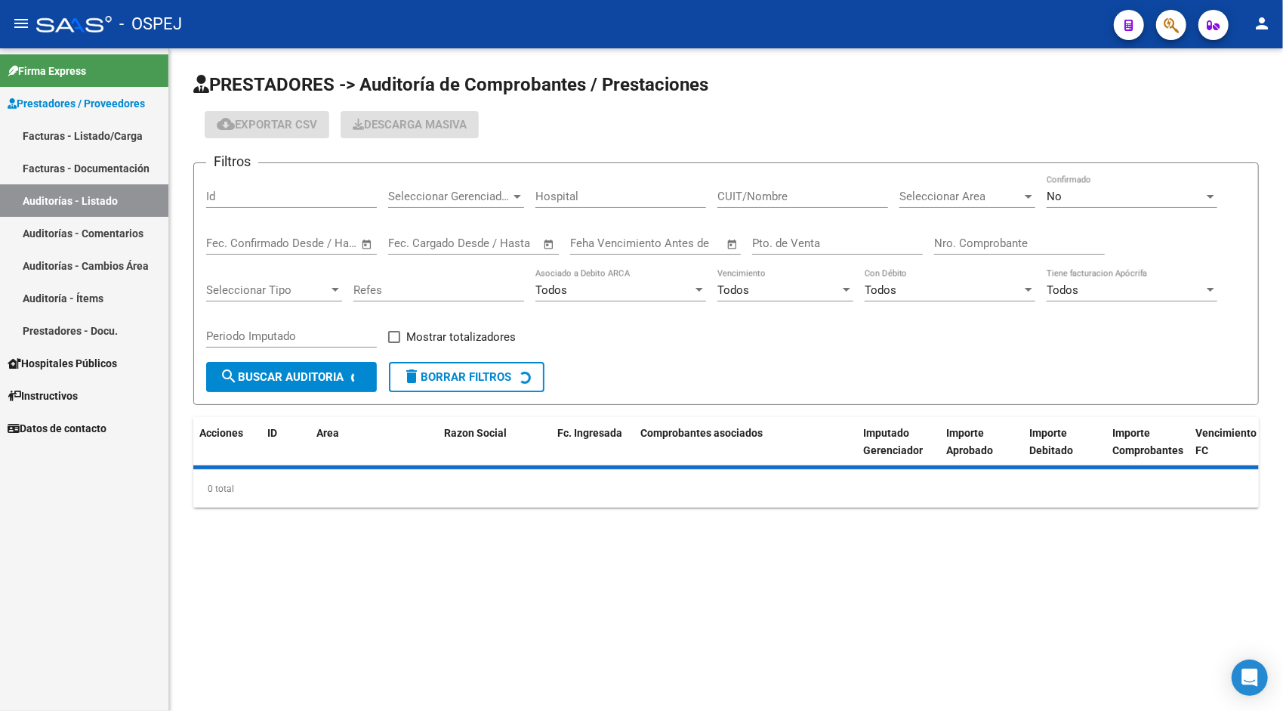
click at [257, 196] on input "Id" at bounding box center [291, 197] width 171 height 14
paste input "9448"
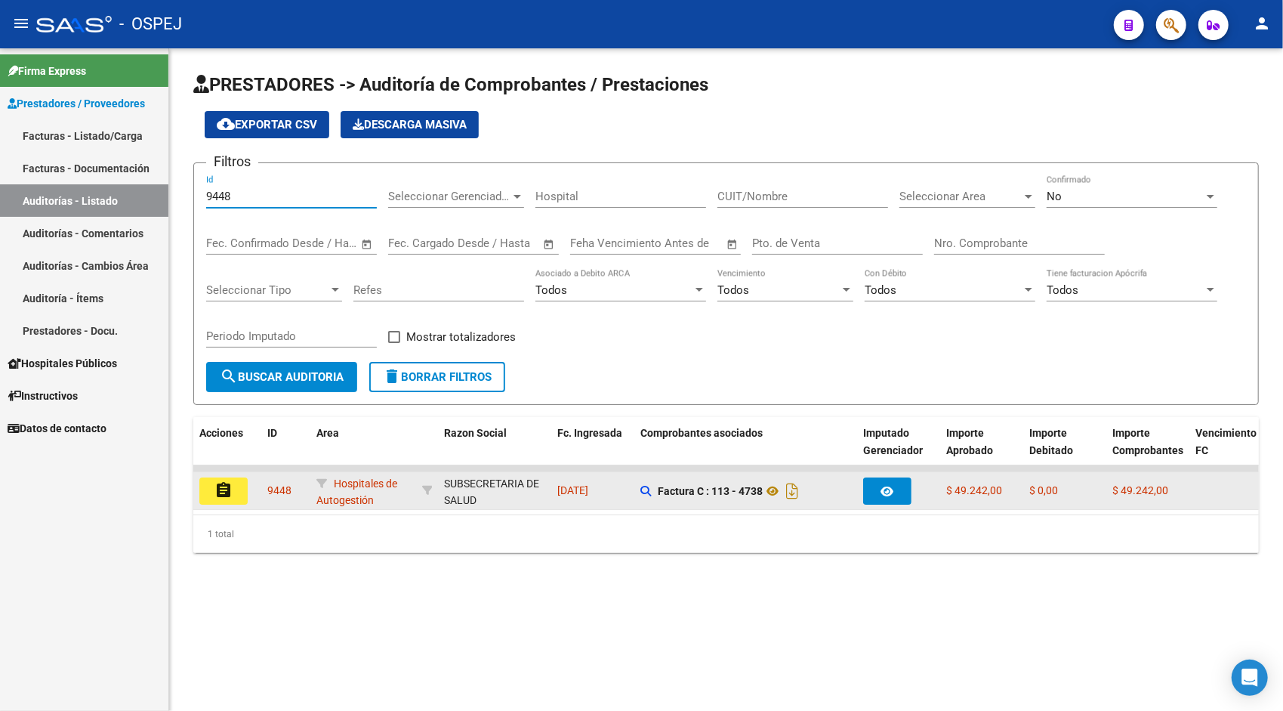
type input "9448"
click at [236, 490] on button "assignment" at bounding box center [223, 490] width 48 height 27
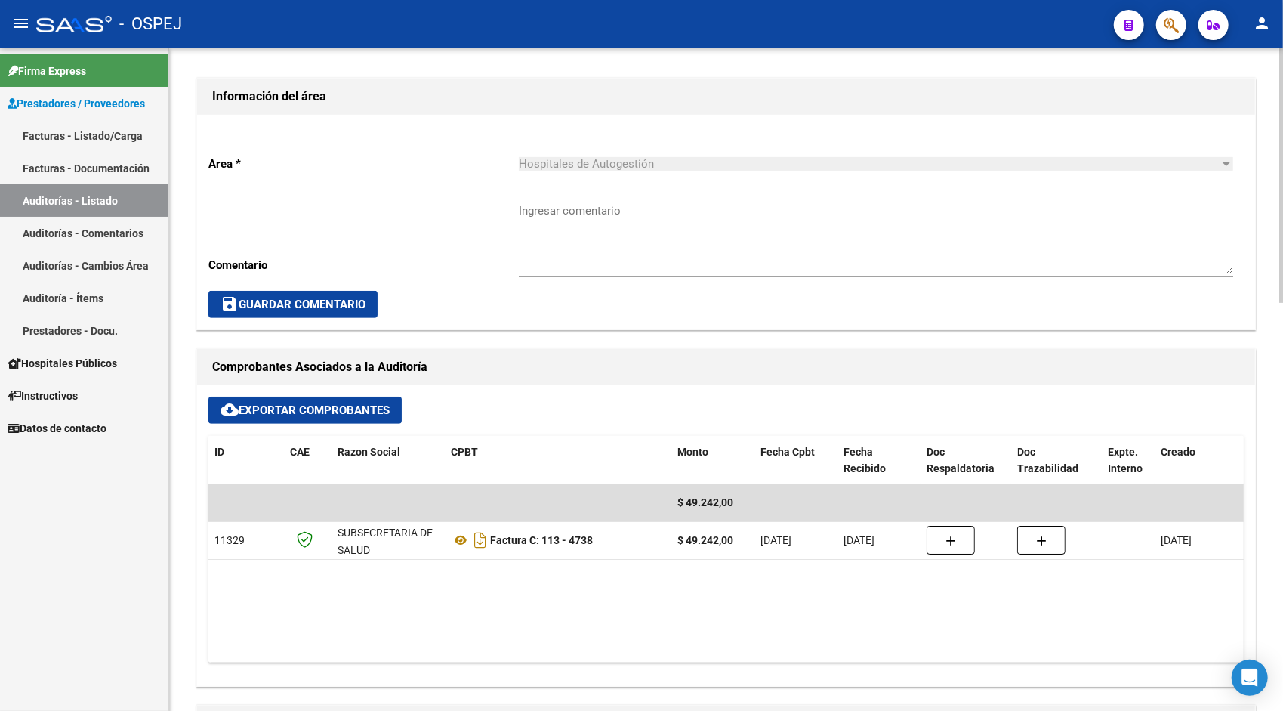
scroll to position [363, 0]
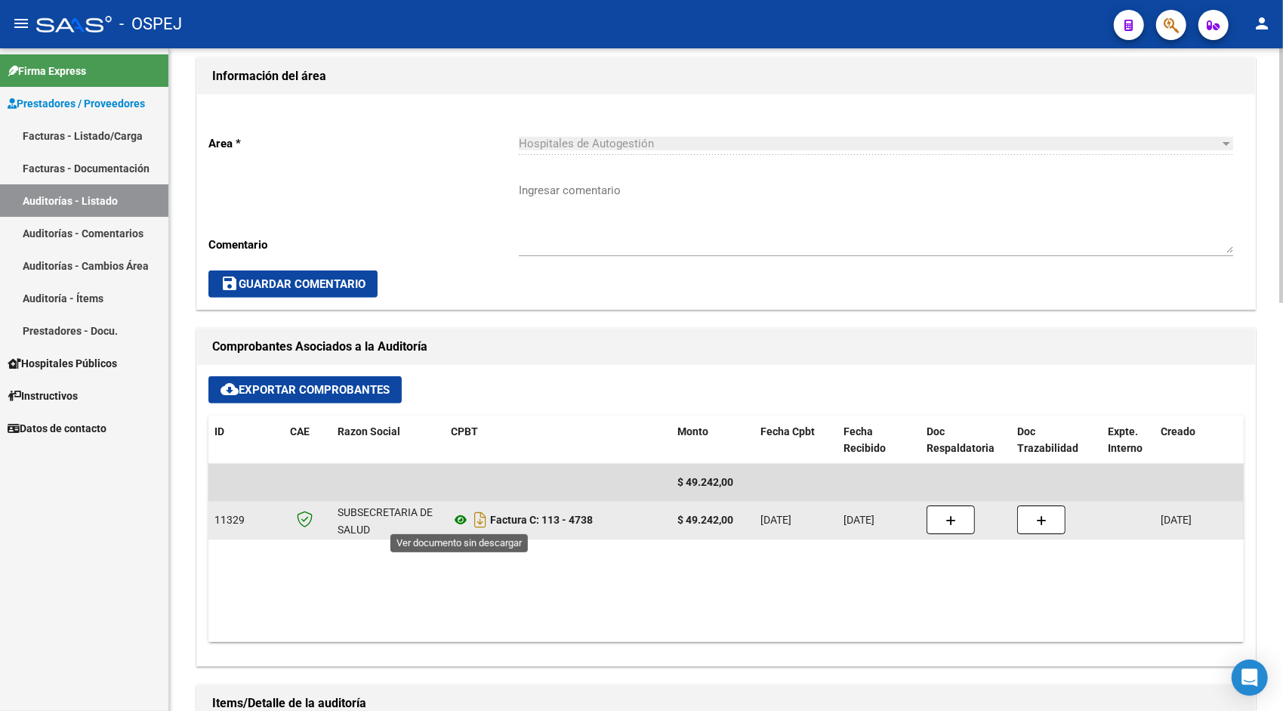
click at [463, 521] on icon at bounding box center [461, 520] width 20 height 18
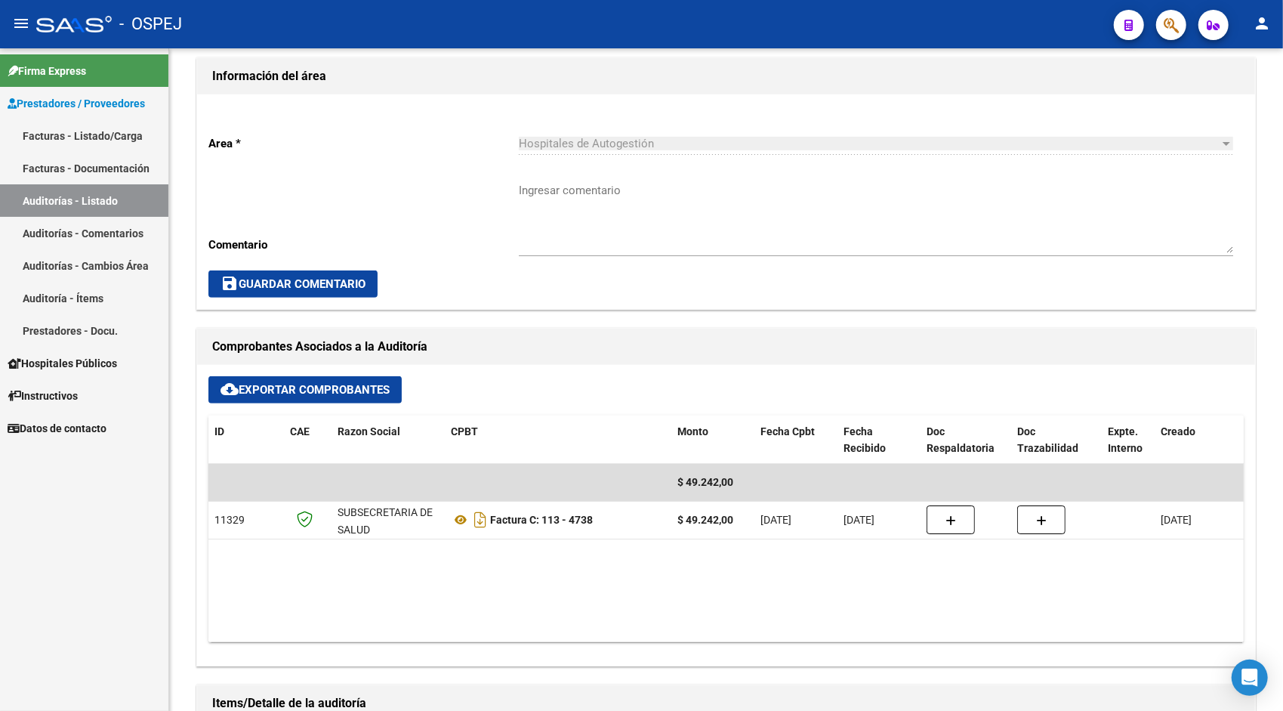
click at [45, 208] on link "Auditorías - Listado" at bounding box center [84, 200] width 168 height 32
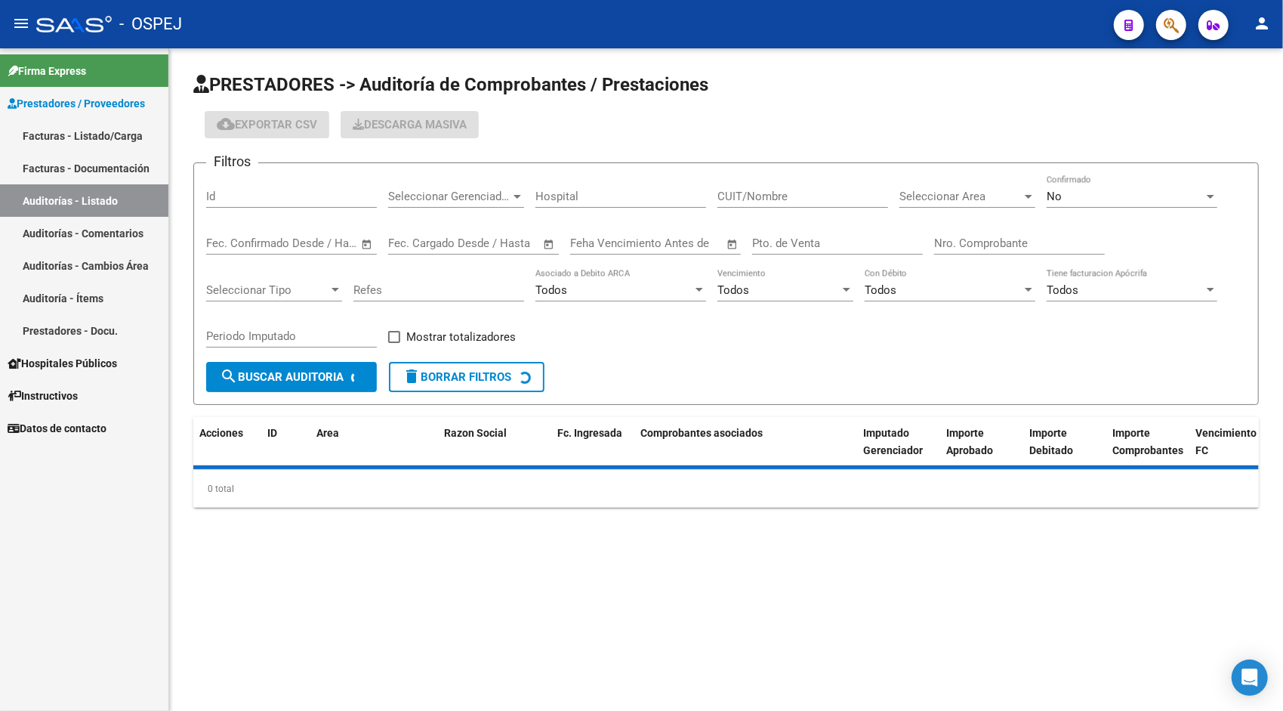
click at [237, 209] on div "Id" at bounding box center [291, 198] width 171 height 47
click at [237, 193] on input "Id" at bounding box center [291, 197] width 171 height 14
paste input "9449"
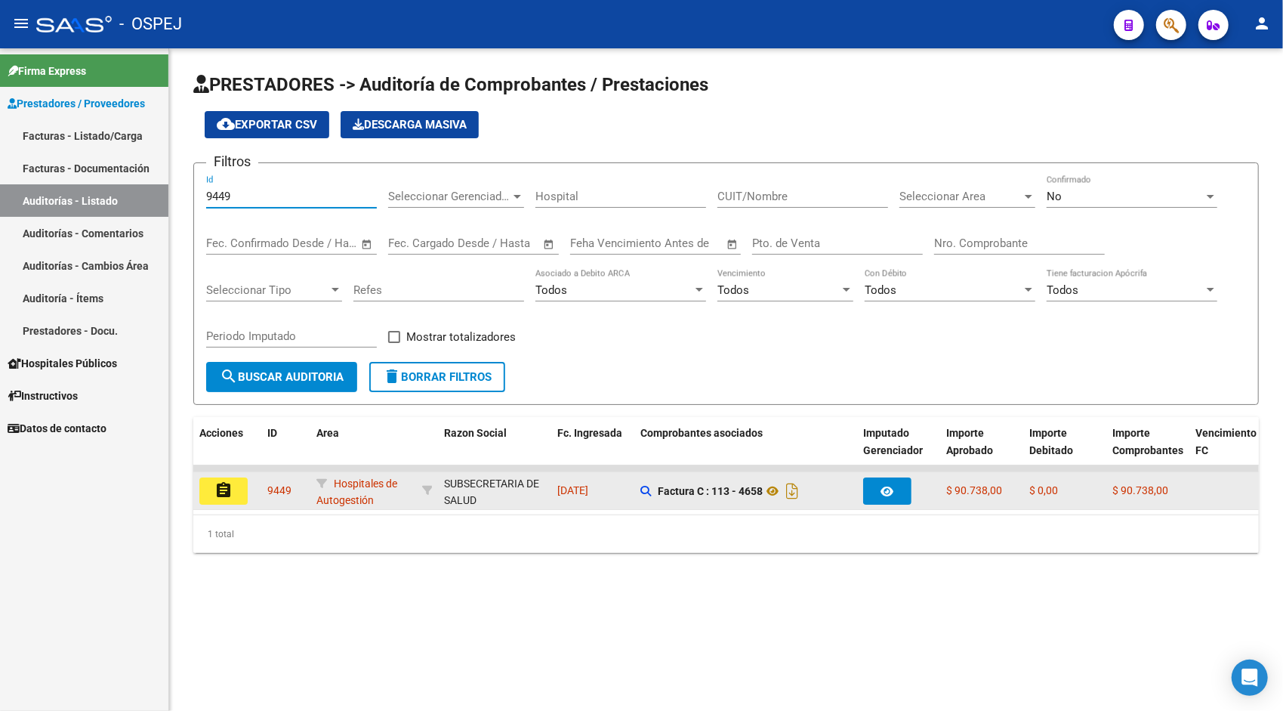
type input "9449"
click at [226, 488] on mat-icon "assignment" at bounding box center [224, 490] width 18 height 18
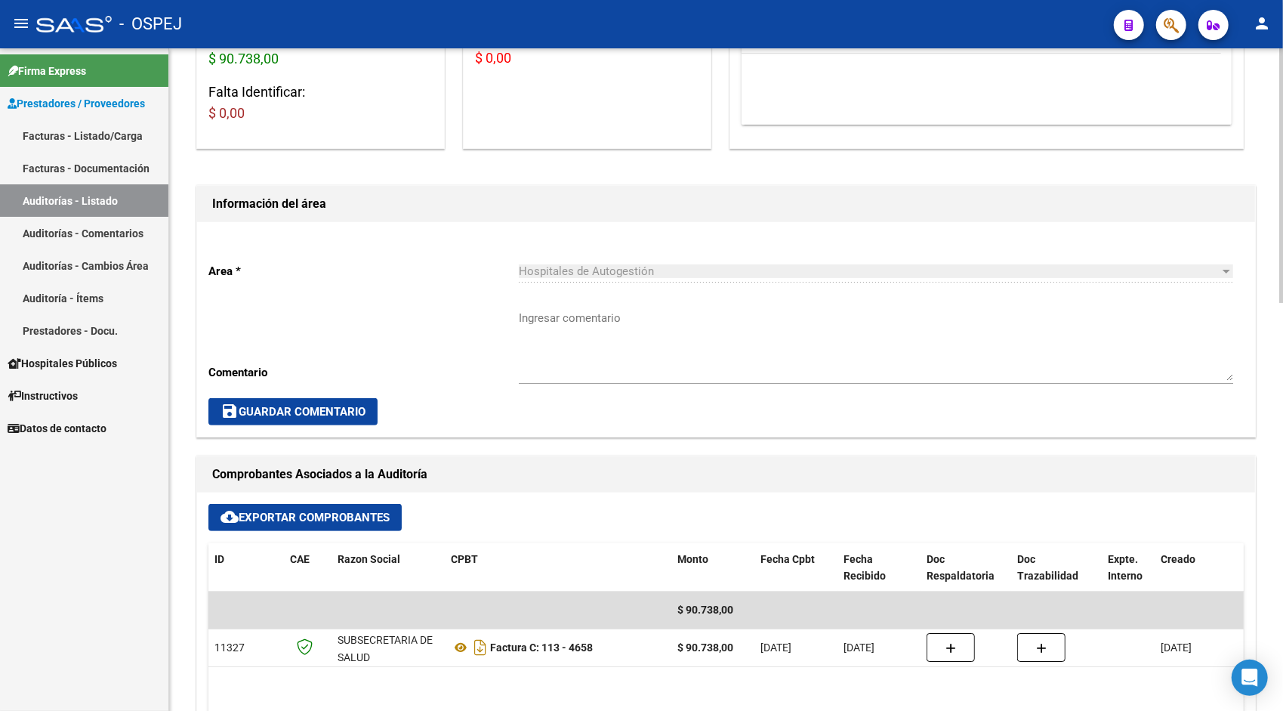
scroll to position [302, 0]
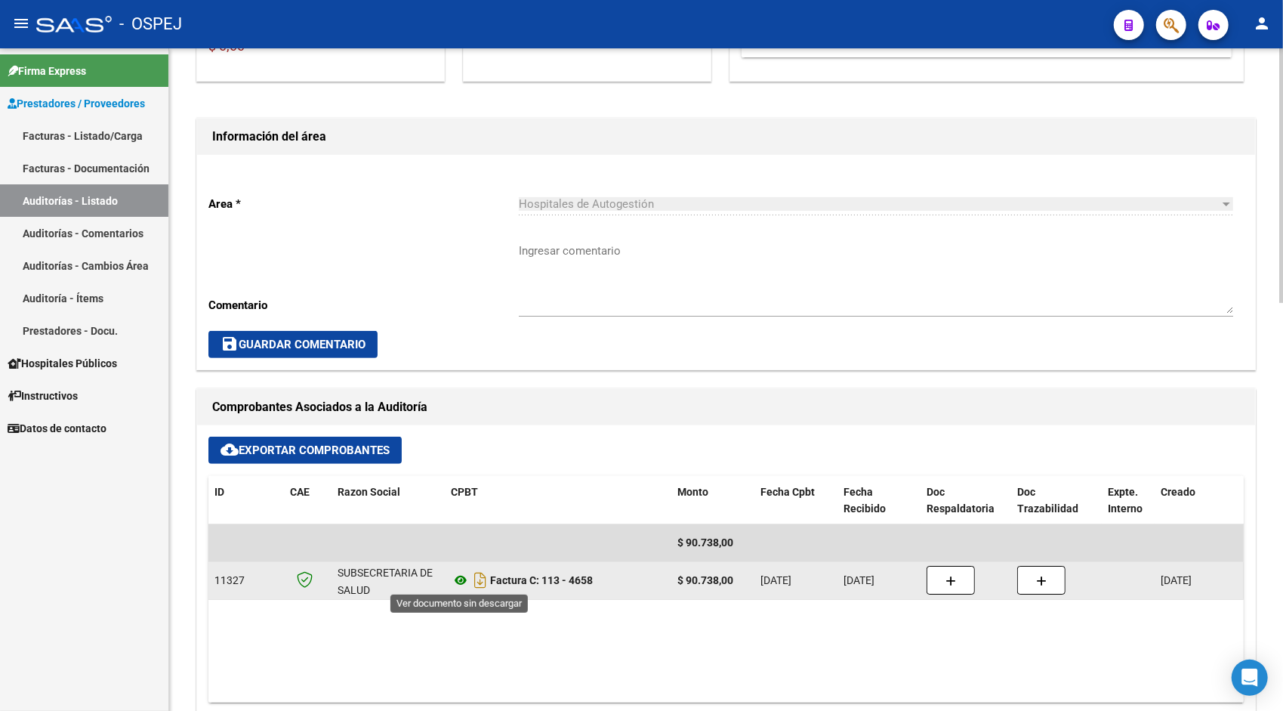
click at [458, 576] on icon at bounding box center [461, 580] width 20 height 18
